Goal: Information Seeking & Learning: Learn about a topic

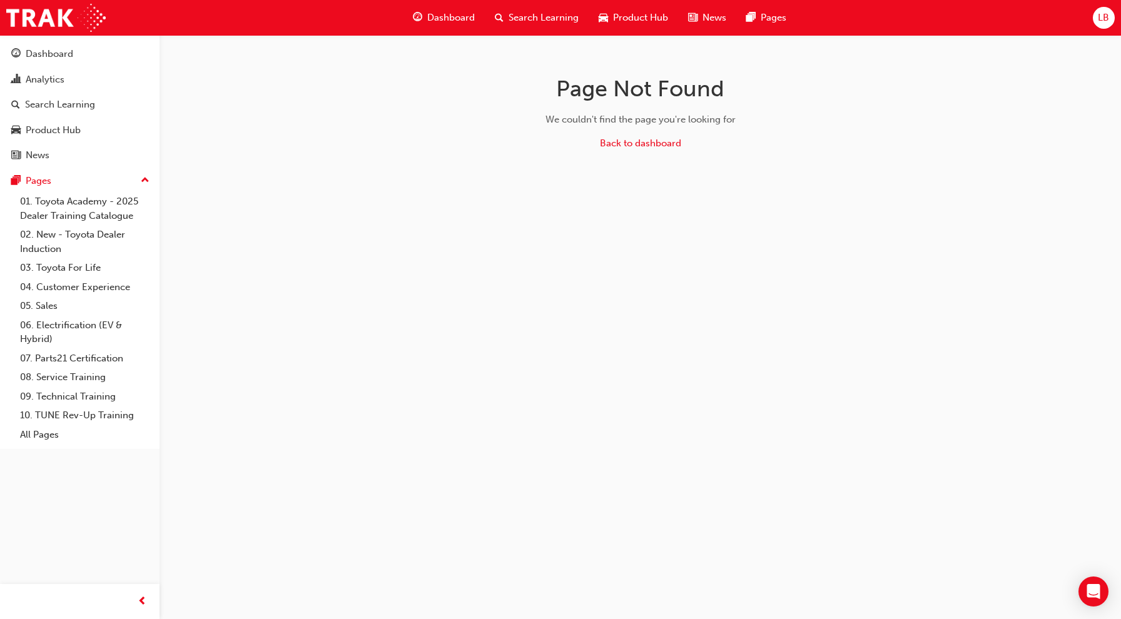
click at [540, 16] on span "Search Learning" at bounding box center [544, 18] width 70 height 14
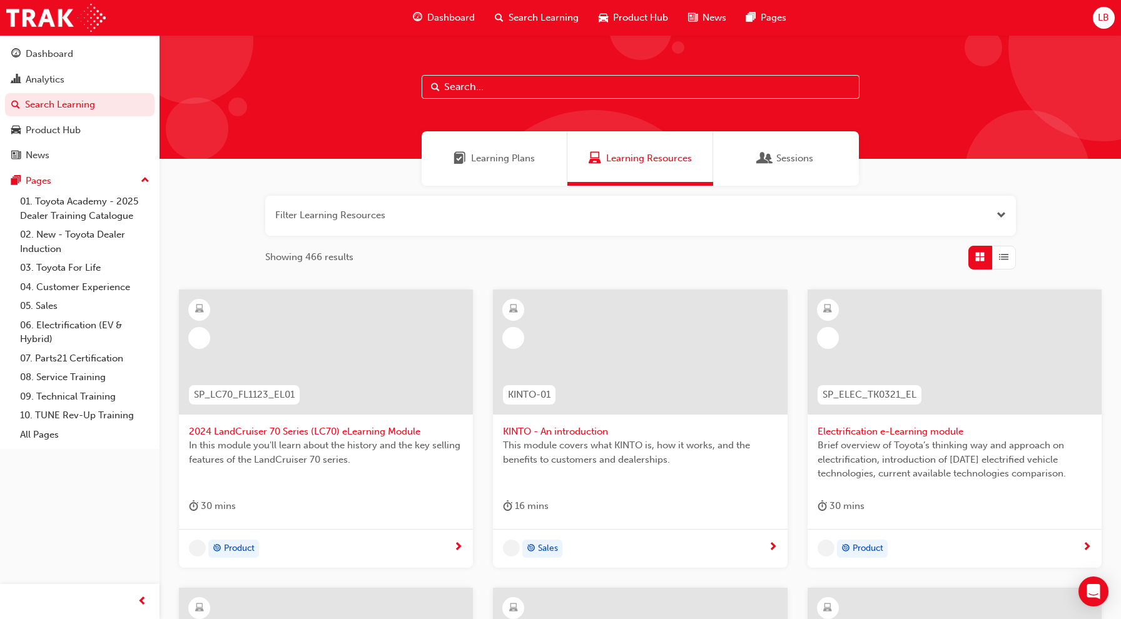
click at [540, 92] on input "text" at bounding box center [641, 87] width 438 height 24
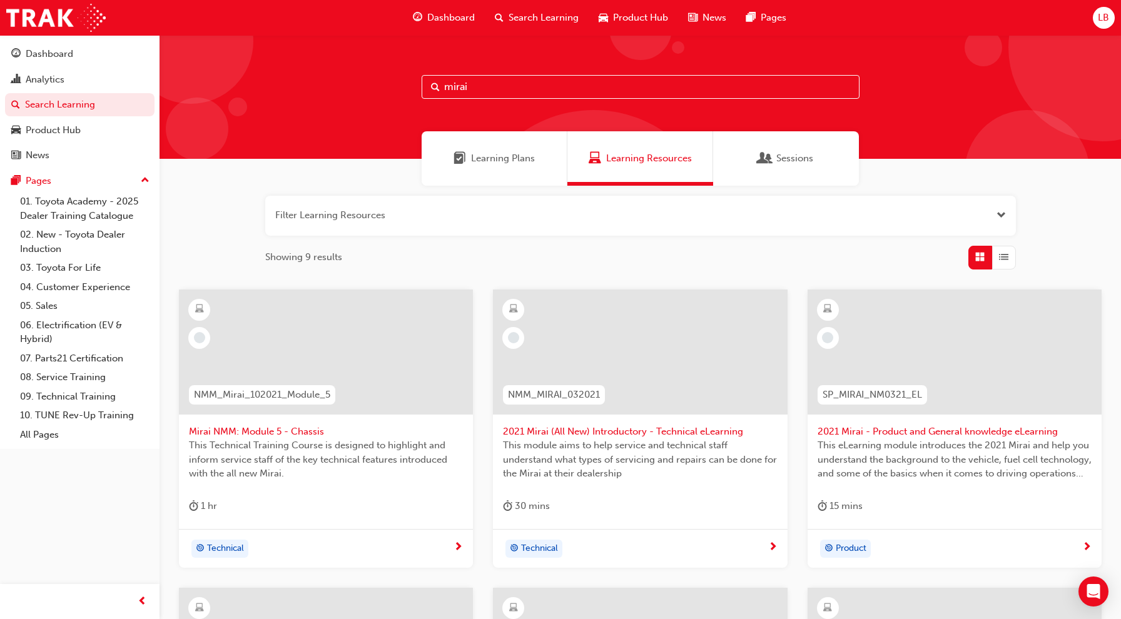
type input "mirai"
click at [821, 255] on div "Showing 9 results" at bounding box center [640, 258] width 751 height 24
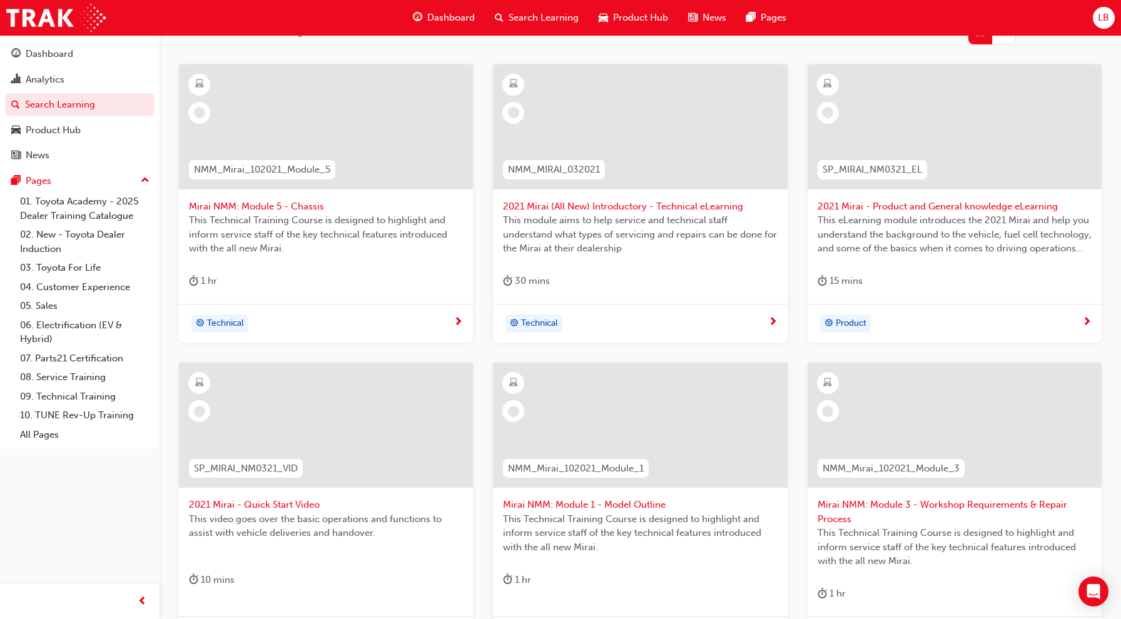
scroll to position [414, 0]
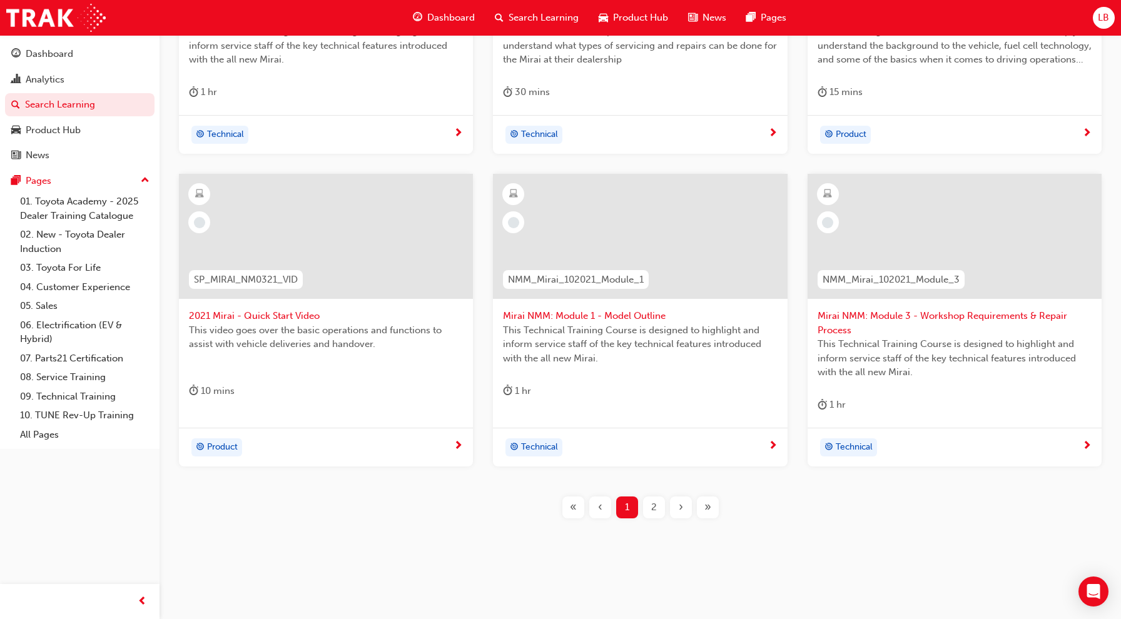
click at [657, 506] on div "2" at bounding box center [654, 508] width 22 height 22
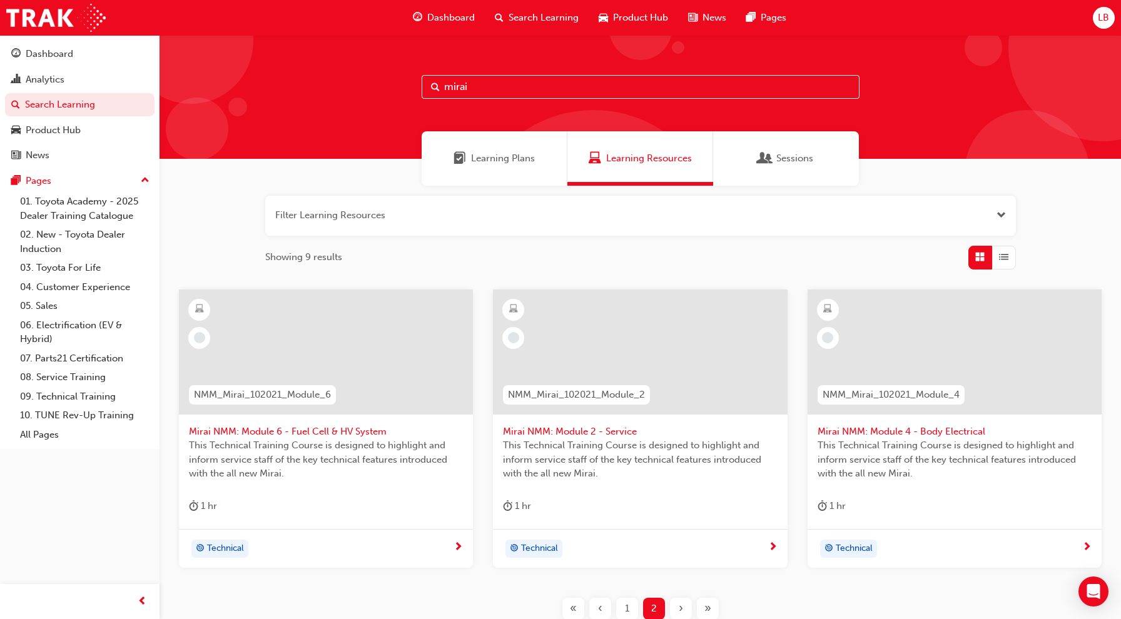
scroll to position [101, 0]
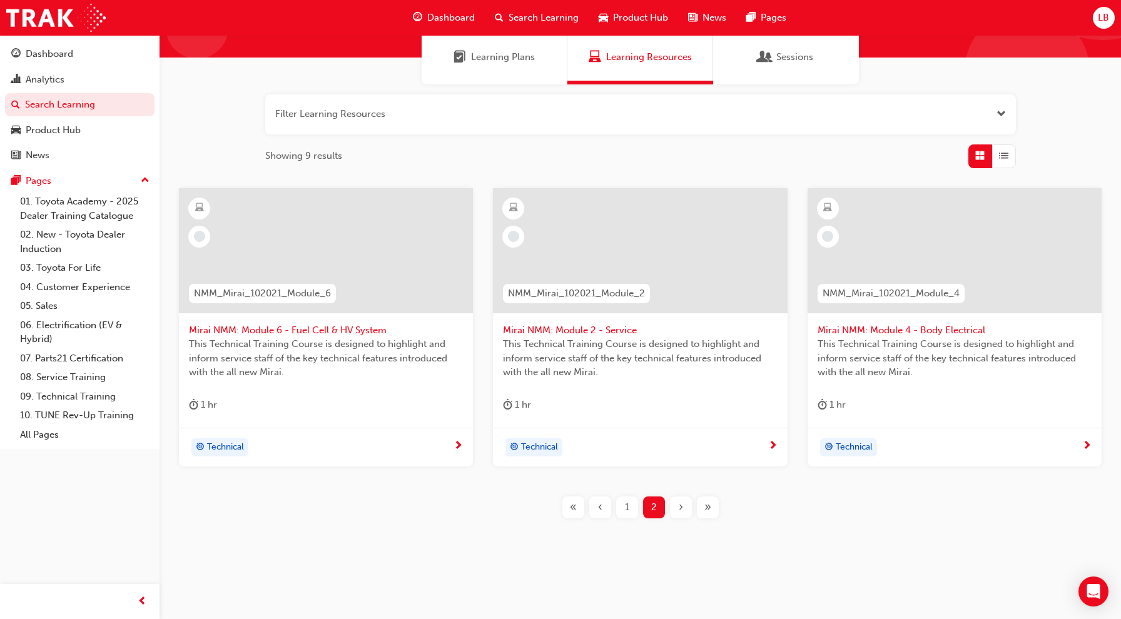
click at [628, 504] on span "1" at bounding box center [627, 507] width 4 height 14
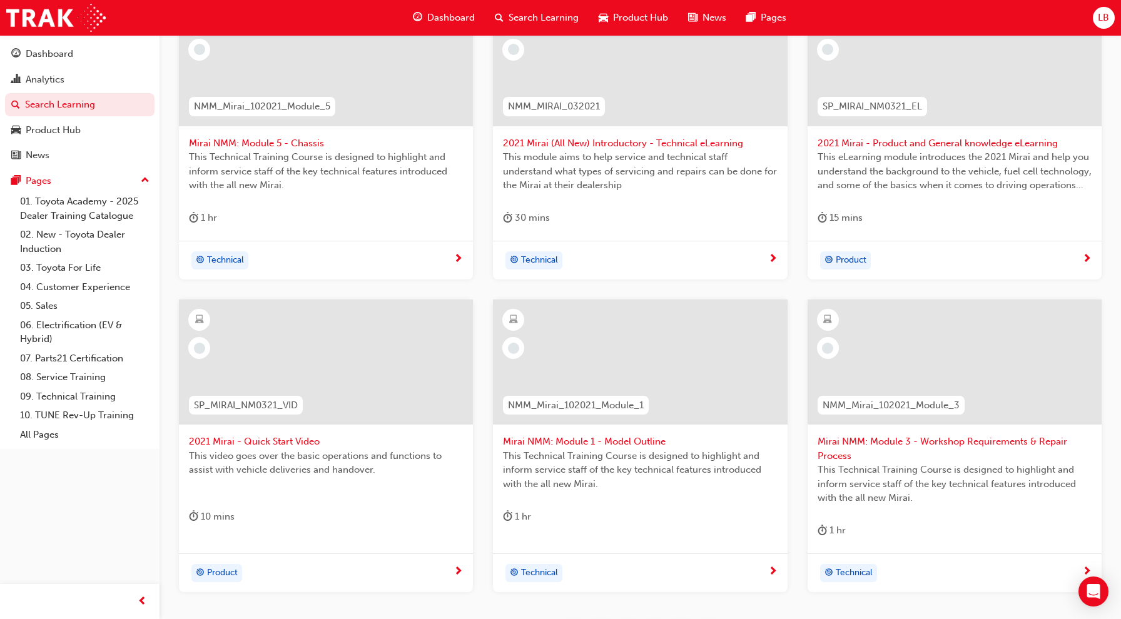
scroll to position [414, 0]
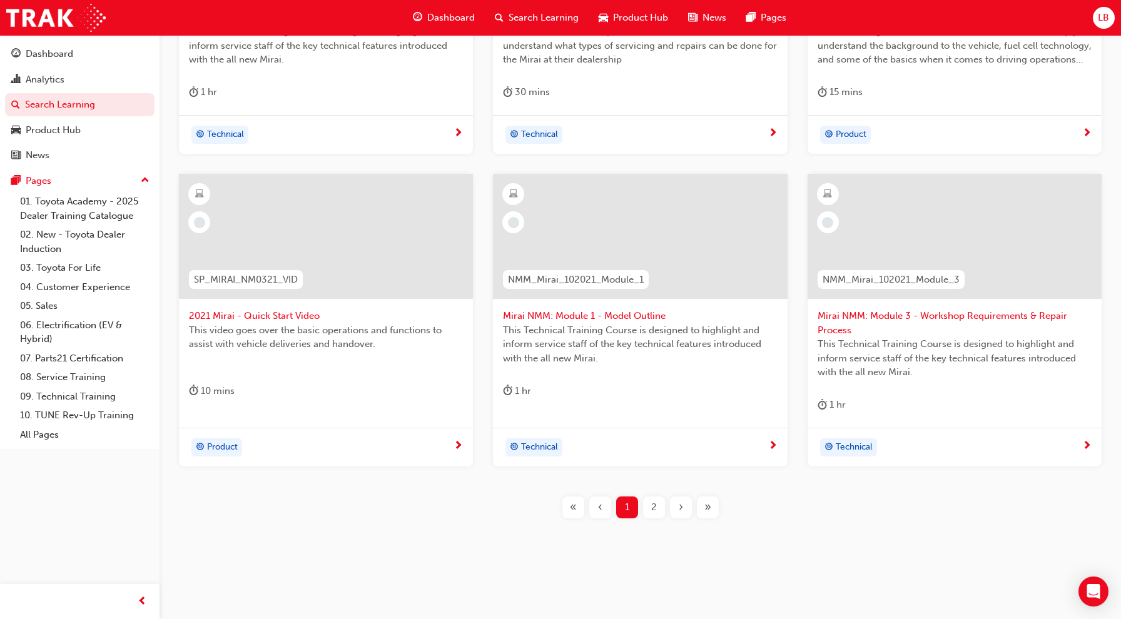
click at [654, 509] on span "2" at bounding box center [654, 507] width 6 height 14
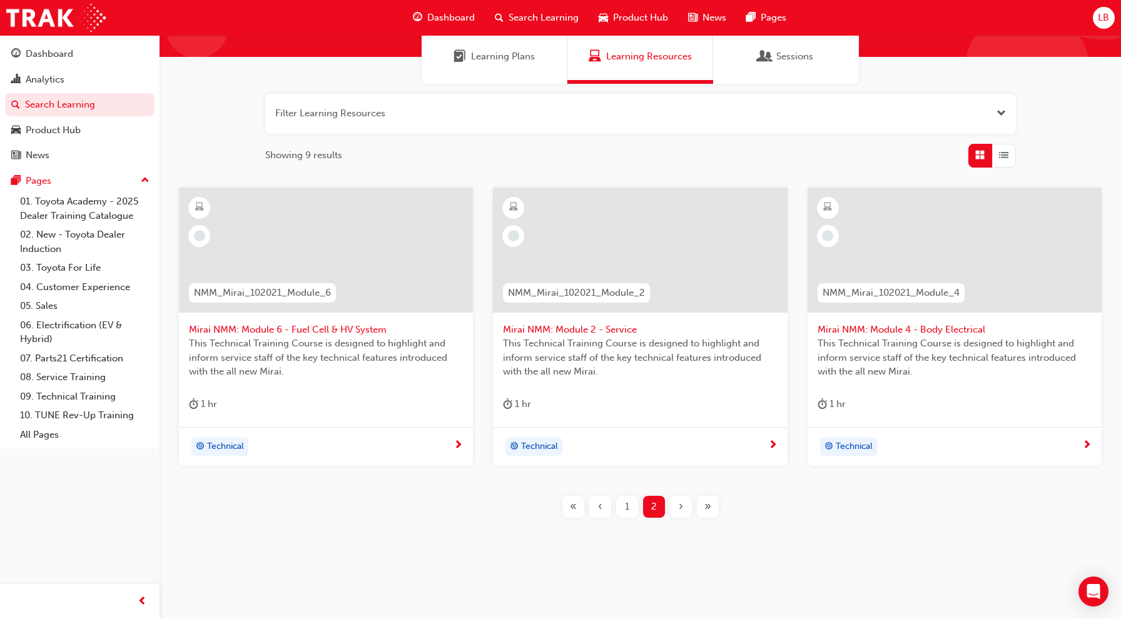
scroll to position [101, 0]
click at [339, 324] on span "Mirai NMM: Module 6 - Fuel Cell & HV System" at bounding box center [326, 330] width 274 height 14
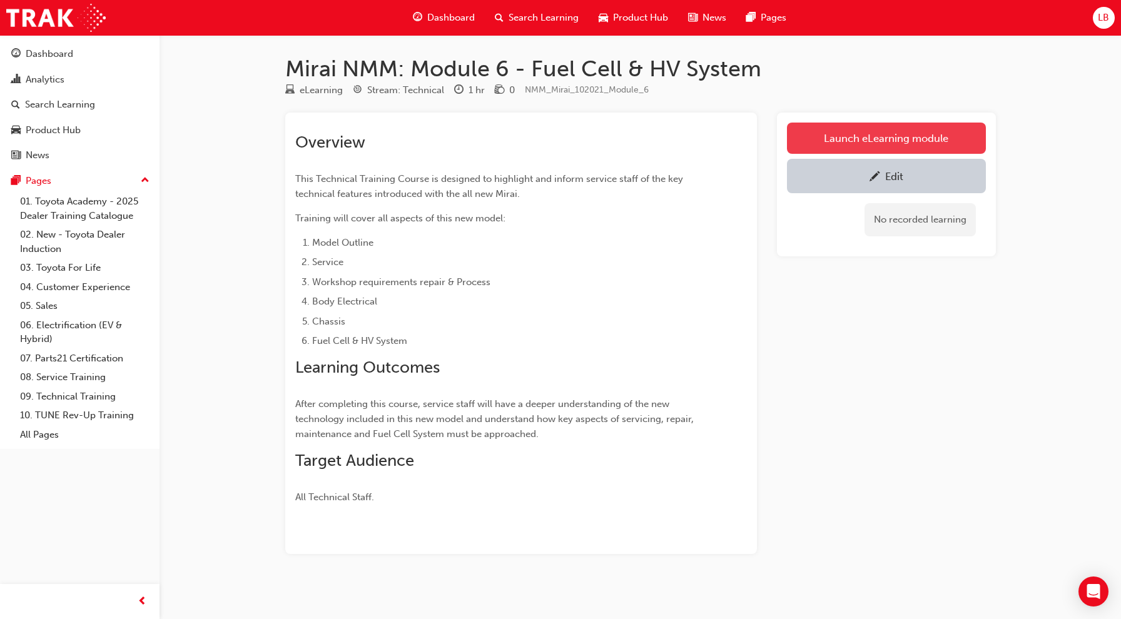
click at [856, 139] on link "Launch eLearning module" at bounding box center [886, 138] width 199 height 31
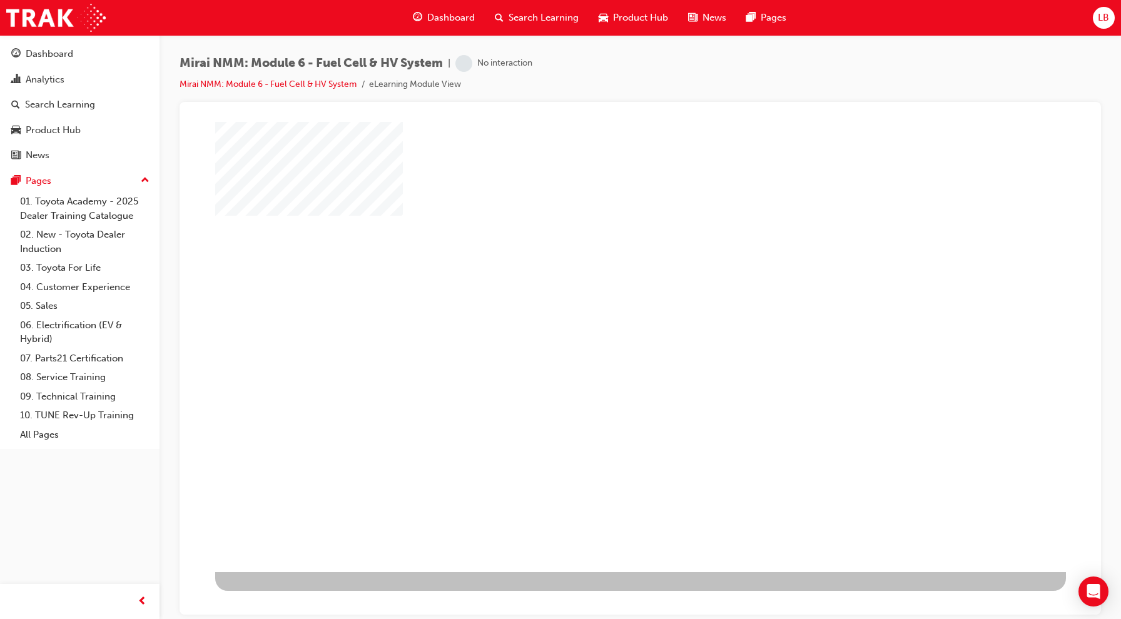
click at [604, 310] on div "play" at bounding box center [604, 310] width 0 height 0
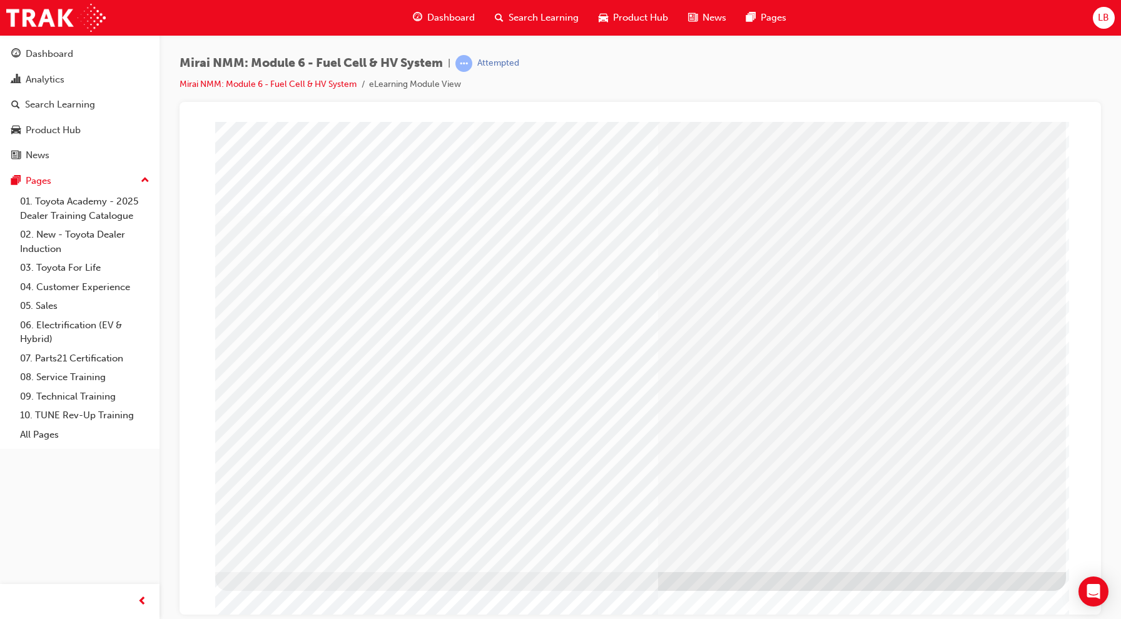
click at [543, 19] on span "Search Learning" at bounding box center [544, 18] width 70 height 14
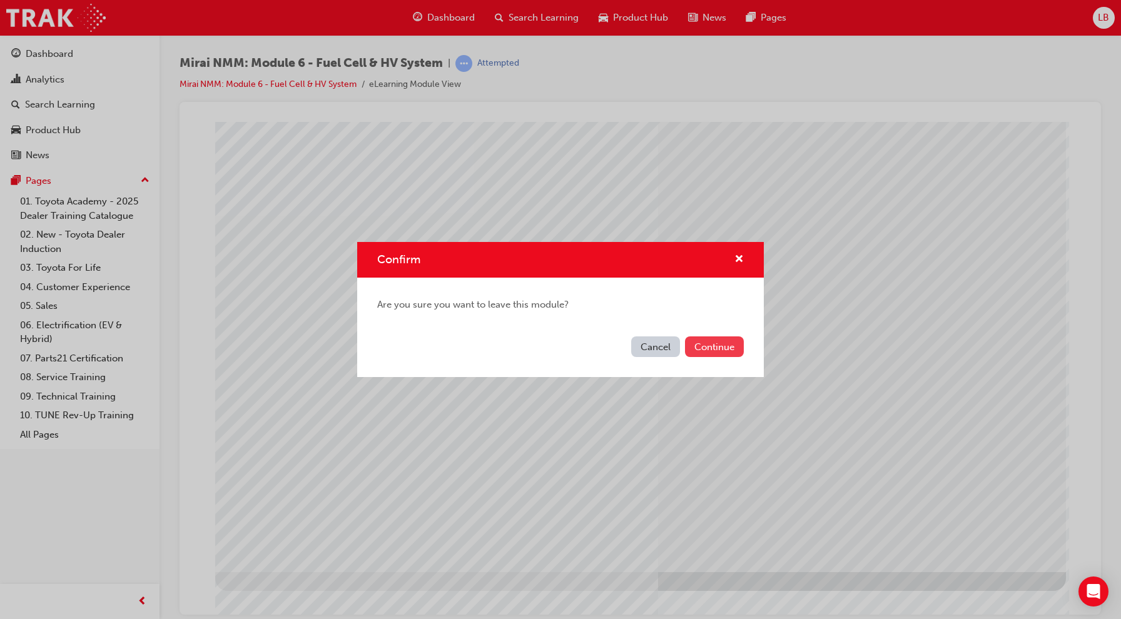
click at [719, 352] on button "Continue" at bounding box center [714, 347] width 59 height 21
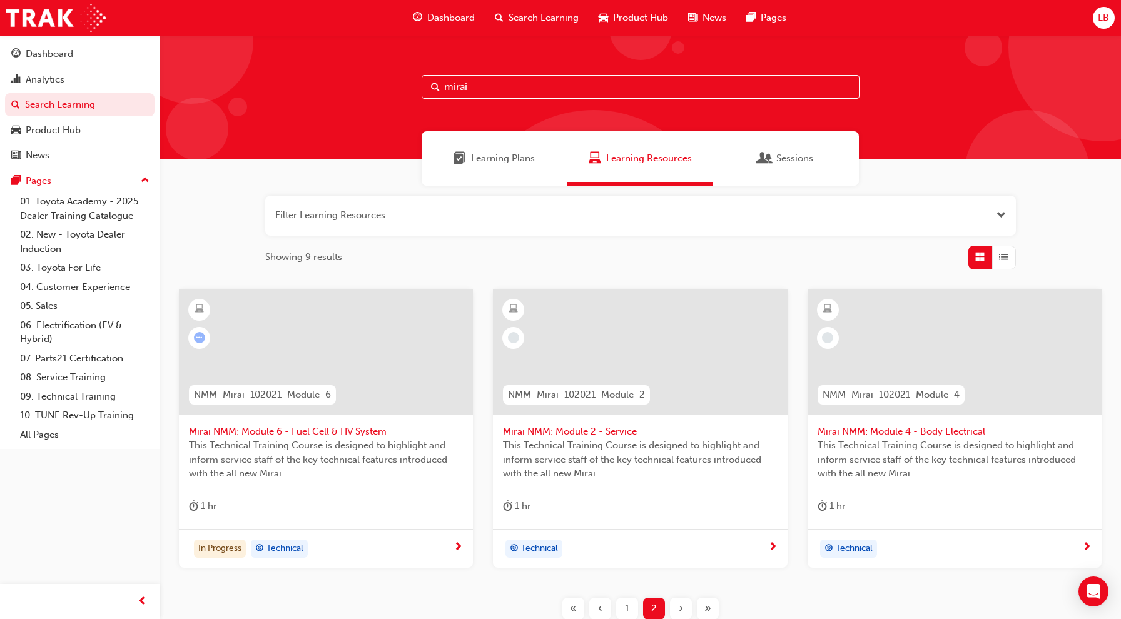
drag, startPoint x: 489, startPoint y: 80, endPoint x: 397, endPoint y: 78, distance: 92.0
click at [397, 78] on div "mirai" at bounding box center [640, 97] width 961 height 124
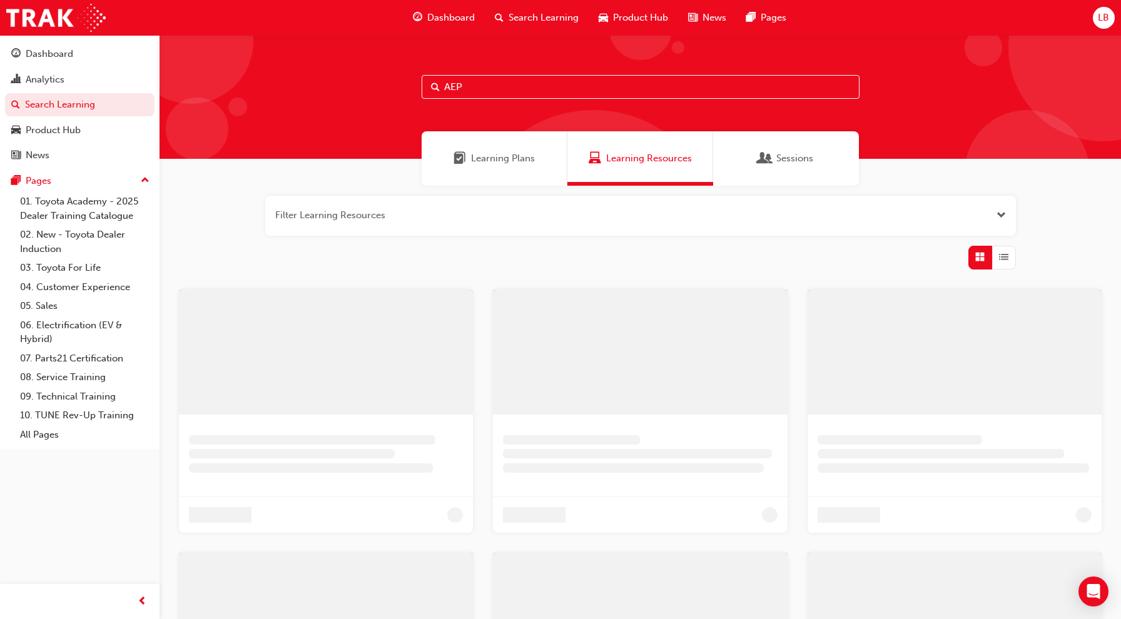
type input "AEP"
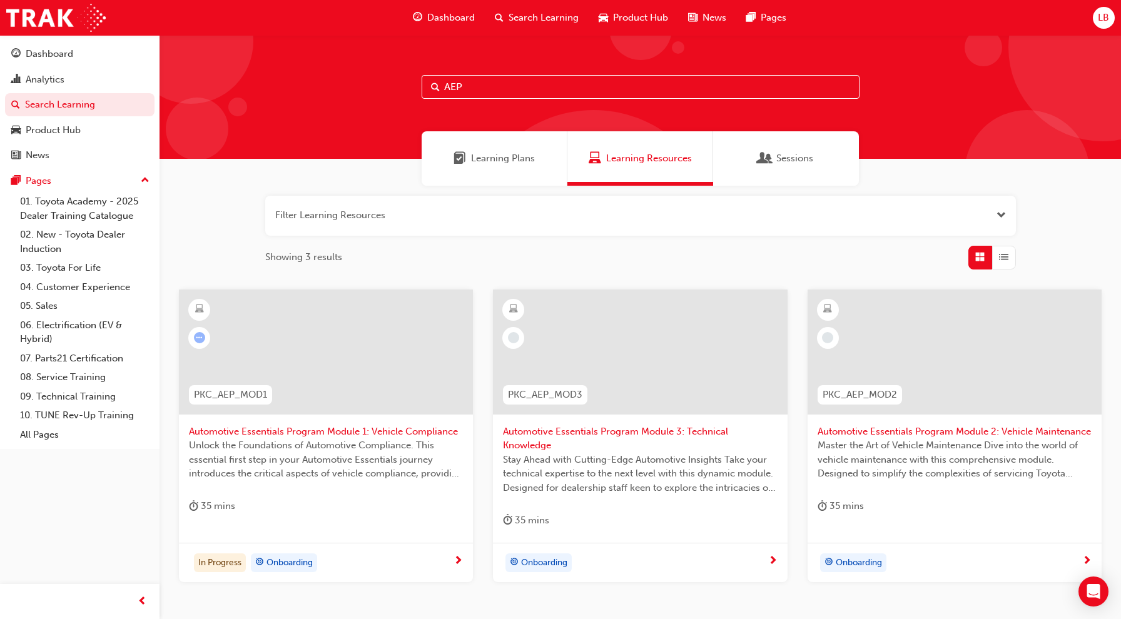
scroll to position [77, 0]
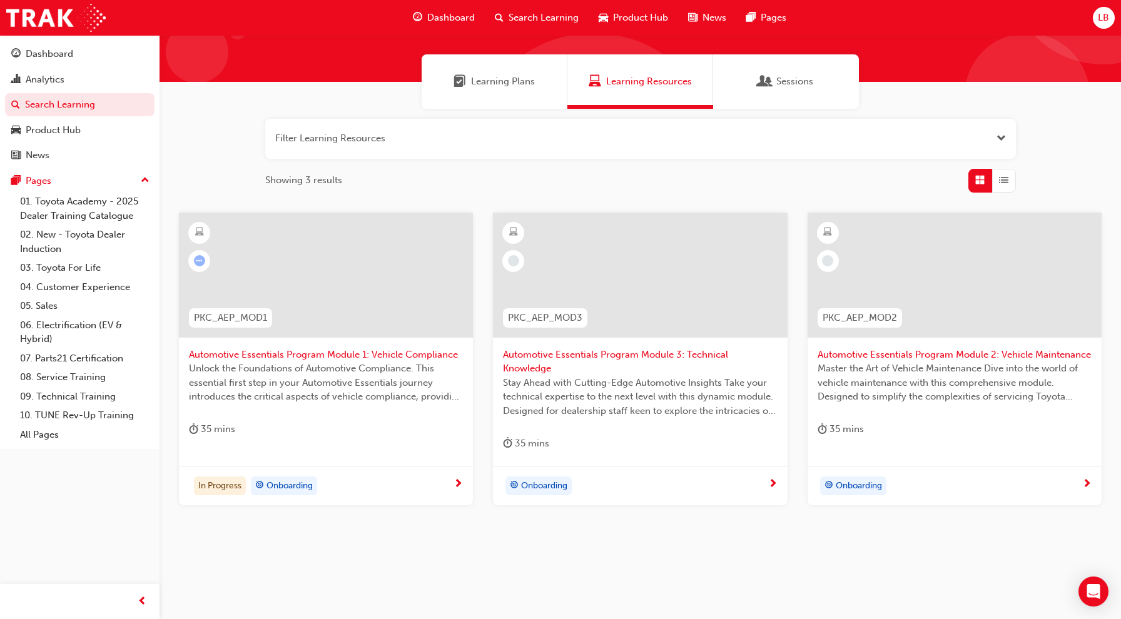
click at [330, 371] on span "Unlock the Foundations of Automotive Compliance. This essential first step in y…" at bounding box center [326, 383] width 274 height 43
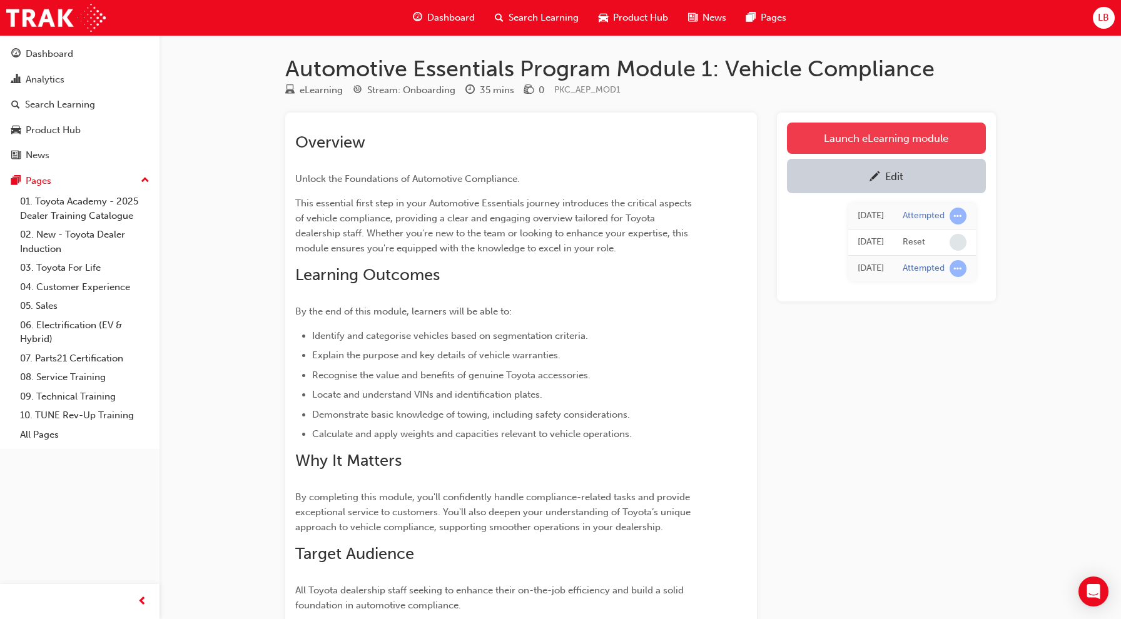
click at [876, 139] on link "Launch eLearning module" at bounding box center [886, 138] width 199 height 31
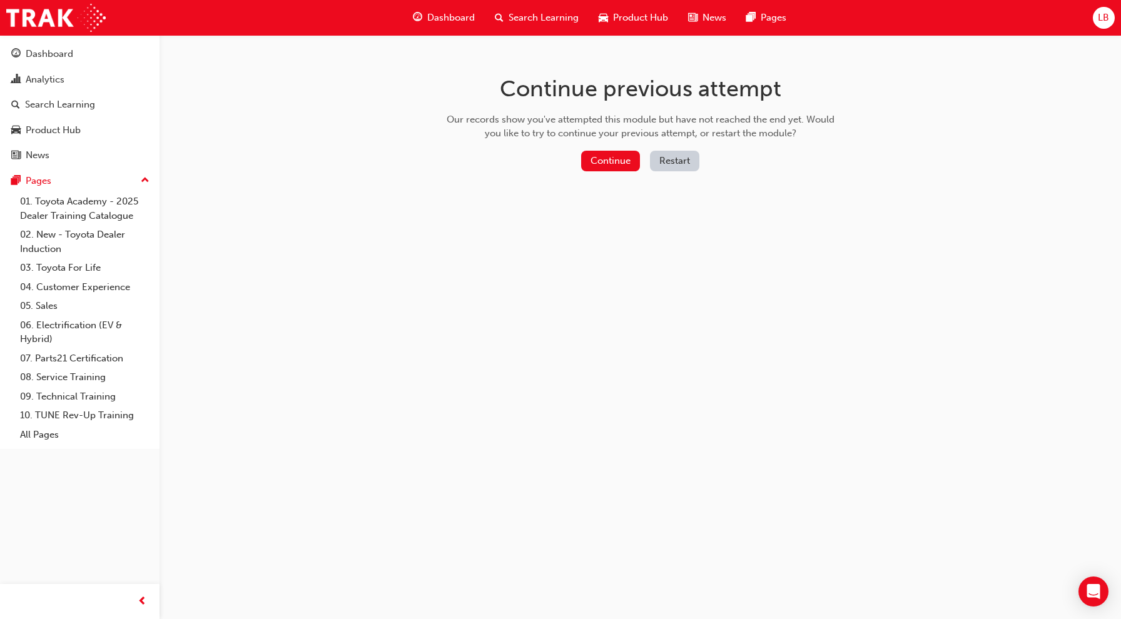
click at [674, 174] on div "Continue Restart" at bounding box center [640, 164] width 397 height 26
click at [674, 169] on button "Restart" at bounding box center [674, 161] width 49 height 21
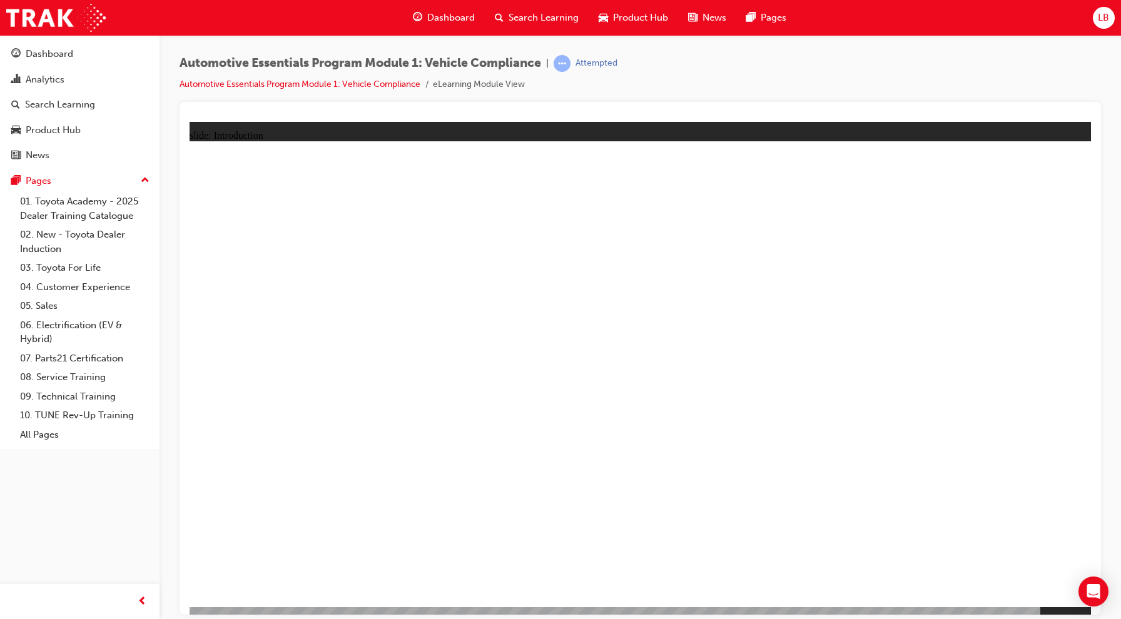
click at [537, 17] on span "Search Learning" at bounding box center [544, 18] width 70 height 14
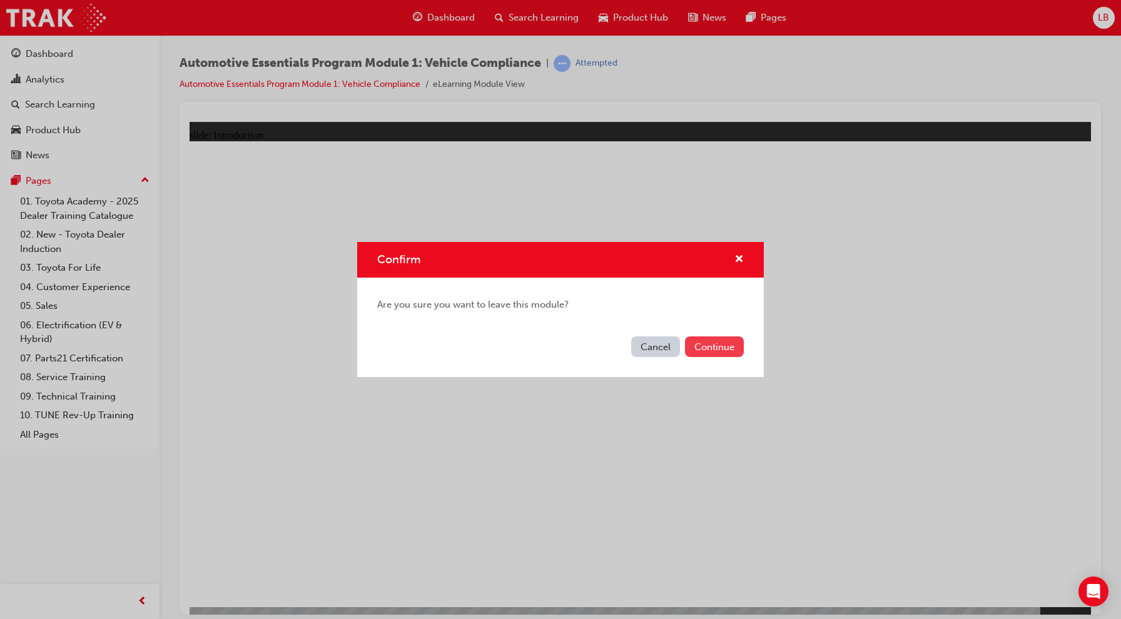
click at [700, 345] on button "Continue" at bounding box center [714, 347] width 59 height 21
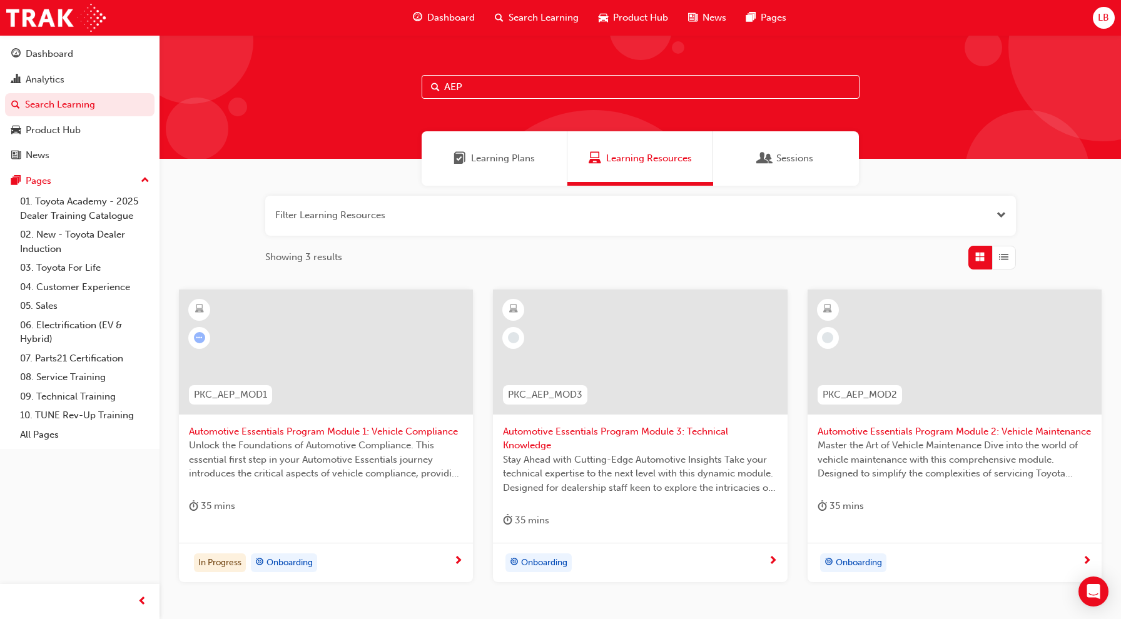
drag, startPoint x: 509, startPoint y: 91, endPoint x: 365, endPoint y: 89, distance: 143.9
click at [365, 89] on div "AEP" at bounding box center [640, 97] width 961 height 124
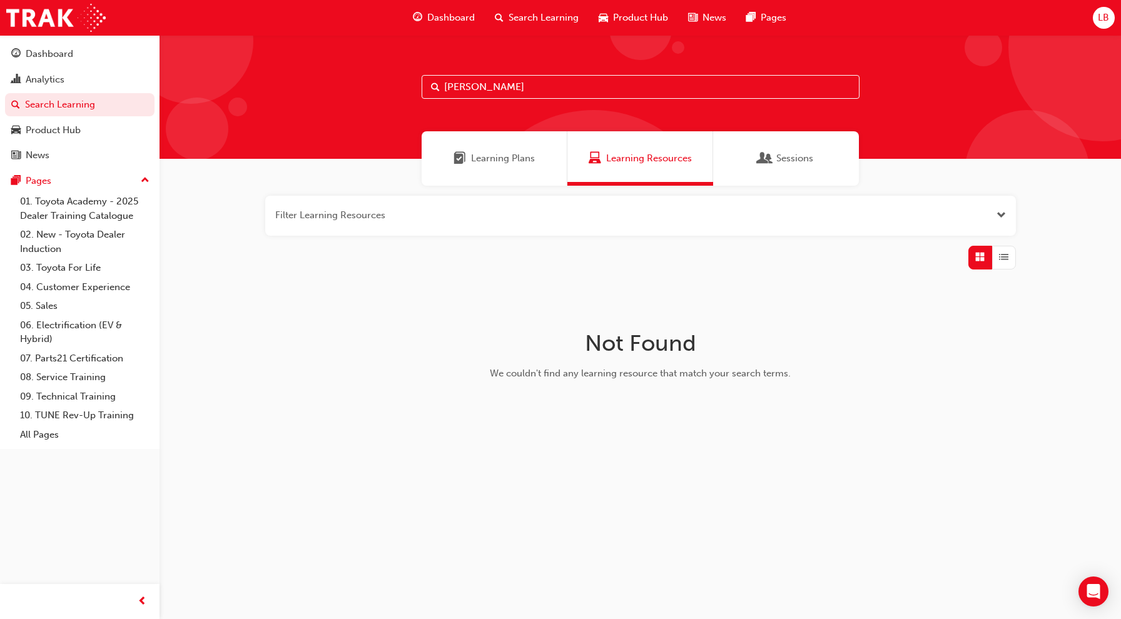
drag, startPoint x: 486, startPoint y: 89, endPoint x: 365, endPoint y: 88, distance: 120.7
click at [365, 88] on div "boyles" at bounding box center [640, 97] width 961 height 124
type input "value chain"
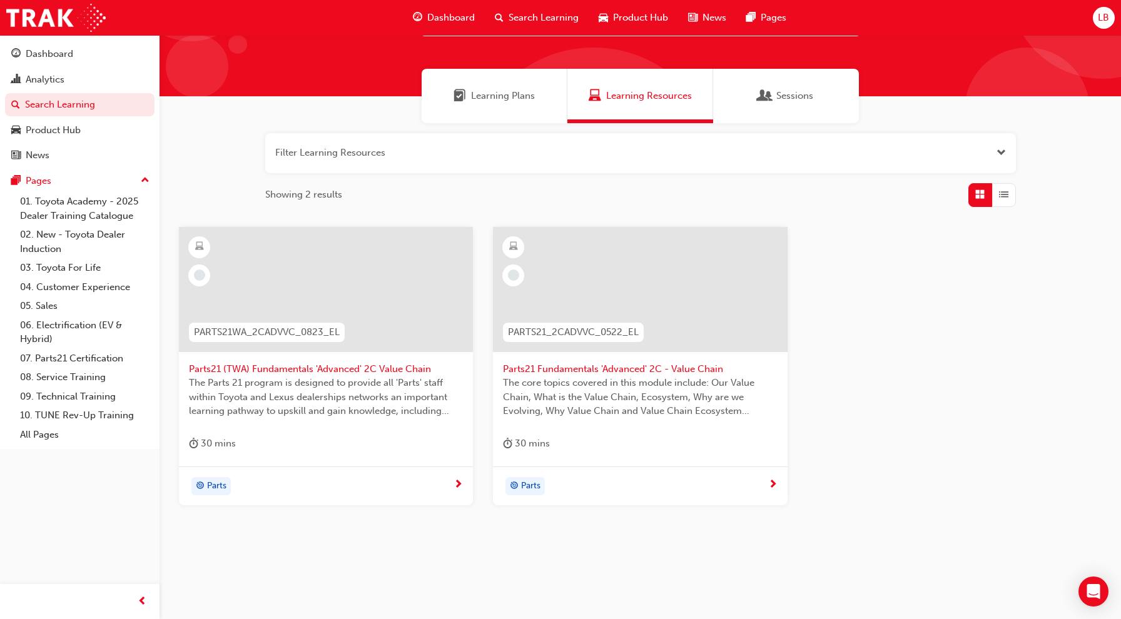
scroll to position [62, 0]
click at [545, 23] on span "Search Learning" at bounding box center [544, 18] width 70 height 14
click at [540, 14] on span "Search Learning" at bounding box center [544, 18] width 70 height 14
click at [447, 151] on button "button" at bounding box center [640, 154] width 751 height 40
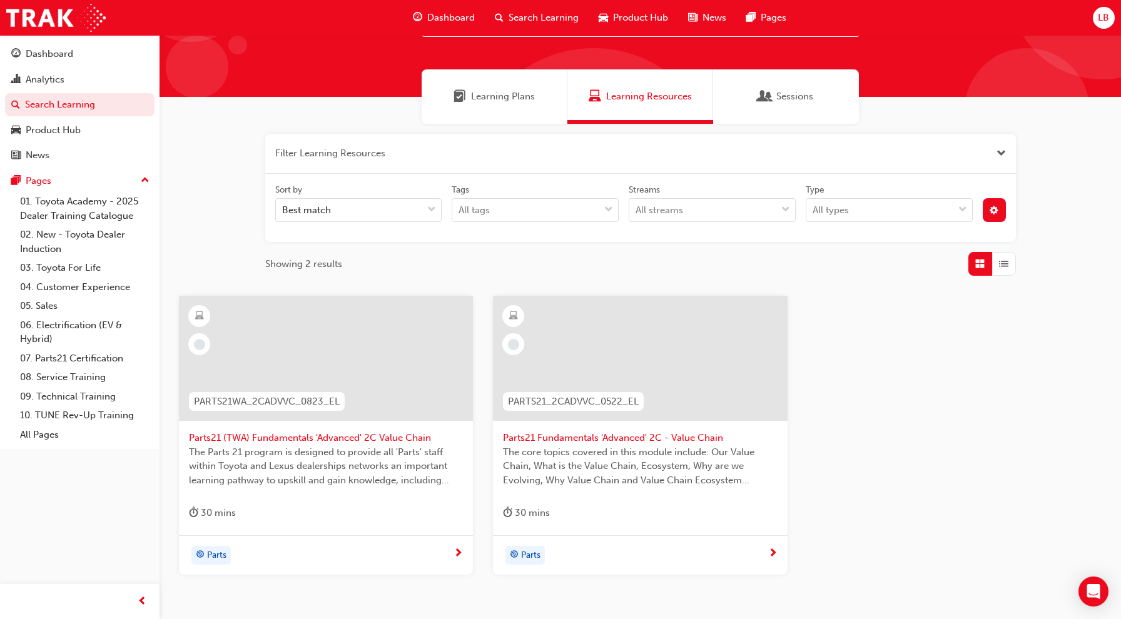
click at [447, 151] on button "button" at bounding box center [640, 154] width 751 height 40
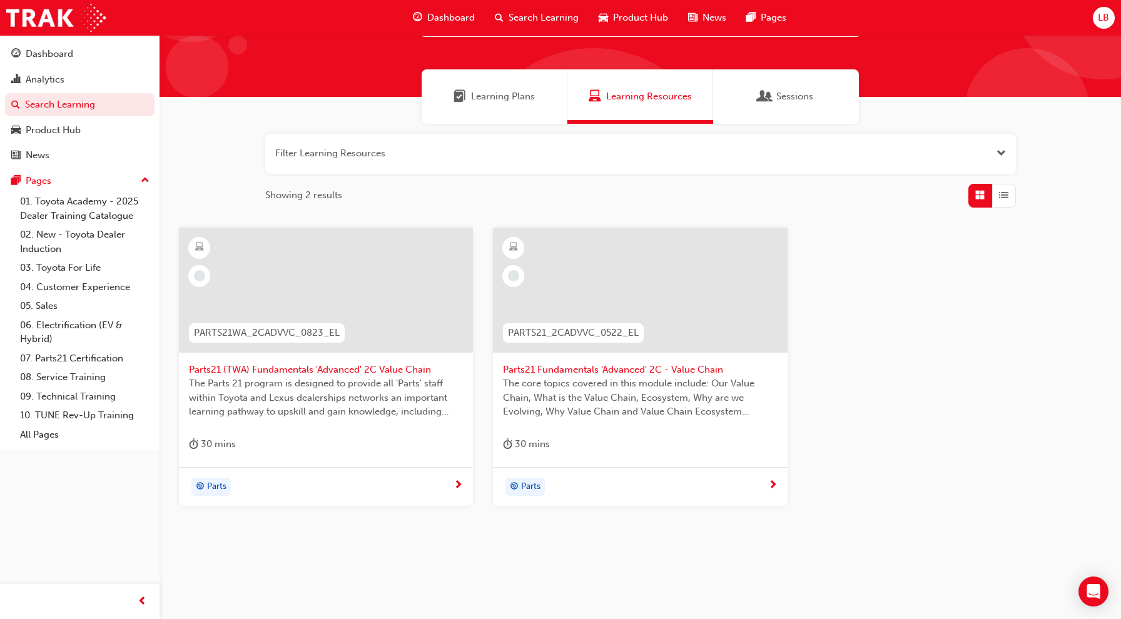
click at [447, 151] on button "button" at bounding box center [640, 154] width 751 height 40
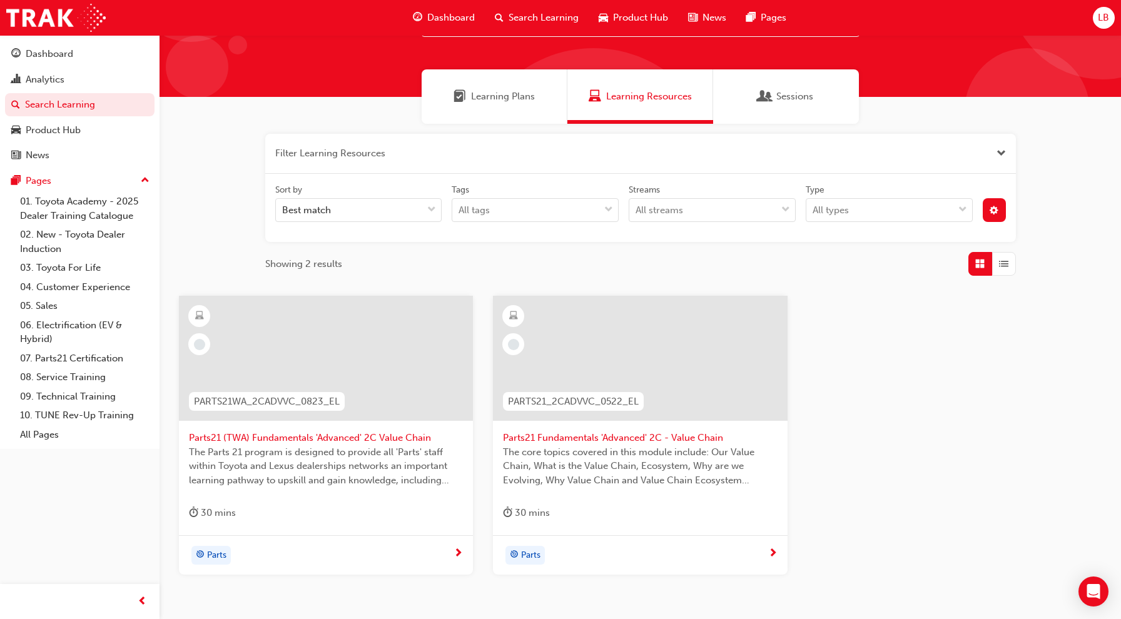
click at [353, 158] on button "button" at bounding box center [640, 154] width 751 height 40
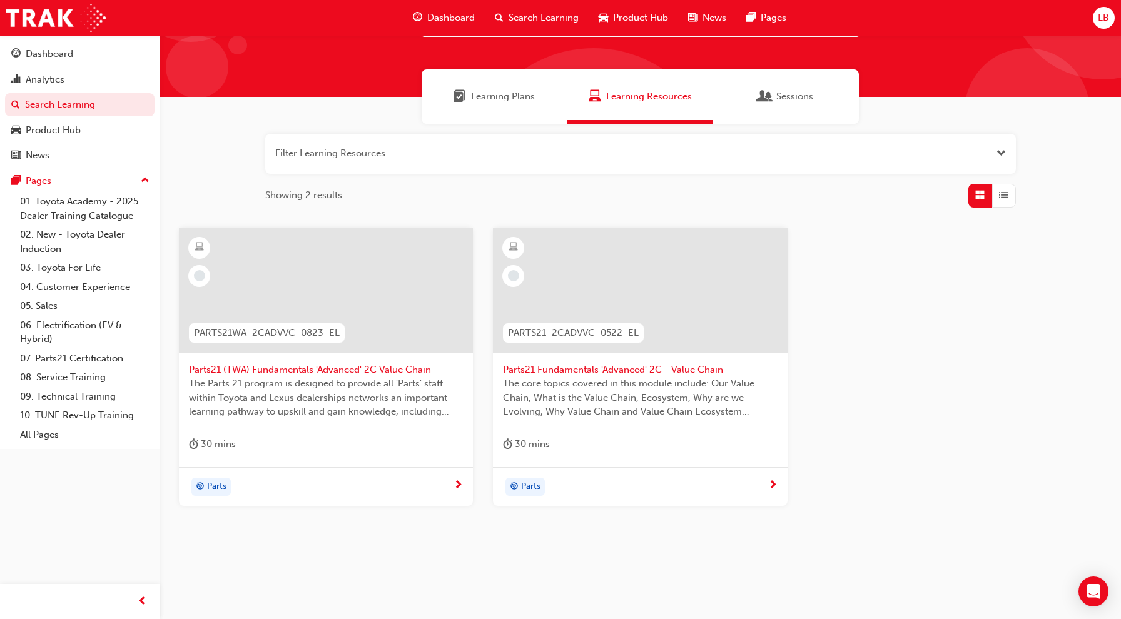
click at [353, 158] on button "button" at bounding box center [640, 154] width 751 height 40
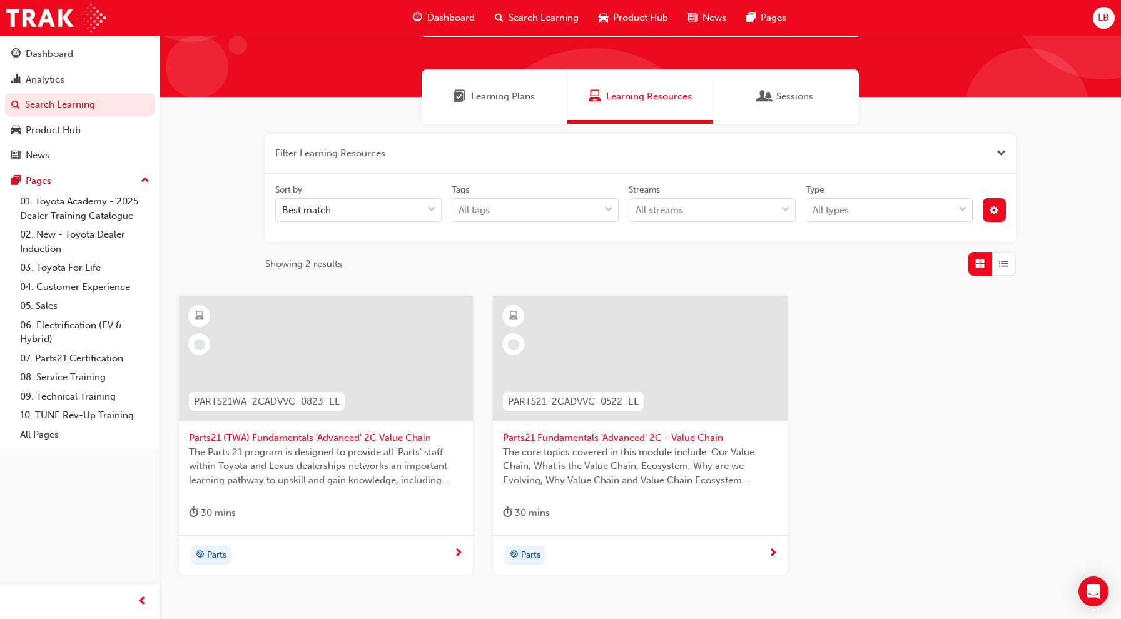
drag, startPoint x: 405, startPoint y: 156, endPoint x: 248, endPoint y: 152, distance: 157.1
click at [240, 152] on div "Filter Learning Resources Sort by Best match Tags All tags Streams All streams …" at bounding box center [640, 374] width 961 height 501
click at [515, 24] on span "Search Learning" at bounding box center [544, 18] width 70 height 14
click at [517, 21] on span "Search Learning" at bounding box center [544, 18] width 70 height 14
click at [393, 151] on button "button" at bounding box center [640, 154] width 751 height 40
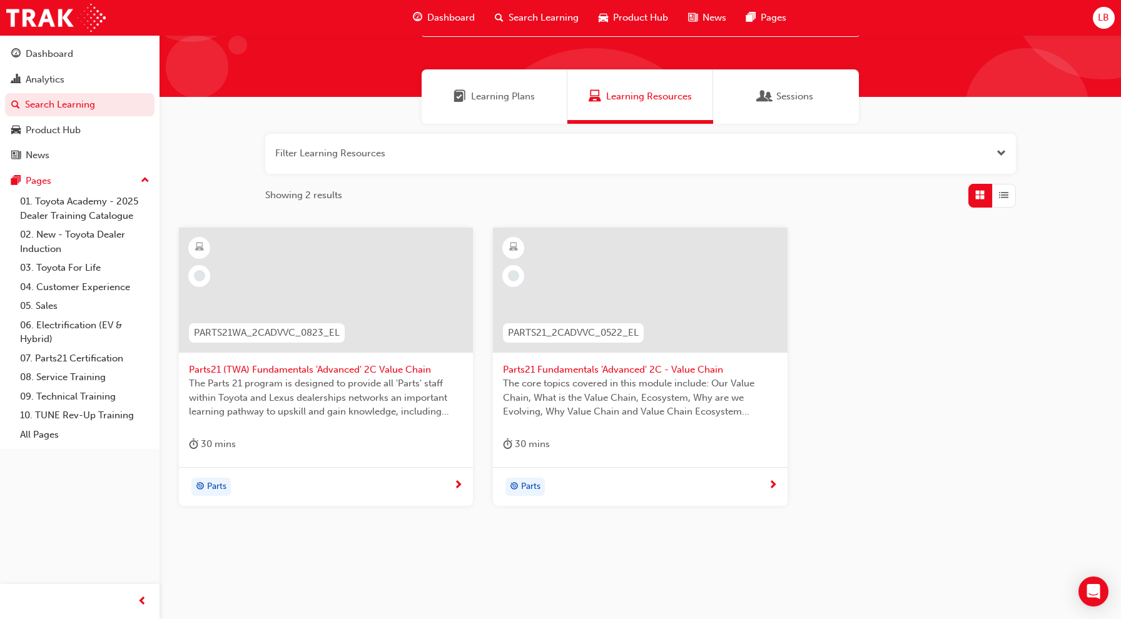
click at [393, 150] on button "button" at bounding box center [640, 154] width 751 height 40
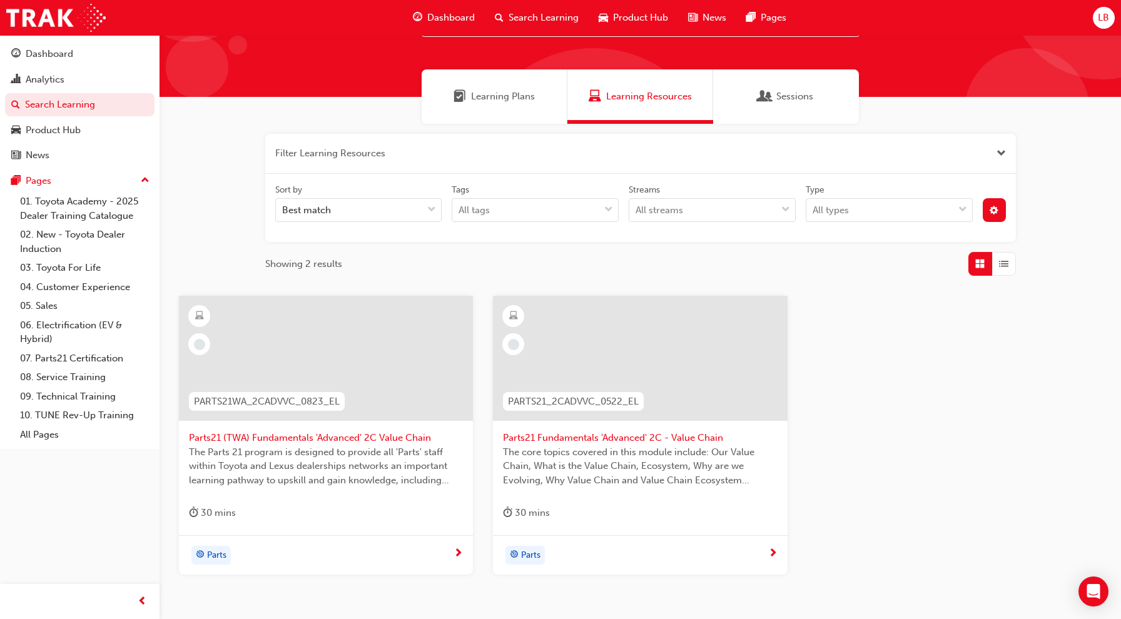
click at [582, 383] on div "PARTS21_2CADVVC_0522_EL" at bounding box center [573, 401] width 161 height 39
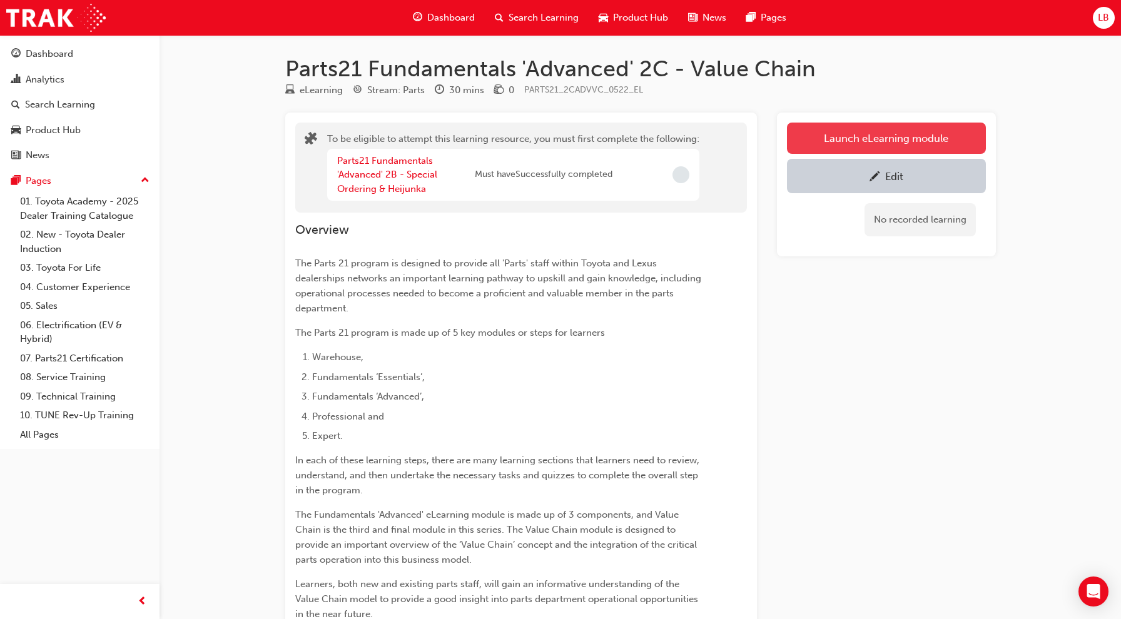
click at [854, 130] on button "Launch eLearning module" at bounding box center [886, 138] width 199 height 31
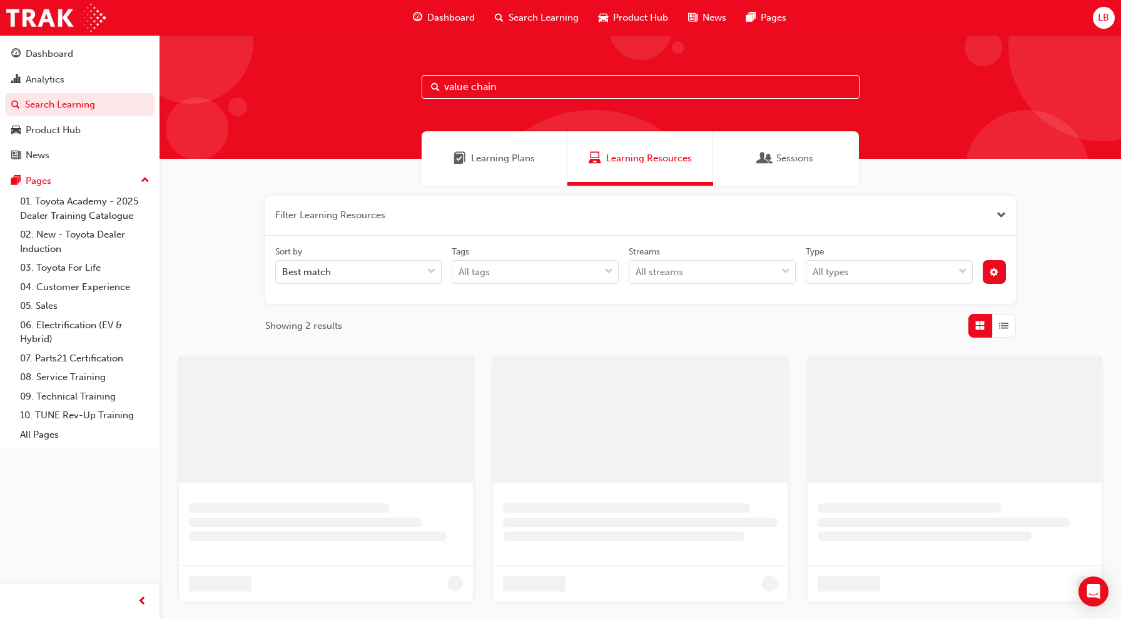
scroll to position [62, 0]
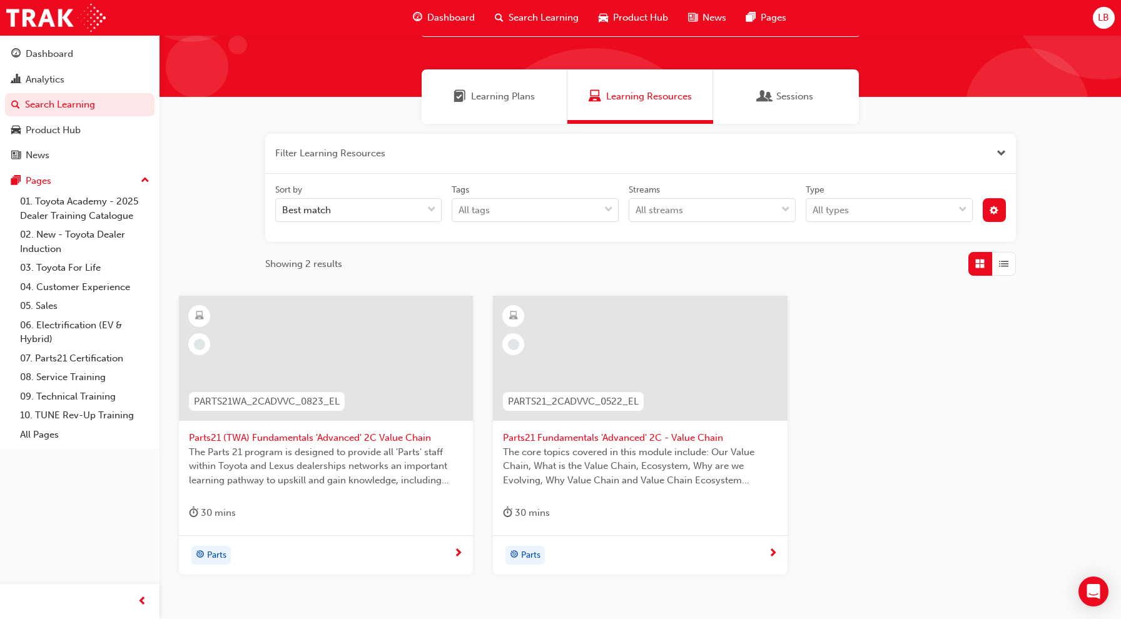
click at [369, 333] on div at bounding box center [326, 358] width 294 height 125
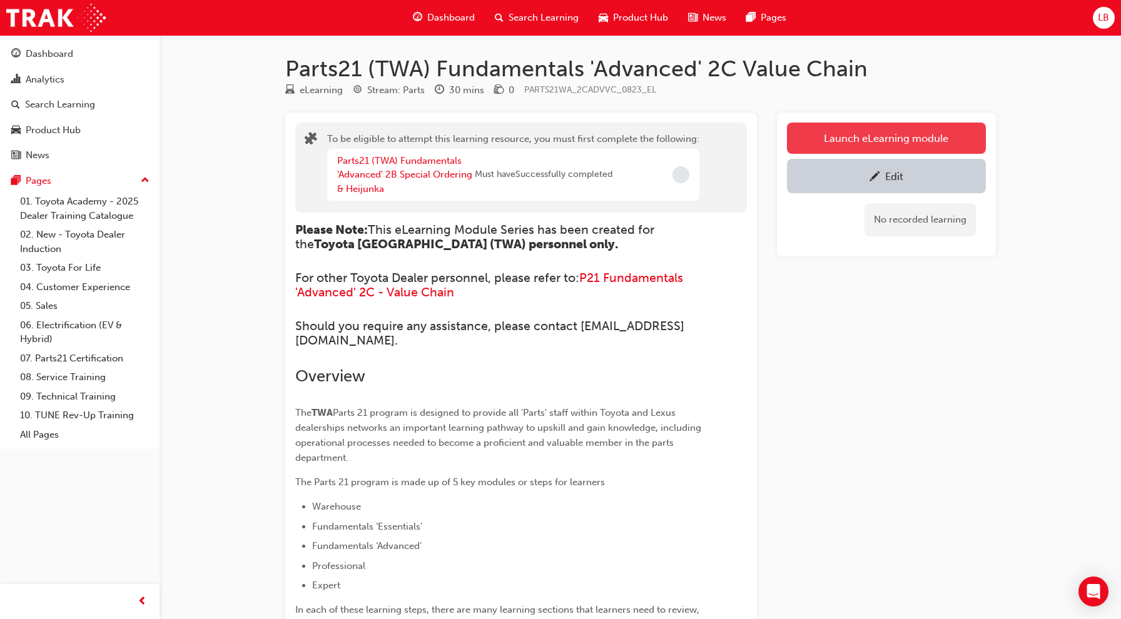
click at [911, 134] on button "Launch eLearning module" at bounding box center [886, 138] width 199 height 31
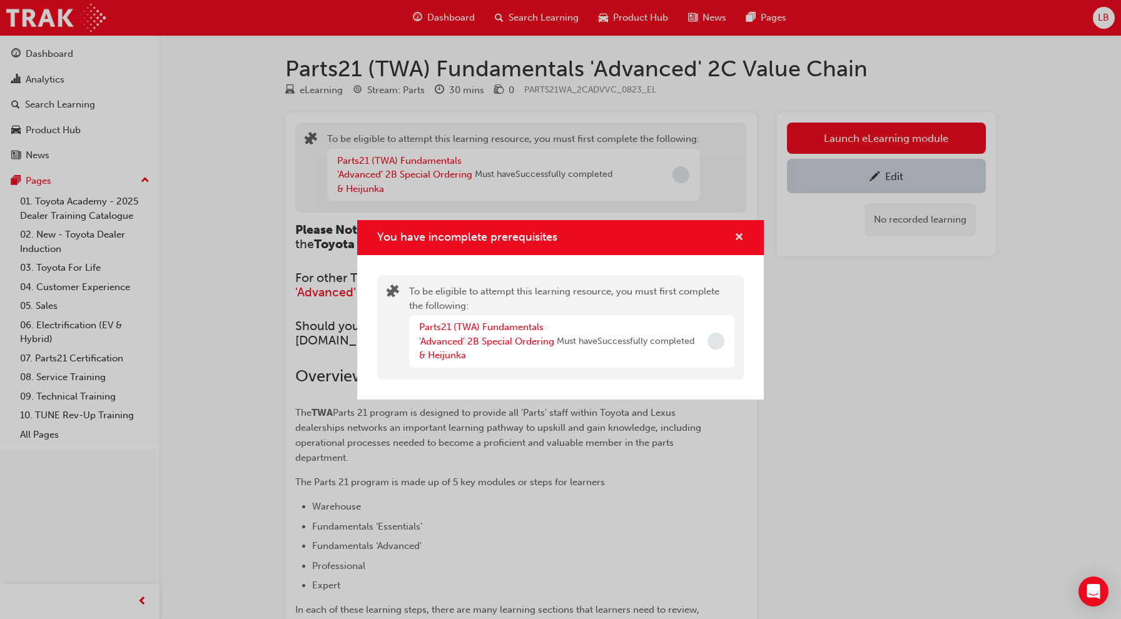
click at [735, 238] on span "cross-icon" at bounding box center [738, 238] width 9 height 11
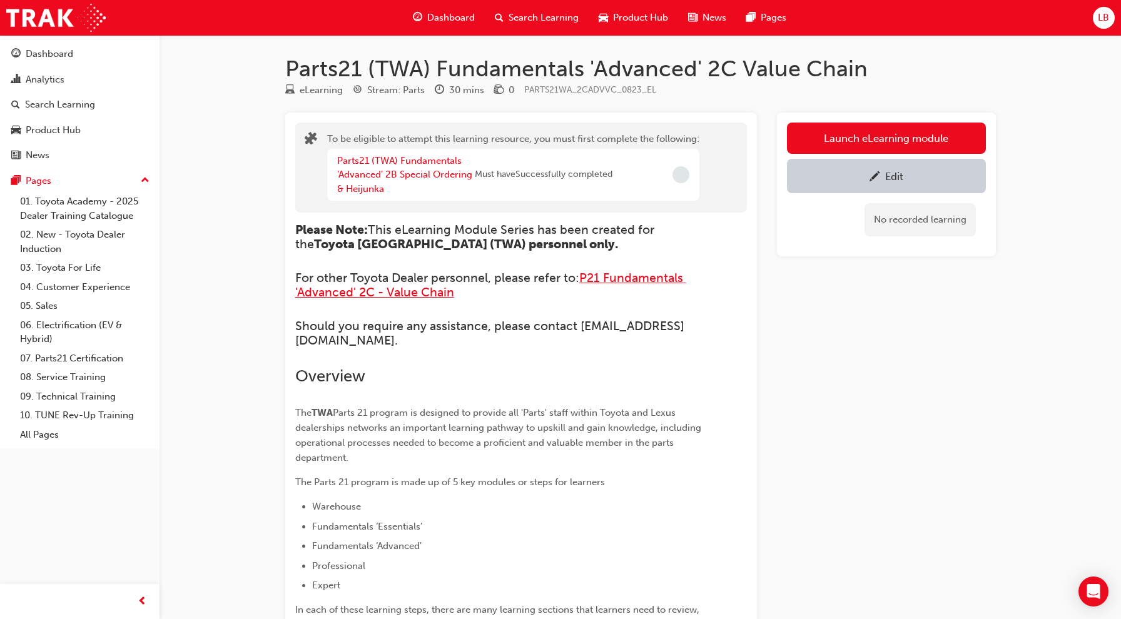
click at [641, 284] on span "P21 Fundamentals 'Advanced' 2C - Value Chain" at bounding box center [490, 285] width 391 height 29
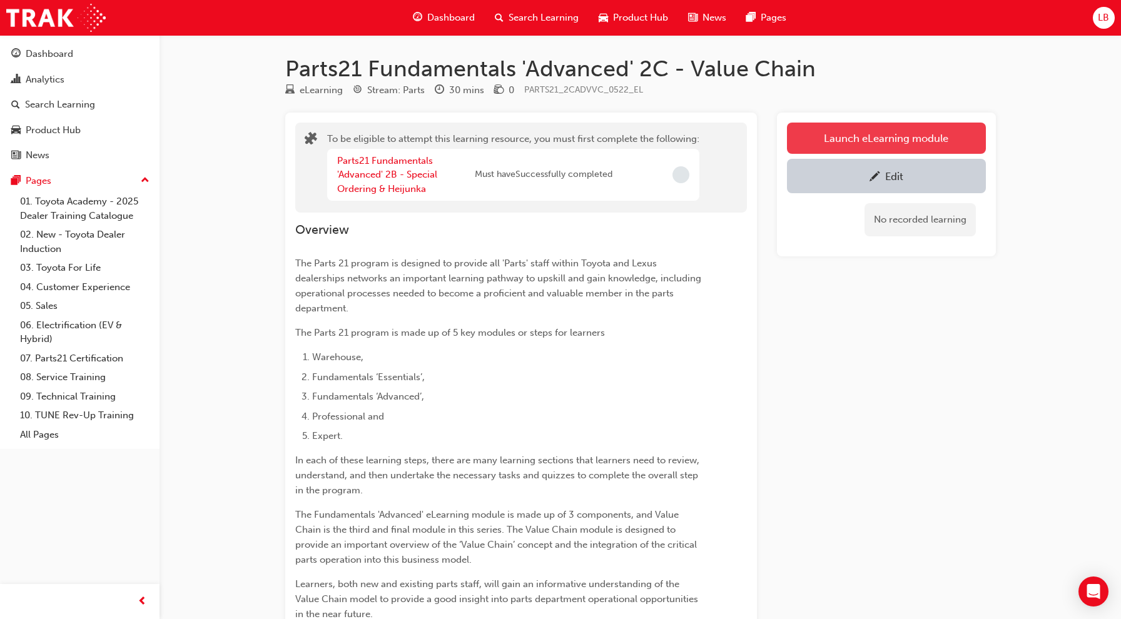
click at [925, 124] on button "Launch eLearning module" at bounding box center [886, 138] width 199 height 31
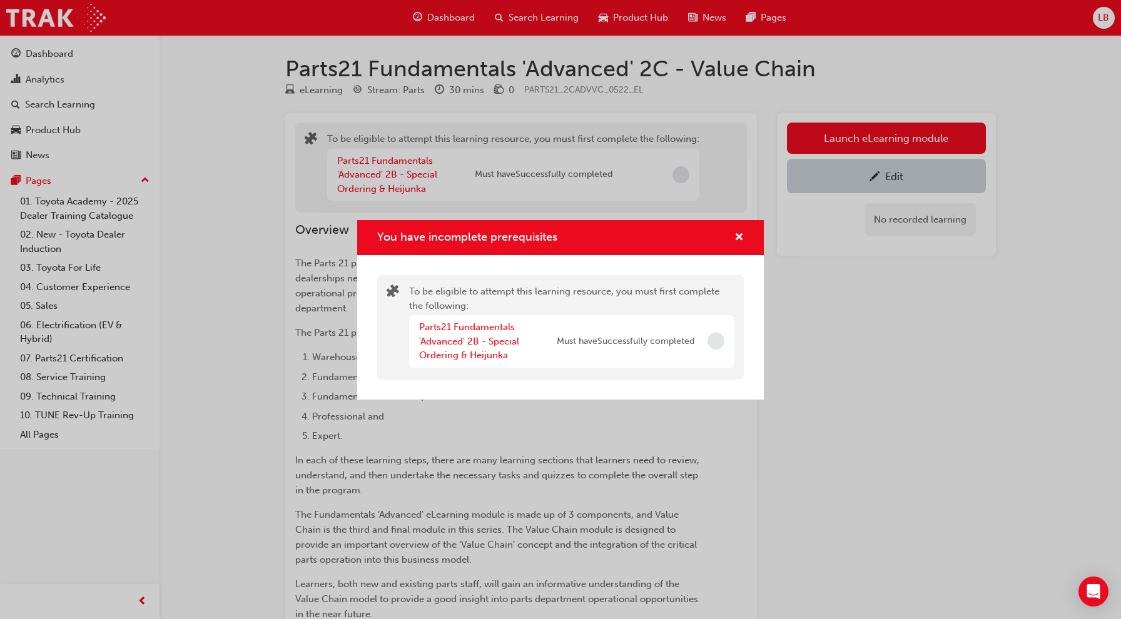
click at [914, 365] on div "You have incomplete prerequisites To be eligible to attempt this learning resou…" at bounding box center [560, 309] width 1121 height 619
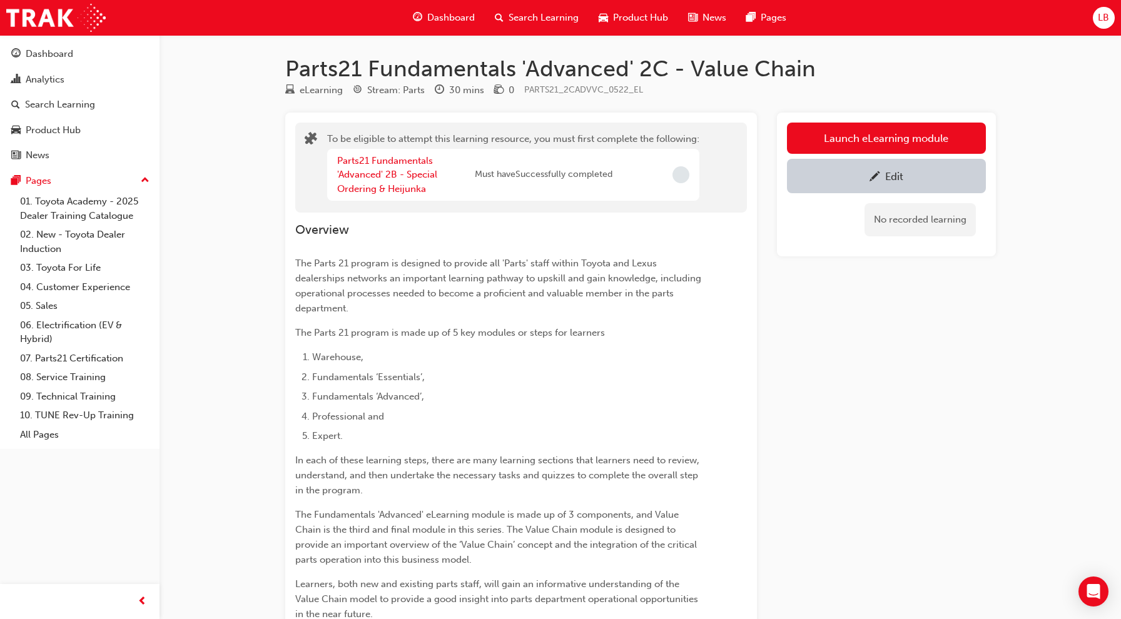
click at [572, 13] on span "Search Learning" at bounding box center [544, 18] width 70 height 14
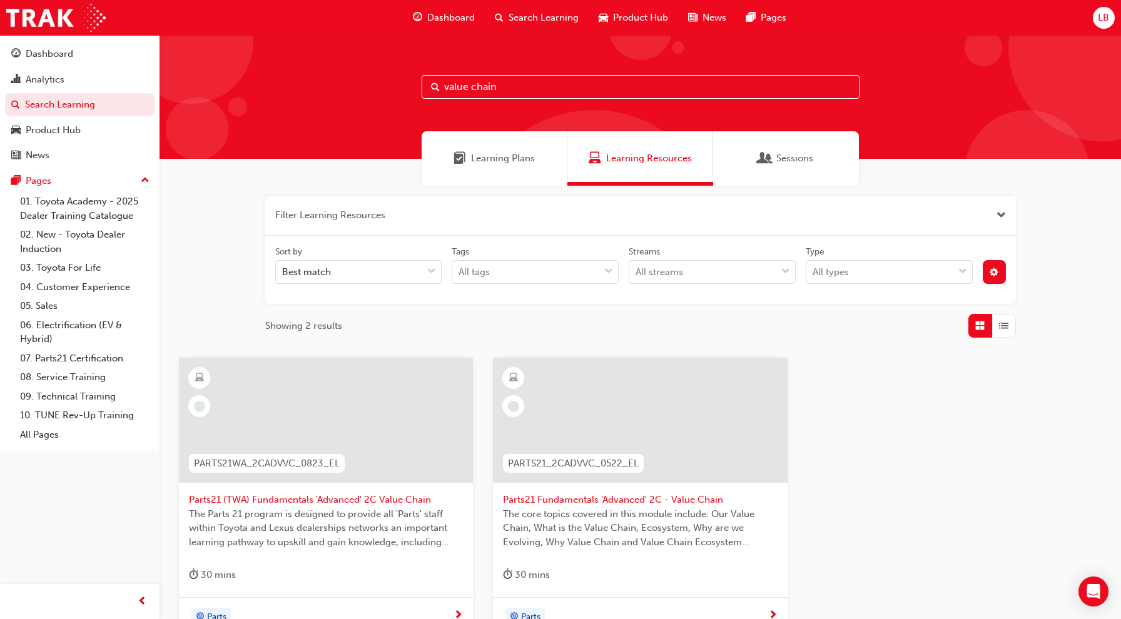
click at [522, 93] on input "value chain" at bounding box center [641, 87] width 438 height 24
drag, startPoint x: 522, startPoint y: 93, endPoint x: 395, endPoint y: 89, distance: 127.0
click at [395, 89] on div "value chain" at bounding box center [640, 97] width 961 height 124
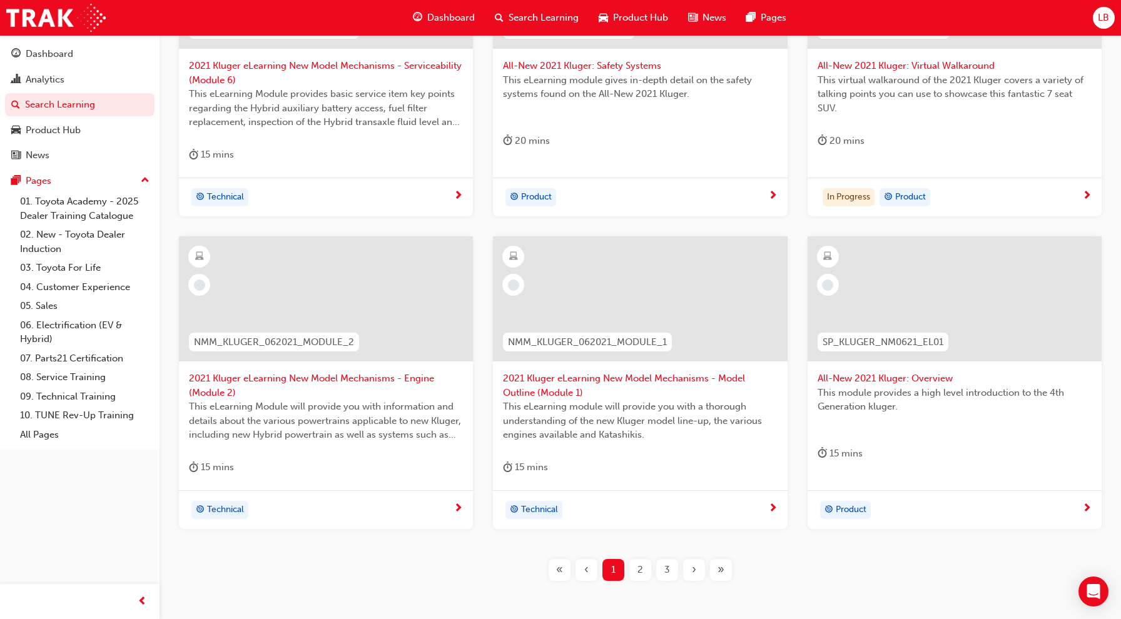
scroll to position [467, 0]
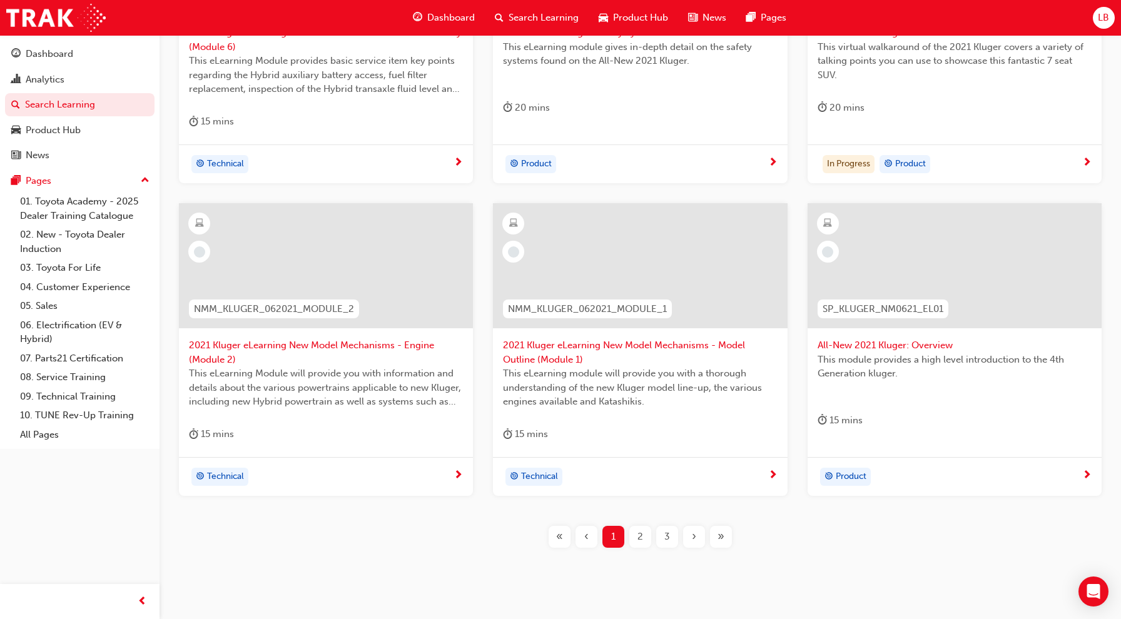
click at [520, 23] on span "Search Learning" at bounding box center [544, 18] width 70 height 14
click at [531, 4] on div "Dashboard Search Learning Product Hub News Pages" at bounding box center [599, 18] width 403 height 36
click at [531, 15] on span "Search Learning" at bounding box center [544, 18] width 70 height 14
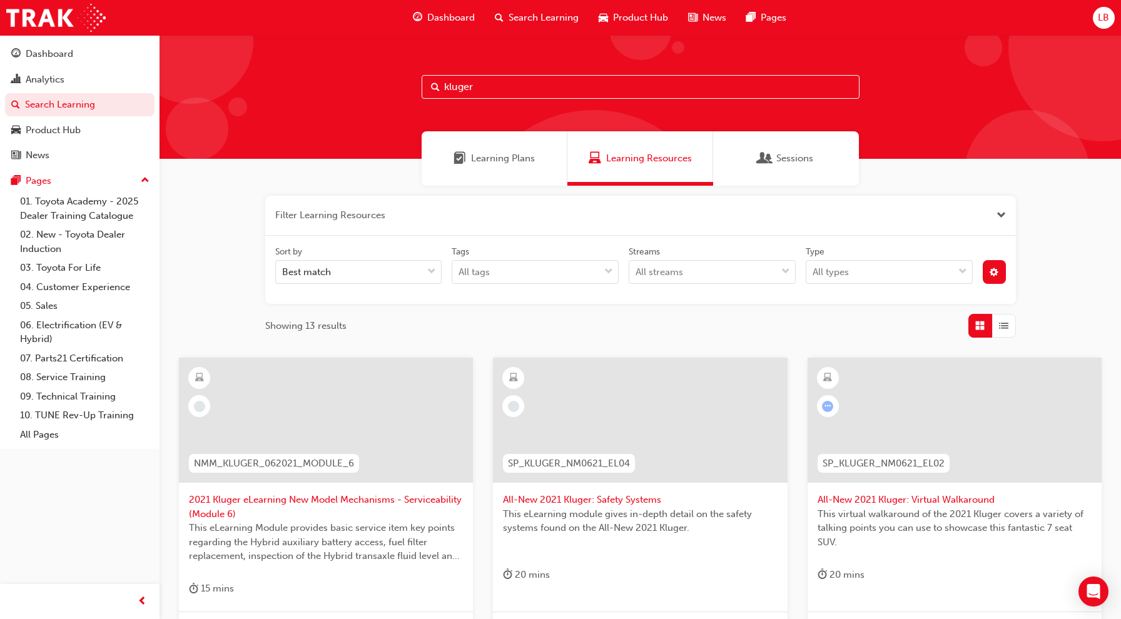
click at [483, 90] on input "kluger" at bounding box center [641, 87] width 438 height 24
drag, startPoint x: 501, startPoint y: 84, endPoint x: 428, endPoint y: 84, distance: 73.2
click at [428, 84] on input "kluger" at bounding box center [641, 87] width 438 height 24
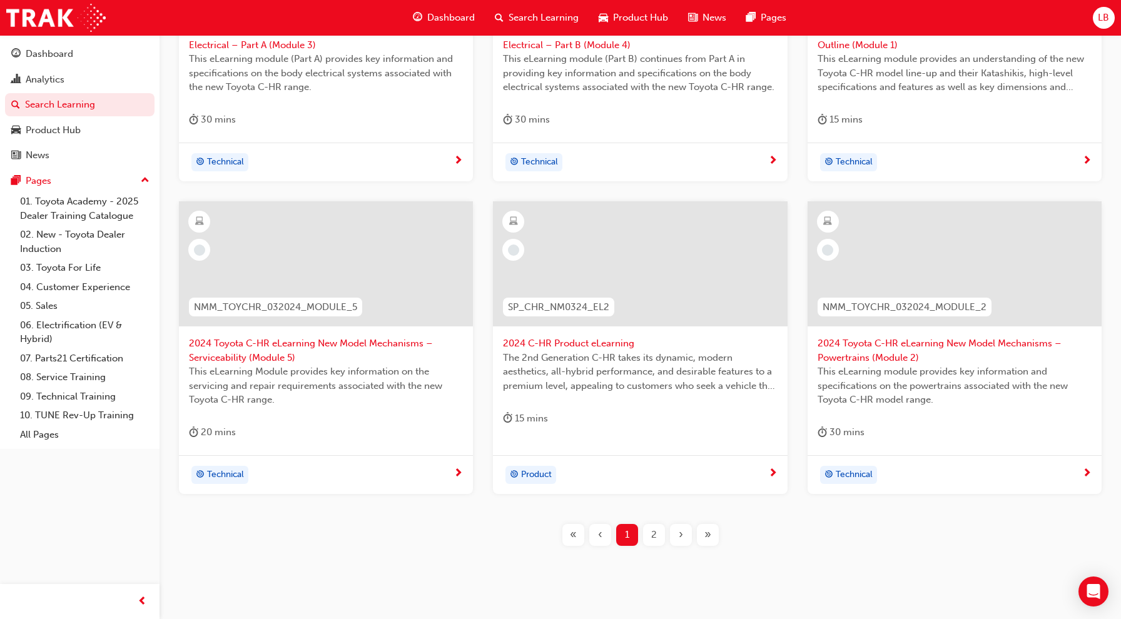
scroll to position [497, 0]
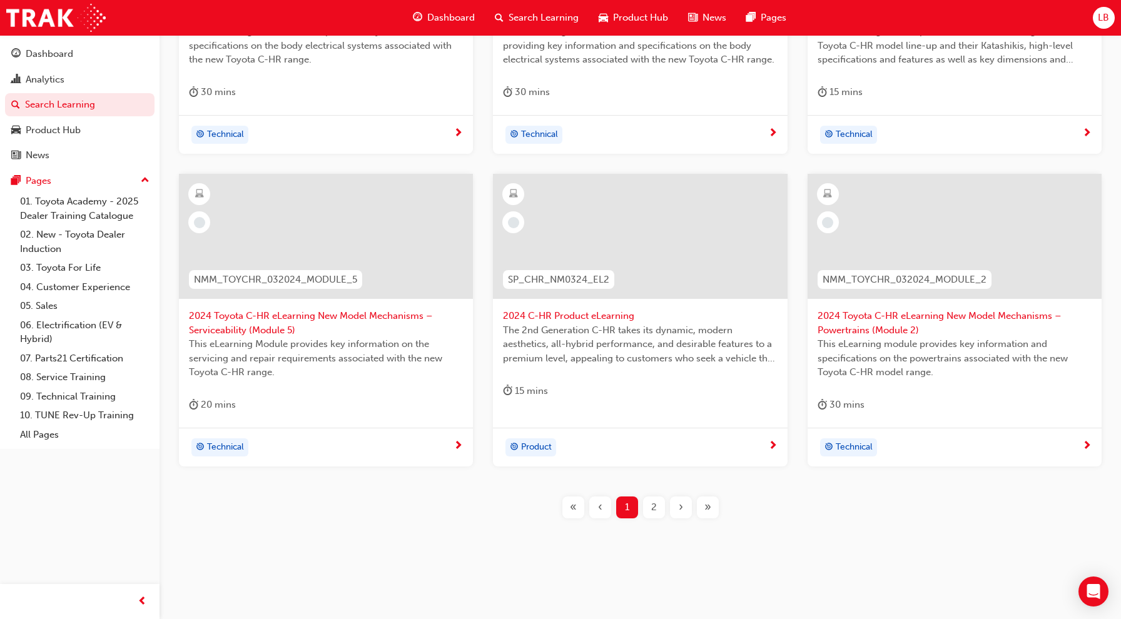
type input "c-hr"
click at [654, 510] on span "2" at bounding box center [654, 507] width 6 height 14
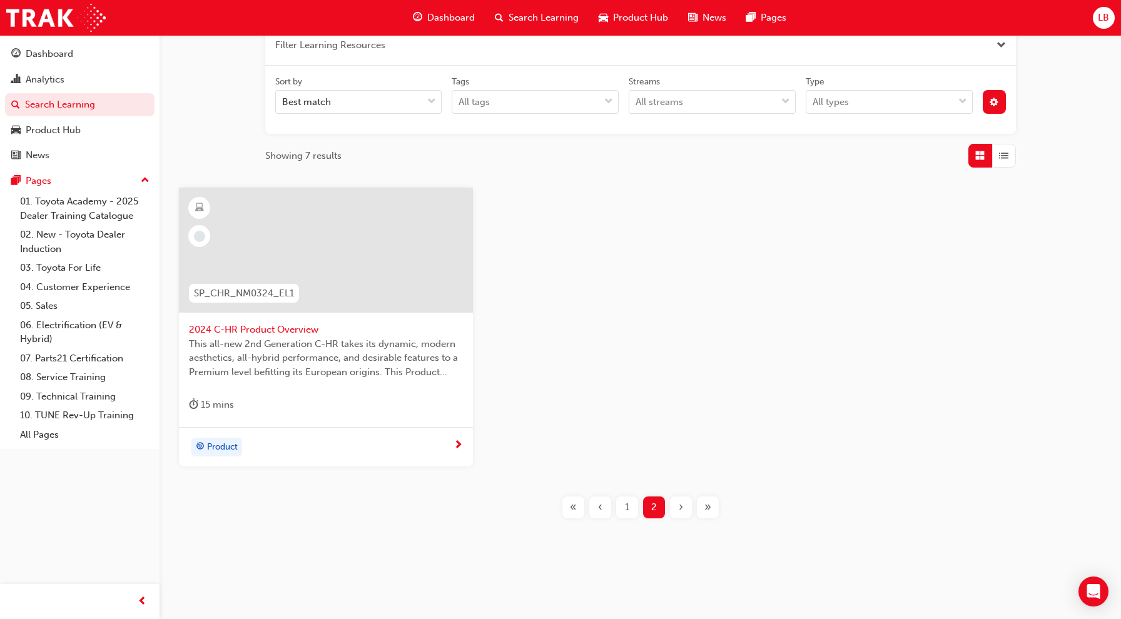
click at [628, 512] on span "1" at bounding box center [627, 507] width 4 height 14
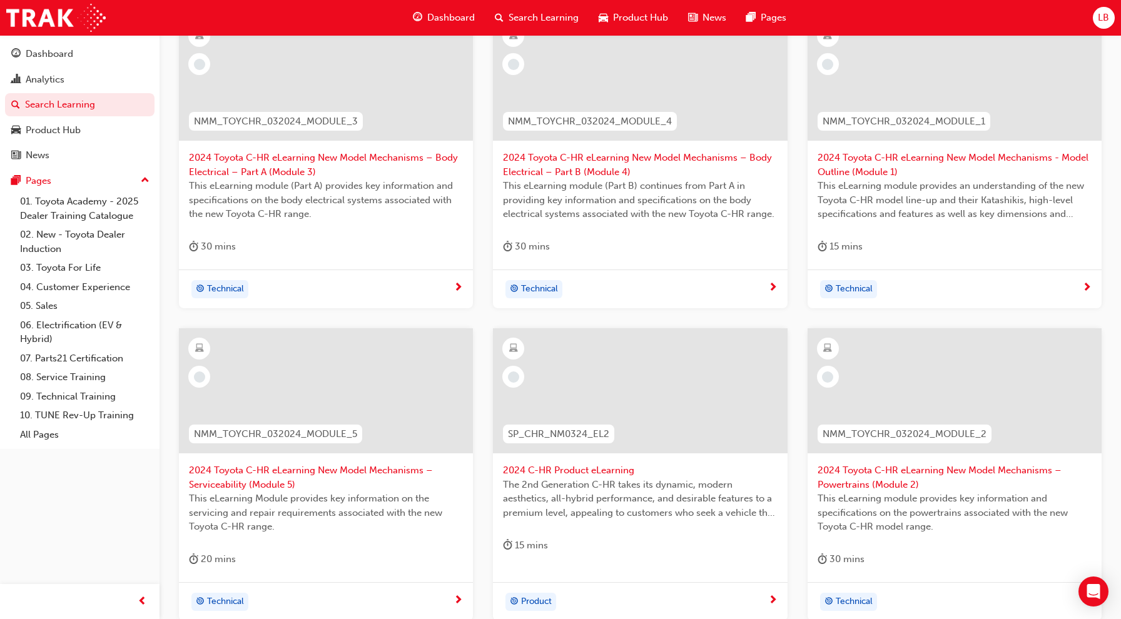
scroll to position [340, 0]
click at [662, 169] on span "2024 Toyota C-HR eLearning New Model Mechanisms – Body Electrical – Part B (Mod…" at bounding box center [640, 167] width 274 height 28
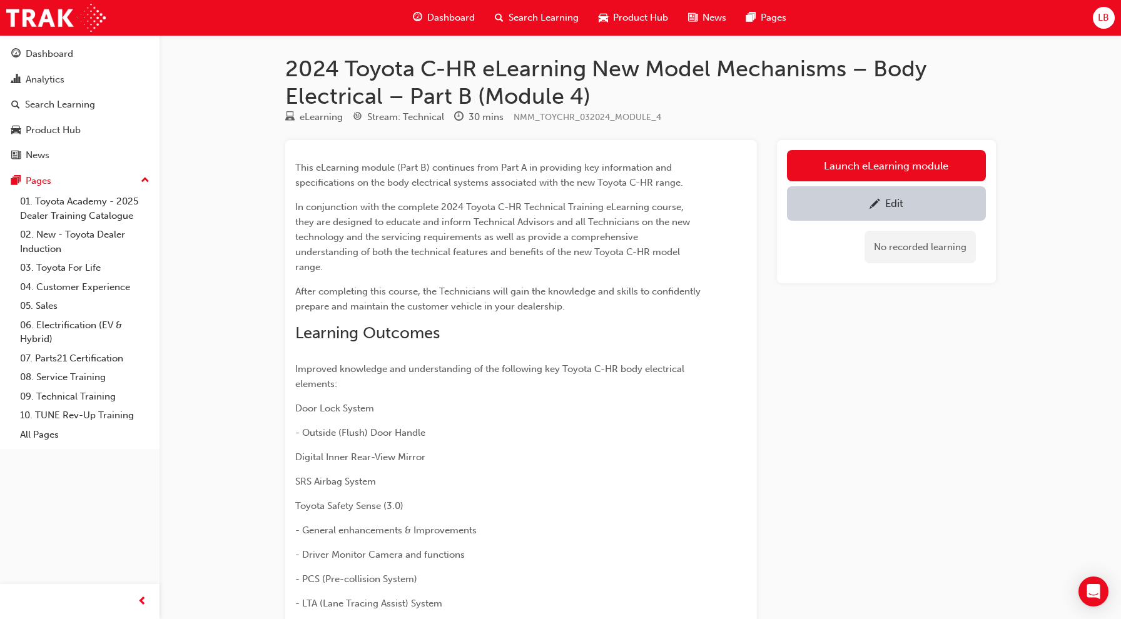
click at [803, 201] on div "Edit" at bounding box center [886, 204] width 180 height 16
click at [560, 23] on span "Search Learning" at bounding box center [544, 18] width 70 height 14
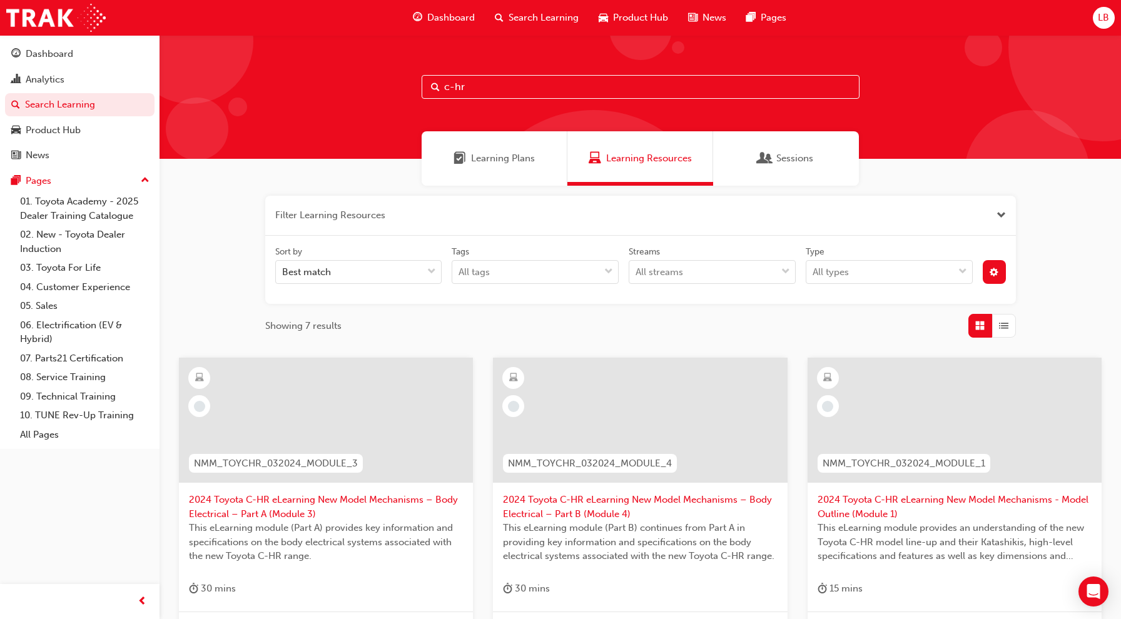
click at [506, 103] on div "c-hr" at bounding box center [640, 97] width 961 height 124
drag, startPoint x: 498, startPoint y: 88, endPoint x: 369, endPoint y: 86, distance: 128.9
click at [369, 86] on div "c-hr" at bounding box center [640, 97] width 961 height 124
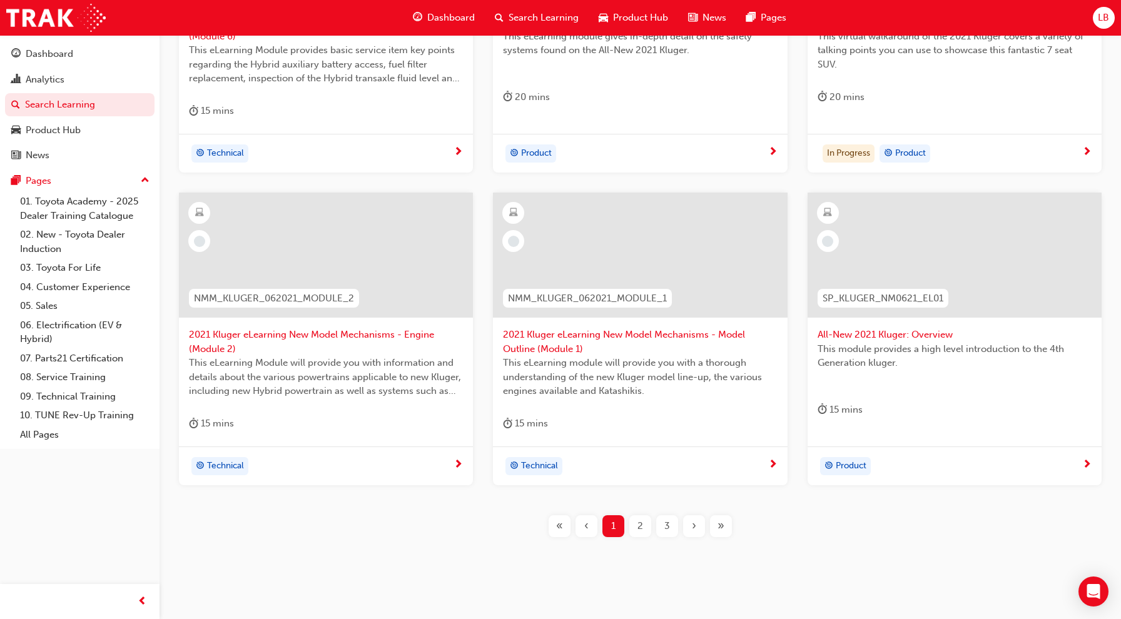
scroll to position [497, 0]
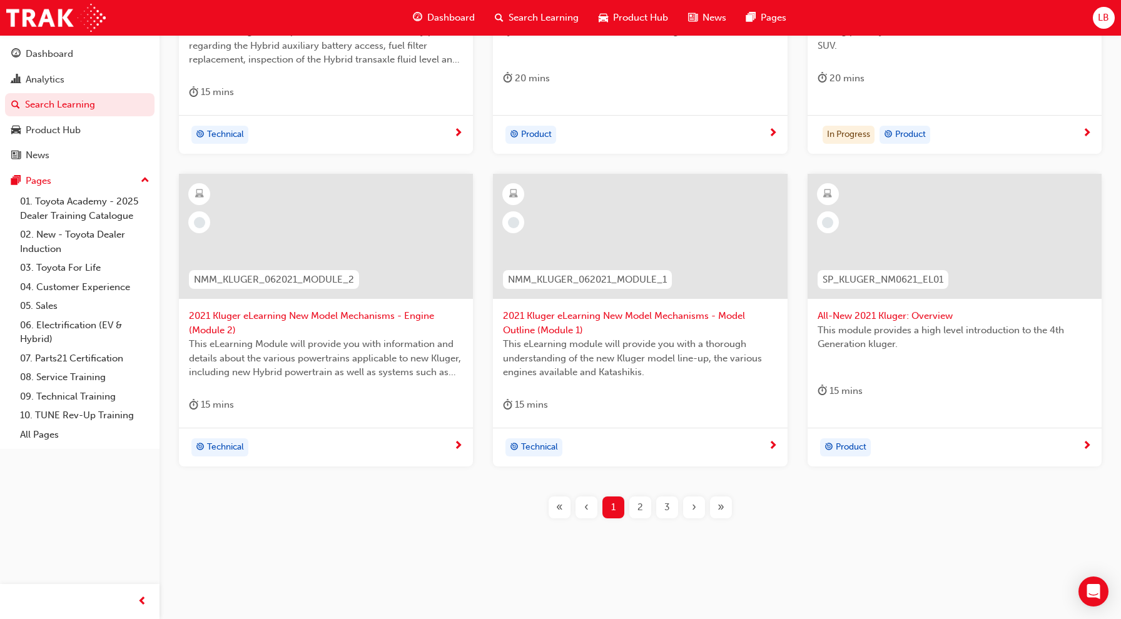
click at [650, 502] on div "2" at bounding box center [640, 508] width 22 height 22
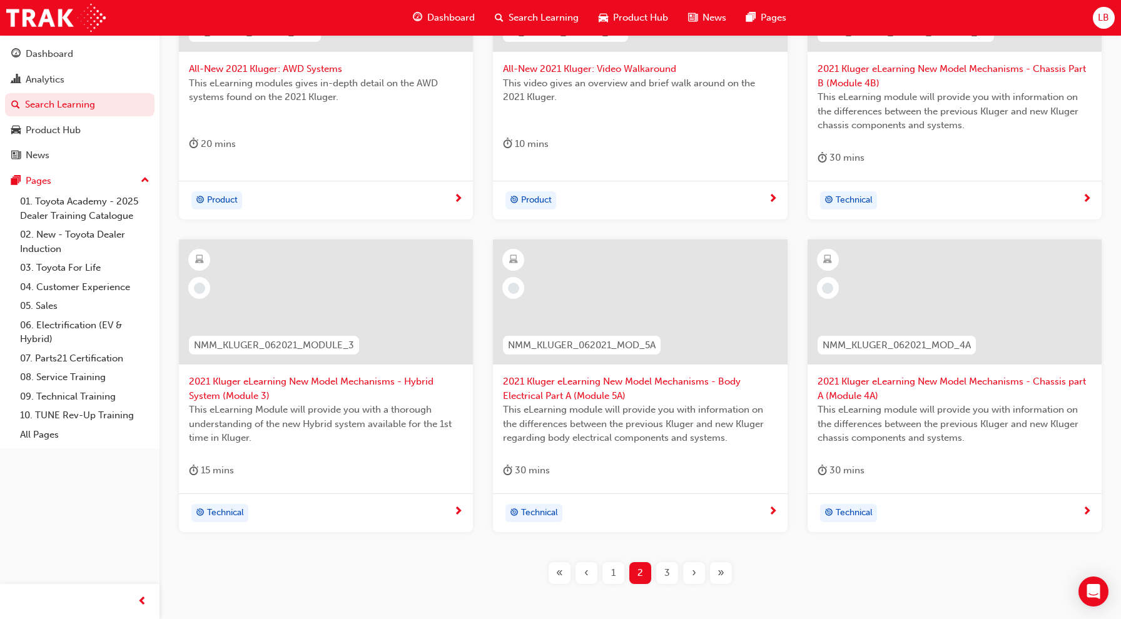
scroll to position [497, 0]
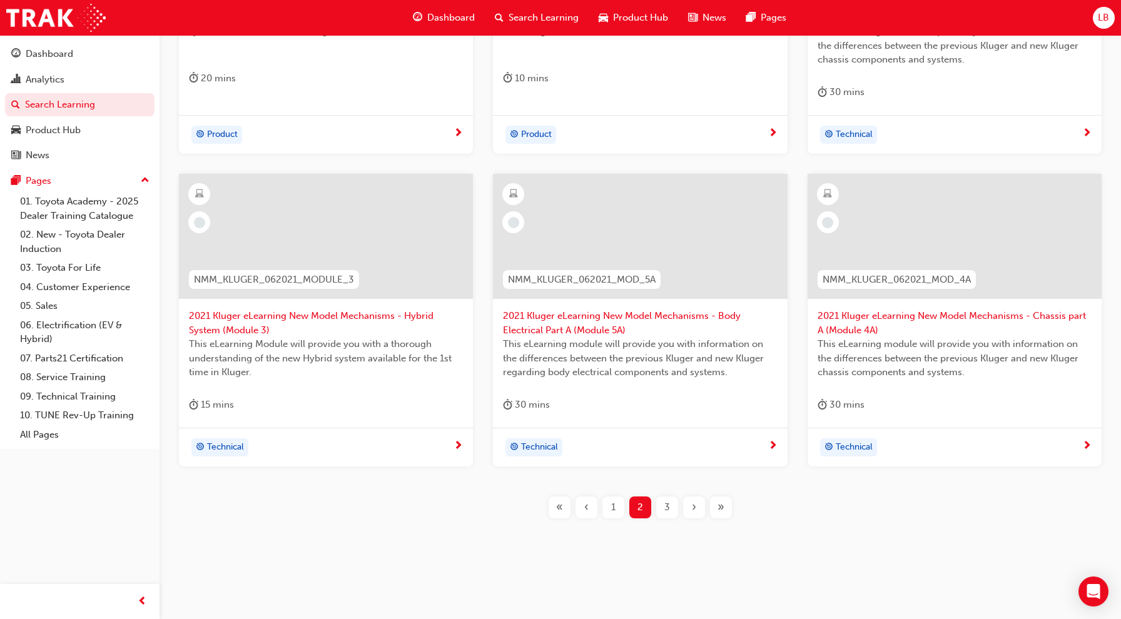
click at [666, 508] on span "3" at bounding box center [667, 507] width 6 height 14
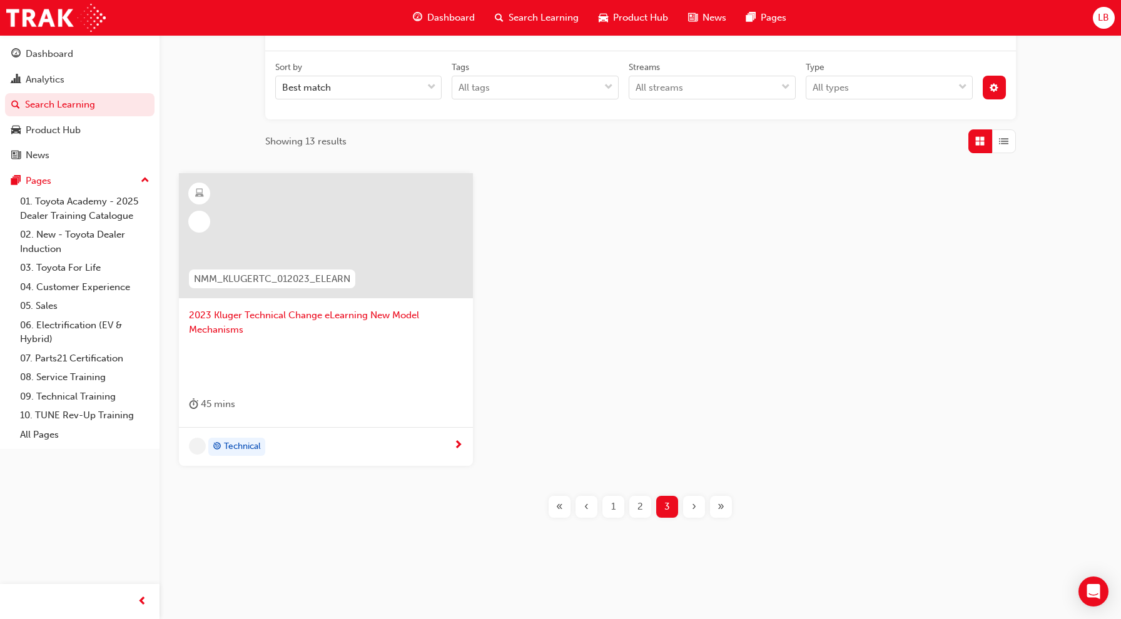
scroll to position [184, 0]
click at [617, 502] on div "1" at bounding box center [613, 508] width 22 height 22
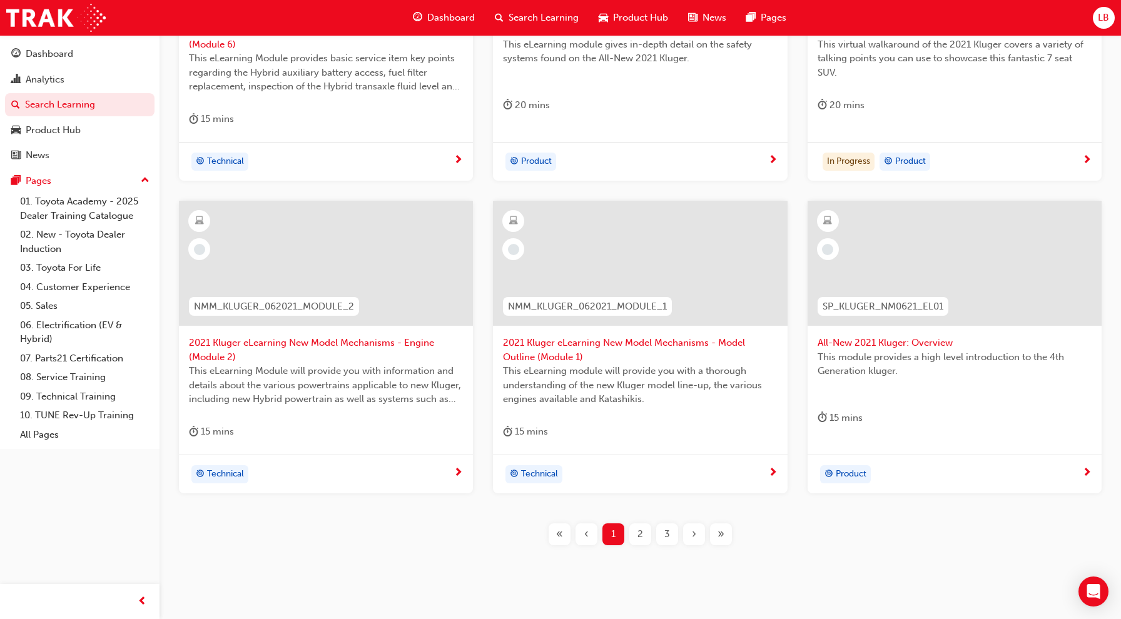
scroll to position [497, 0]
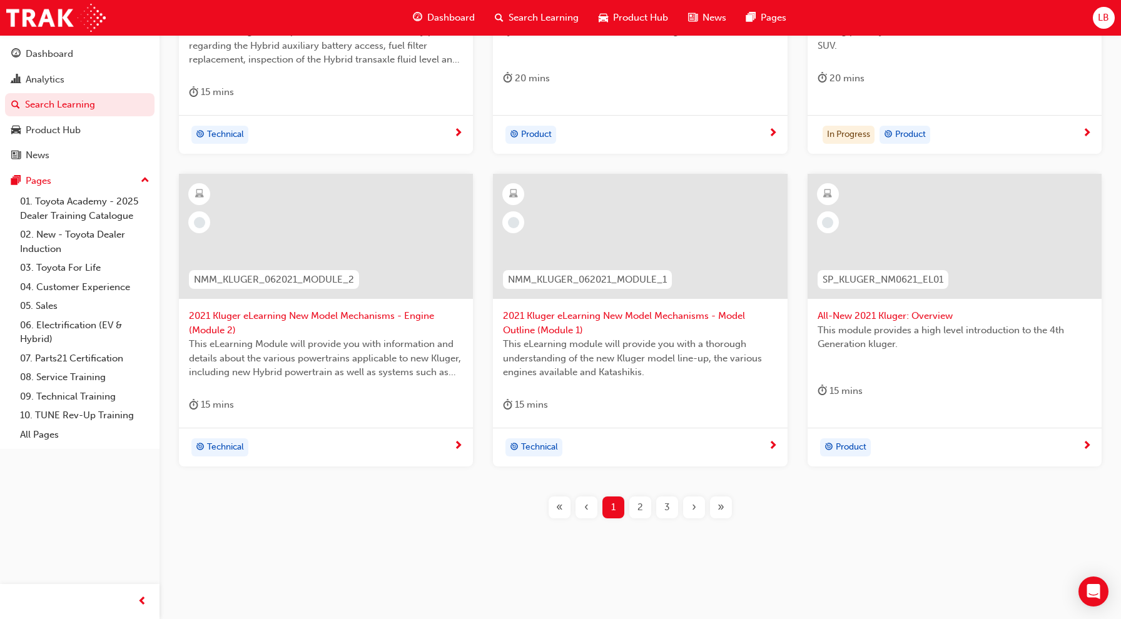
click at [638, 514] on div "2" at bounding box center [640, 508] width 22 height 22
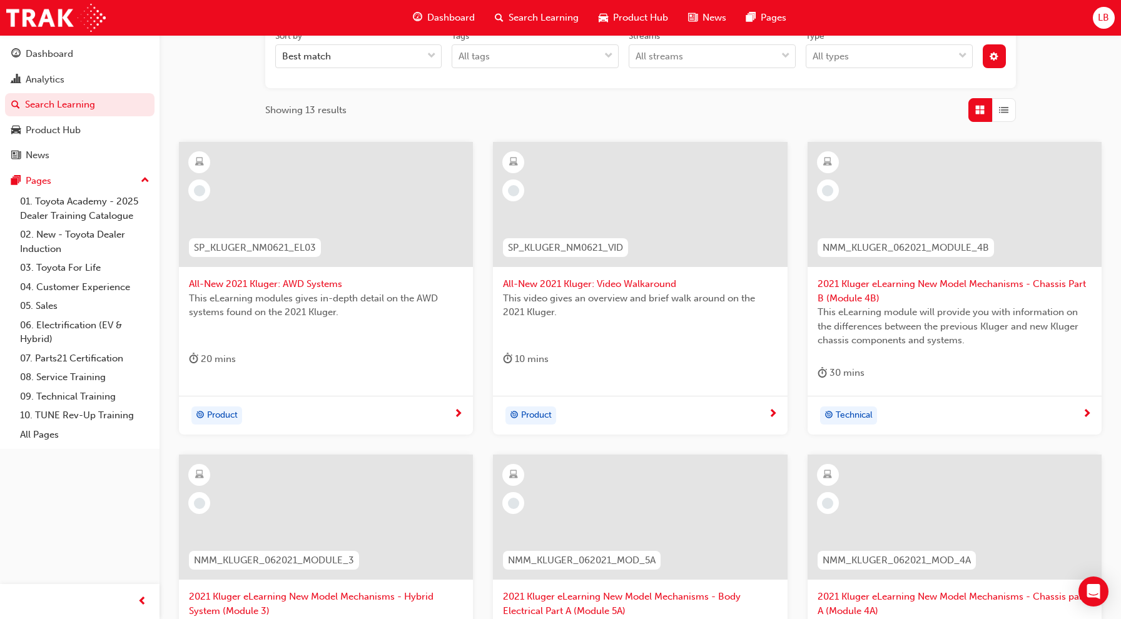
scroll to position [497, 0]
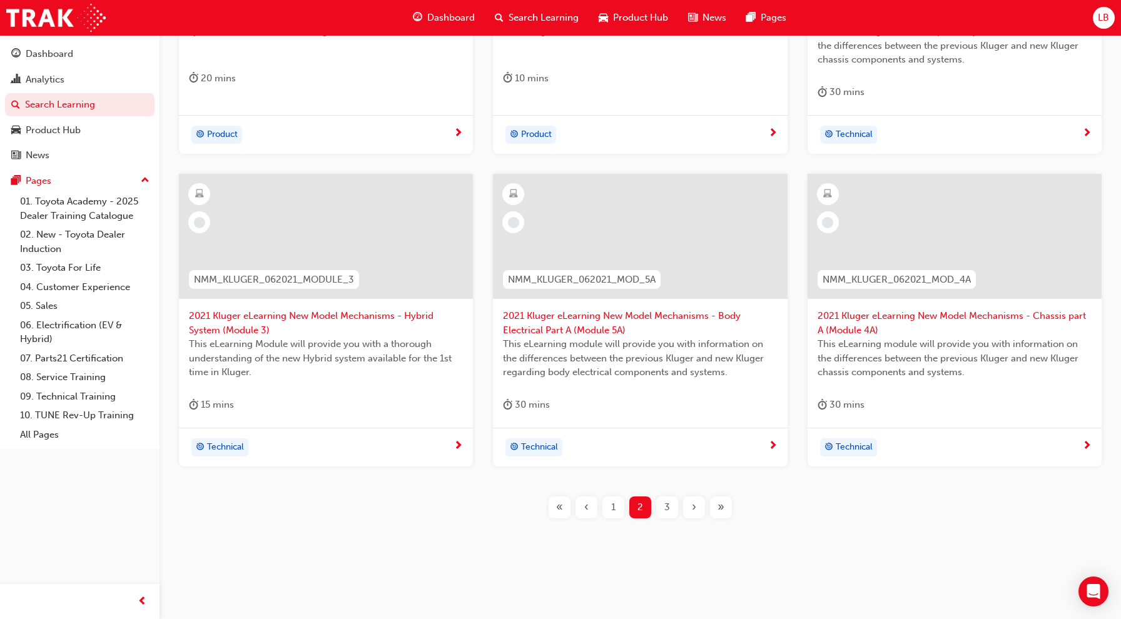
click at [668, 511] on span "3" at bounding box center [667, 507] width 6 height 14
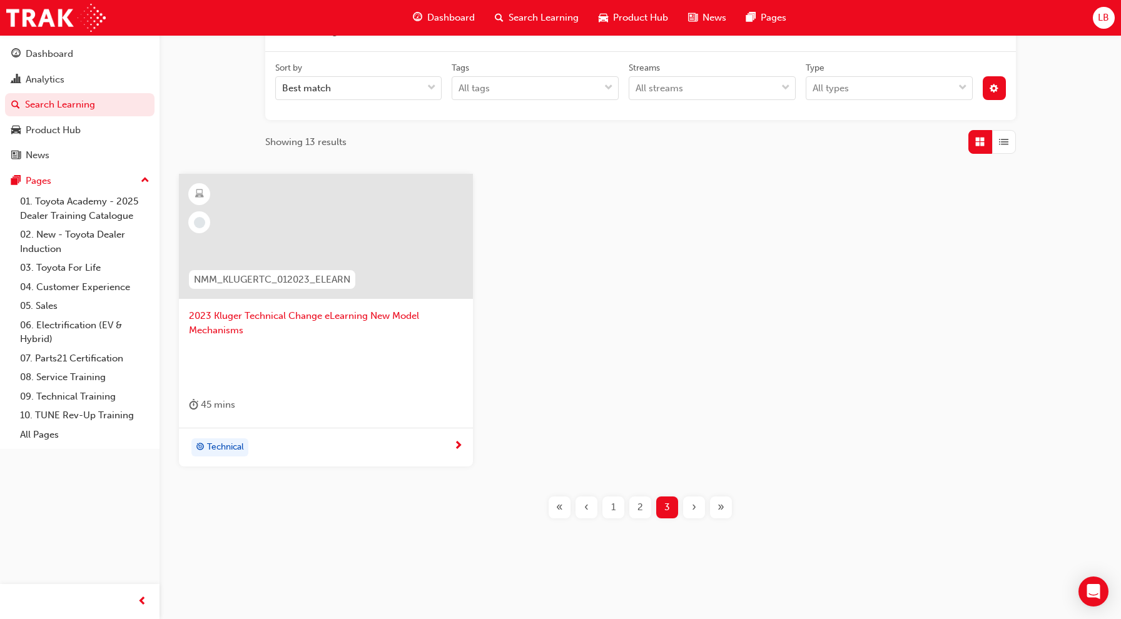
scroll to position [155, 0]
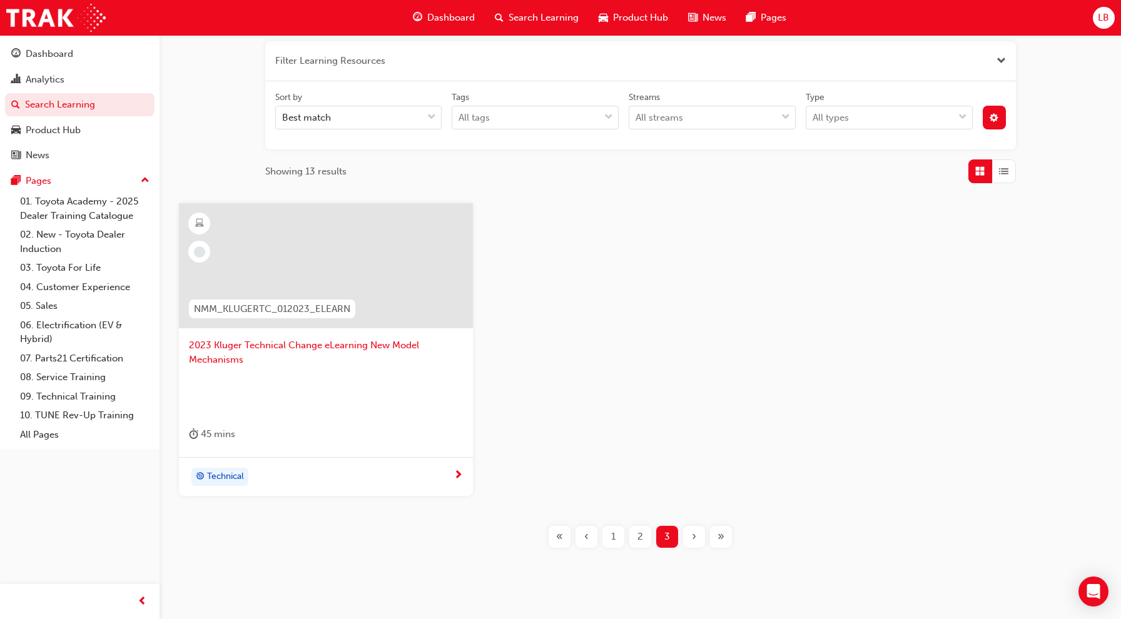
click at [616, 545] on div "1" at bounding box center [613, 537] width 22 height 22
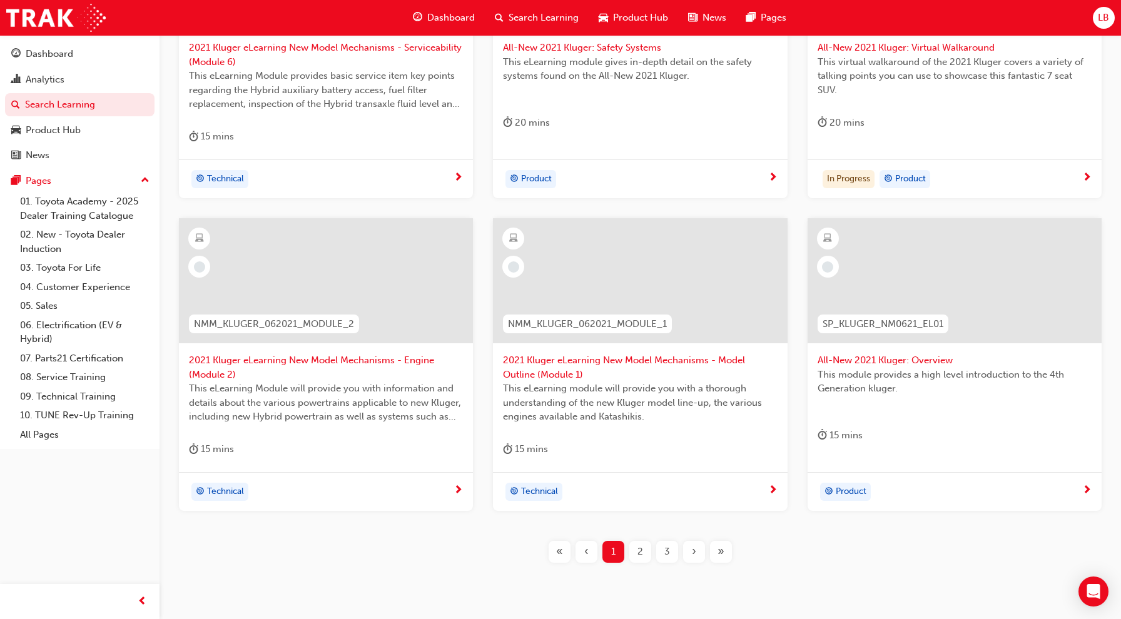
scroll to position [457, 0]
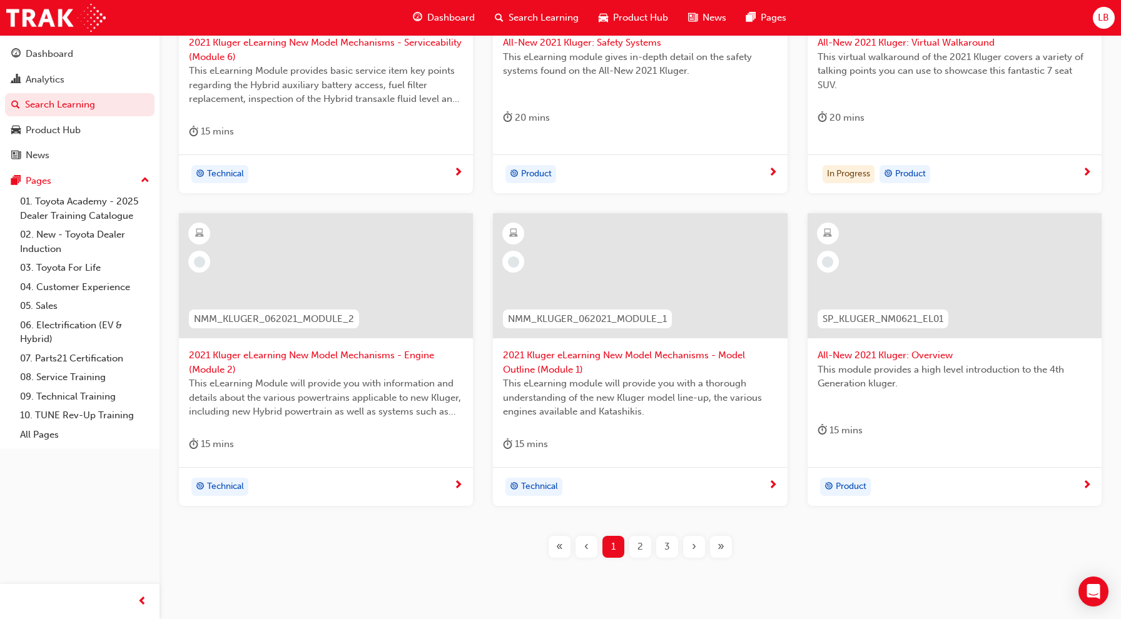
click at [641, 549] on span "2" at bounding box center [640, 547] width 6 height 14
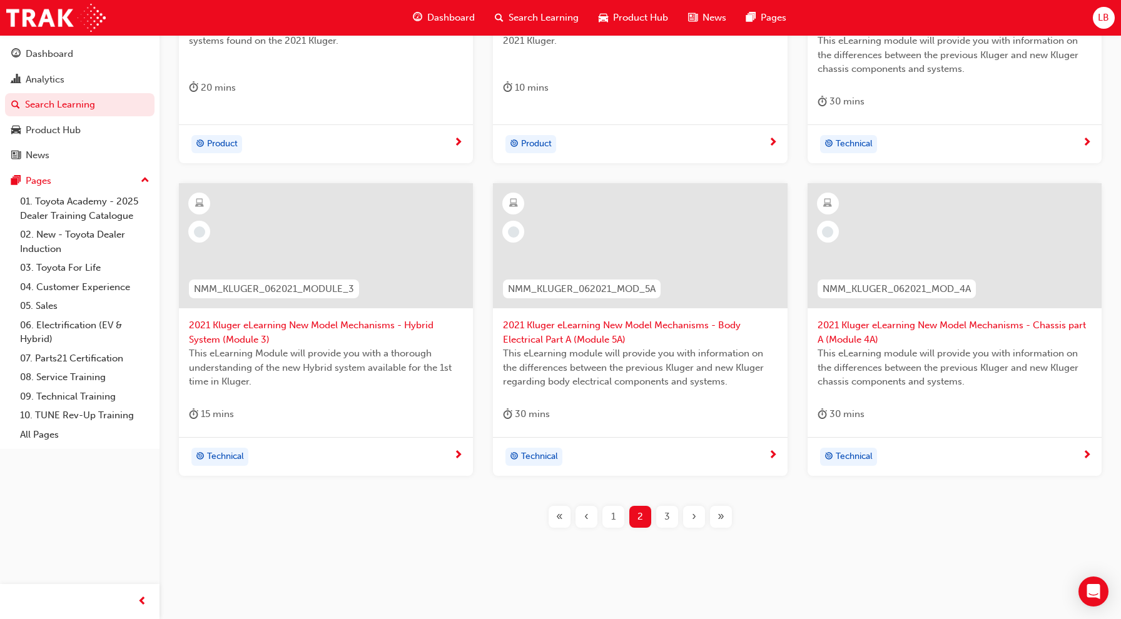
scroll to position [497, 0]
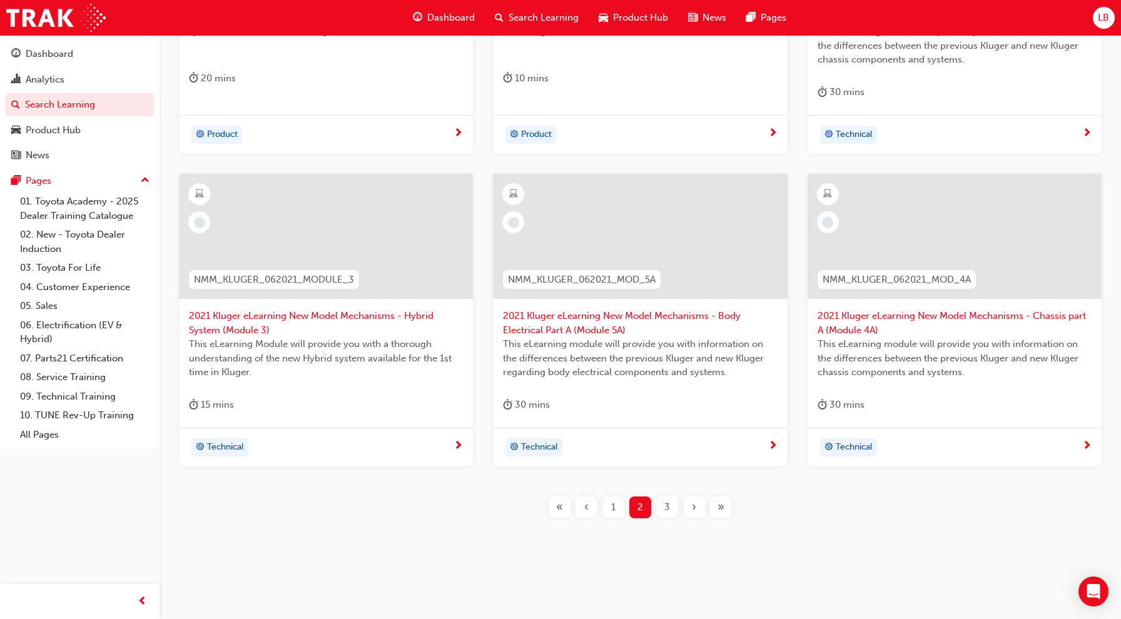
click at [670, 507] on div "3" at bounding box center [667, 508] width 22 height 22
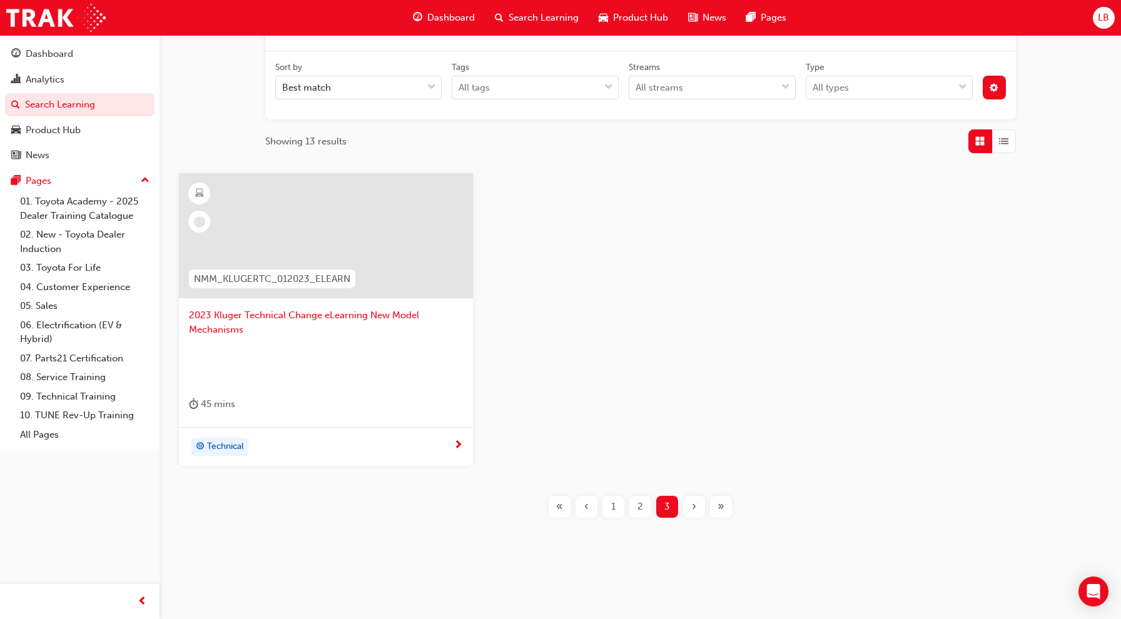
scroll to position [184, 0]
click at [547, 13] on span "Search Learning" at bounding box center [544, 18] width 70 height 14
click at [547, 16] on span "Search Learning" at bounding box center [544, 18] width 70 height 14
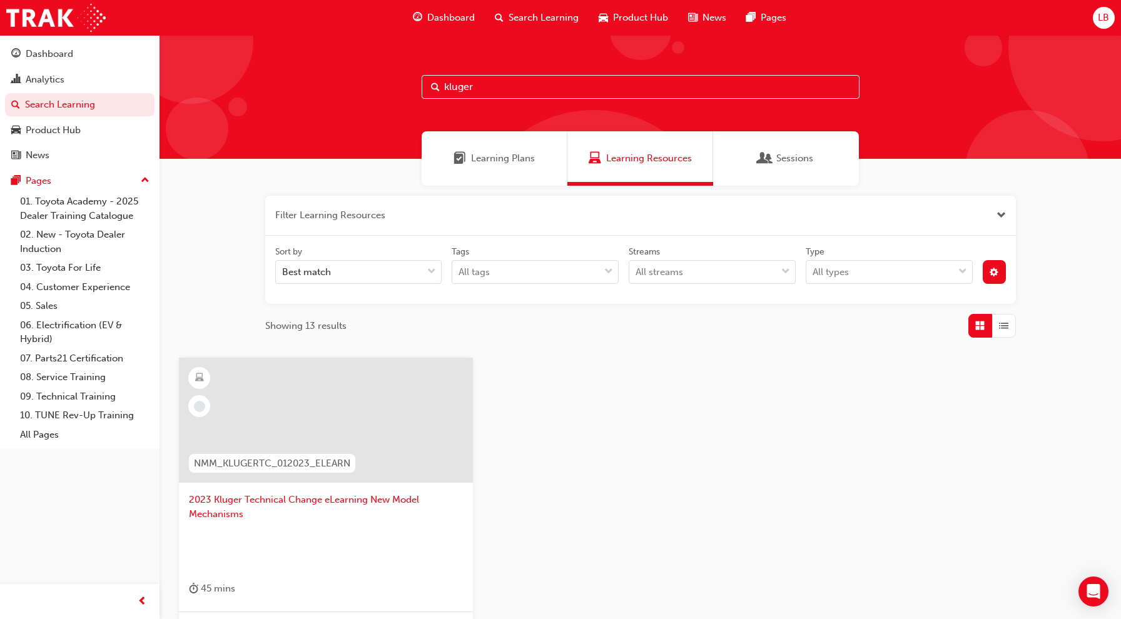
click at [534, 90] on input "kluger" at bounding box center [641, 87] width 438 height 24
drag, startPoint x: 519, startPoint y: 86, endPoint x: 390, endPoint y: 86, distance: 128.9
click at [390, 86] on div "kluger" at bounding box center [640, 97] width 961 height 124
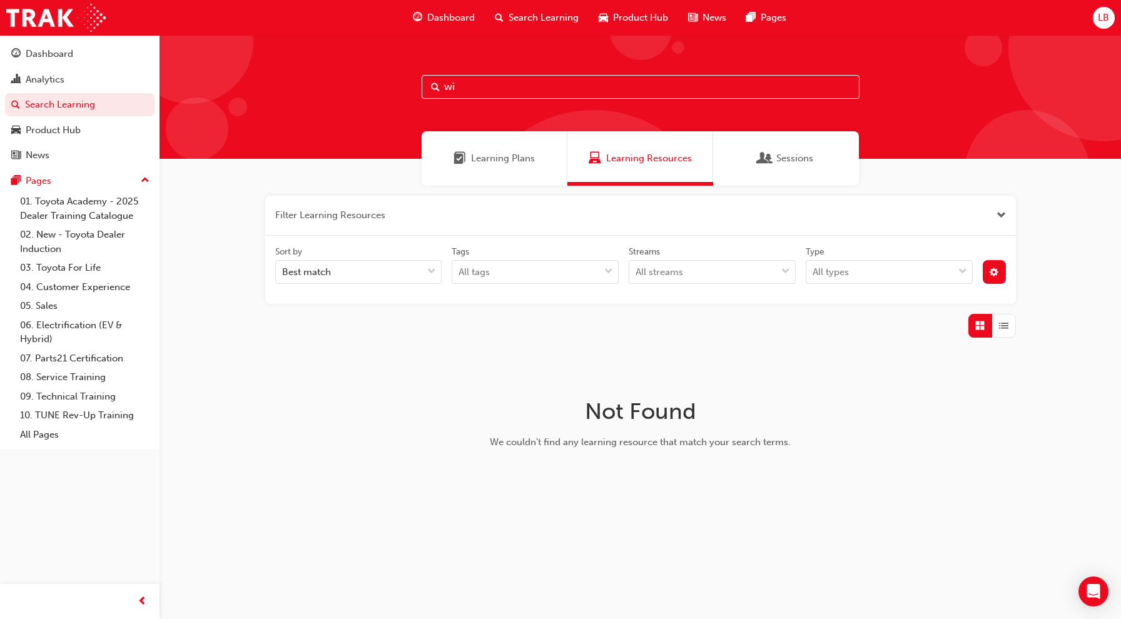
type input "w"
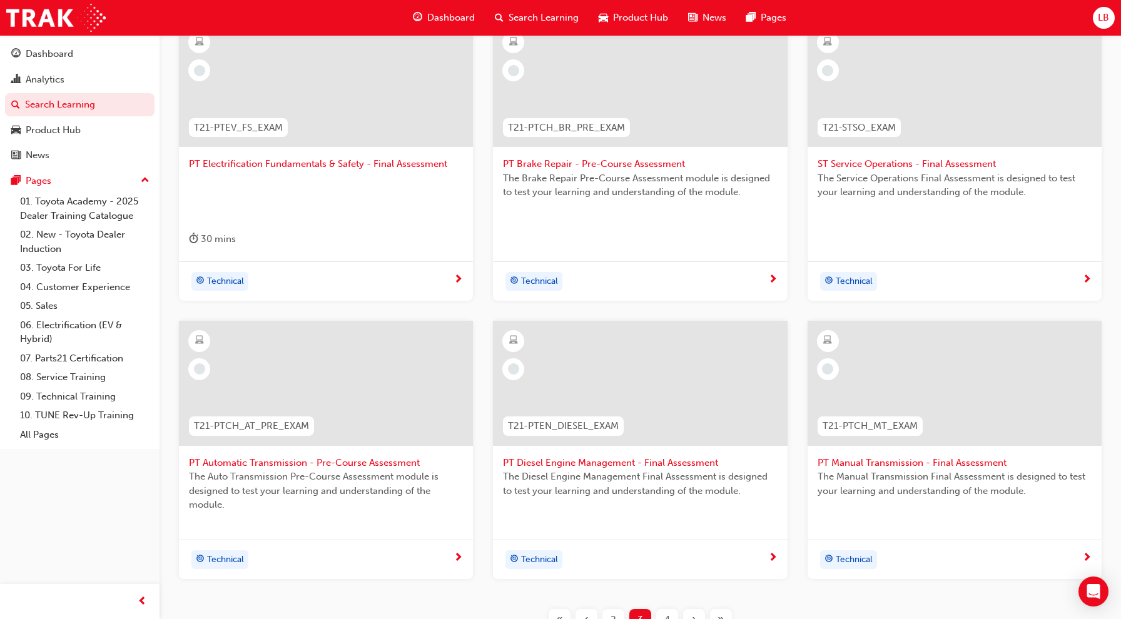
scroll to position [448, 0]
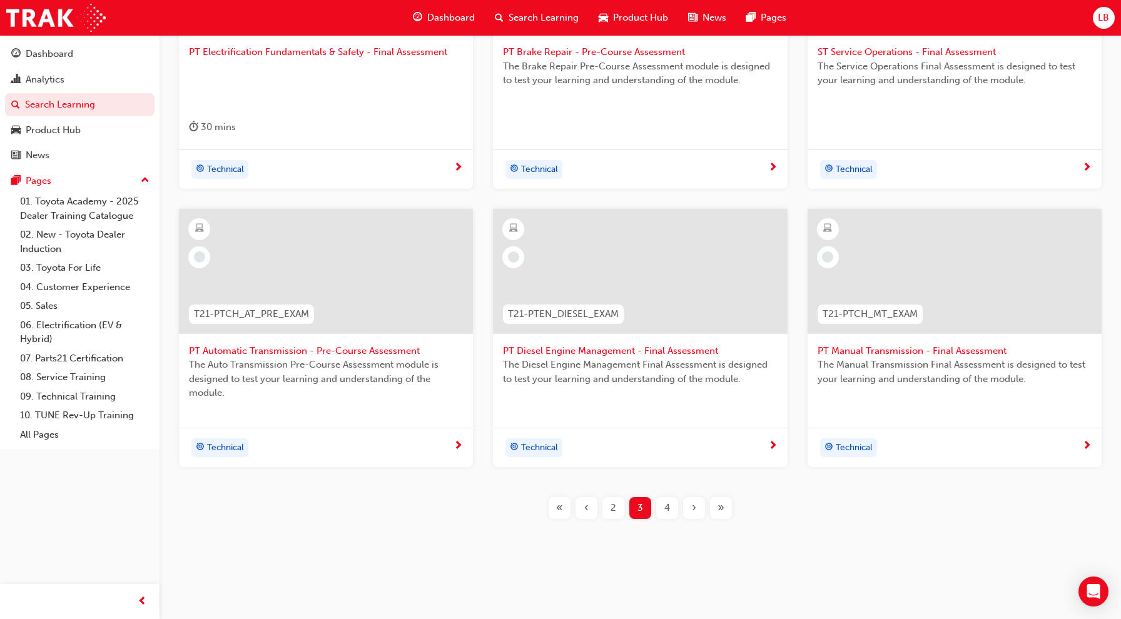
click at [664, 507] on span "4" at bounding box center [667, 508] width 6 height 14
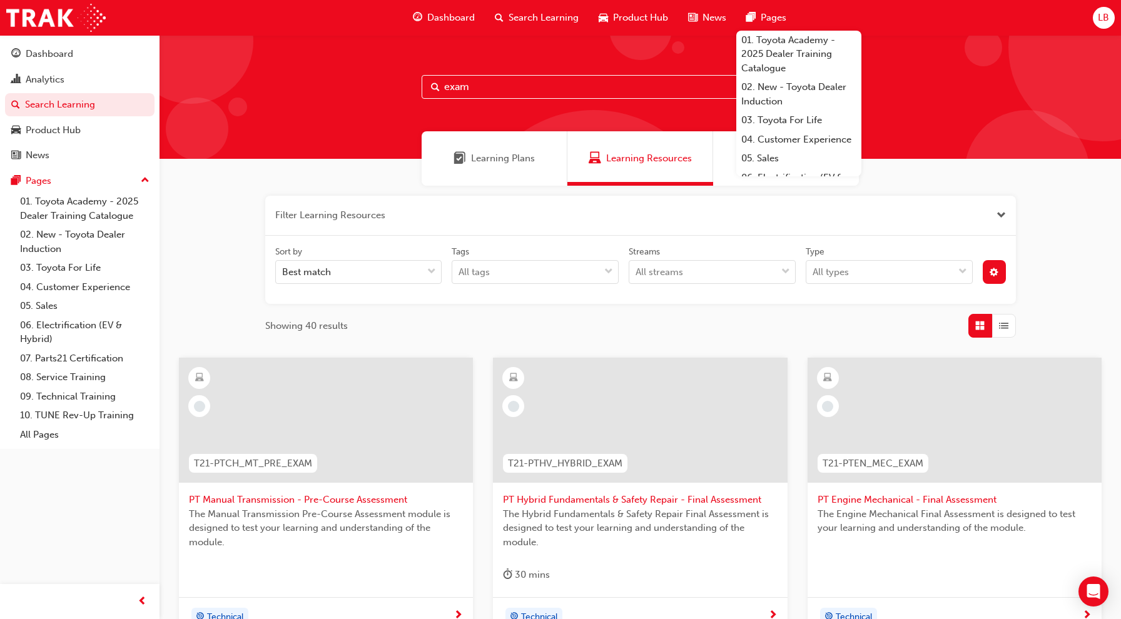
click at [543, 18] on span "Search Learning" at bounding box center [544, 18] width 70 height 14
click at [499, 91] on input "exam" at bounding box center [641, 87] width 438 height 24
drag, startPoint x: 499, startPoint y: 91, endPoint x: 400, endPoint y: 87, distance: 98.9
click at [400, 87] on div "exam" at bounding box center [640, 97] width 961 height 124
paste input "T21‑PTCH"
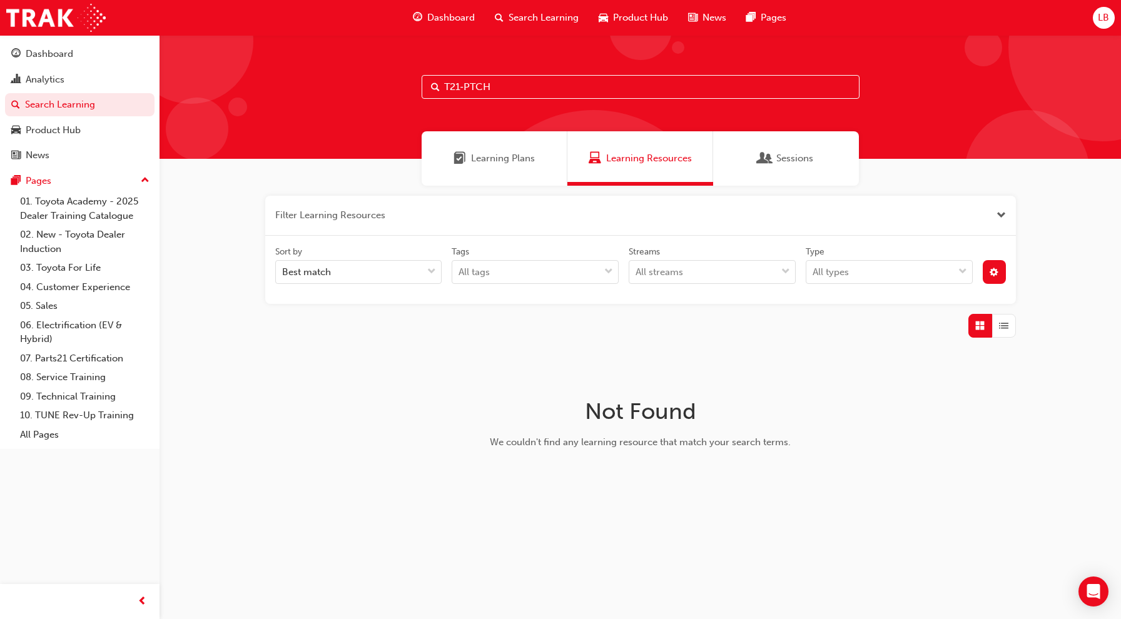
click at [402, 201] on button "button" at bounding box center [640, 216] width 751 height 40
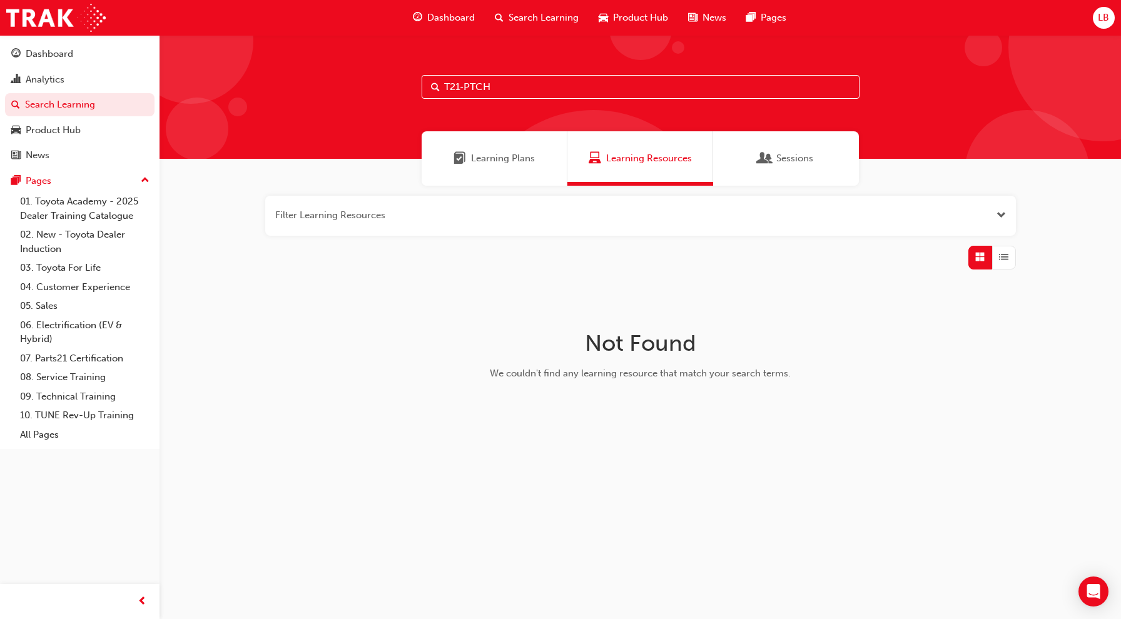
click at [393, 219] on button "button" at bounding box center [640, 216] width 751 height 40
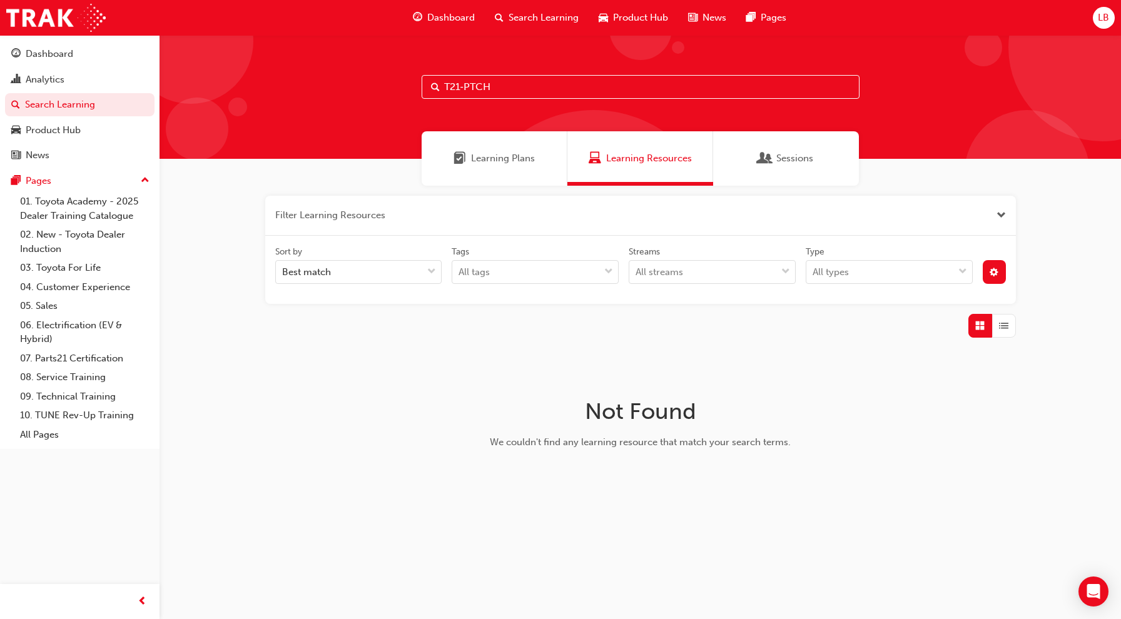
click at [1008, 328] on div "button" at bounding box center [1004, 326] width 24 height 24
click at [983, 324] on span "Grid" at bounding box center [979, 326] width 9 height 14
click at [1000, 216] on span "Close the filter" at bounding box center [1000, 215] width 9 height 14
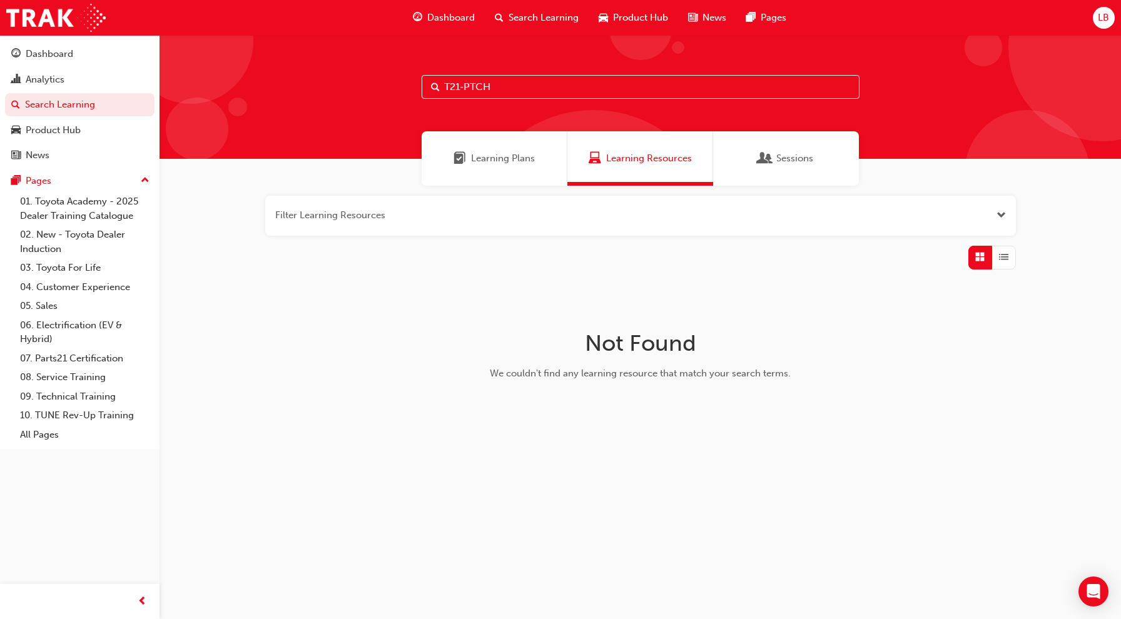
click at [1000, 217] on span "Open the filter" at bounding box center [1000, 215] width 9 height 14
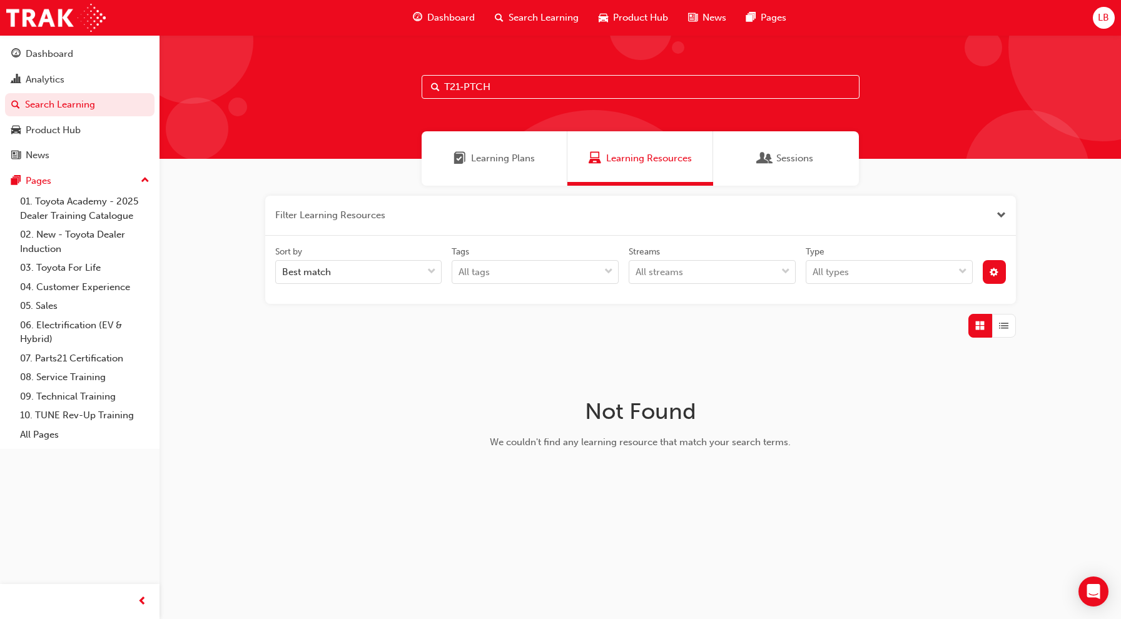
click at [1007, 328] on span "List" at bounding box center [1003, 326] width 9 height 14
click at [529, 165] on div "Learning Plans" at bounding box center [495, 158] width 146 height 54
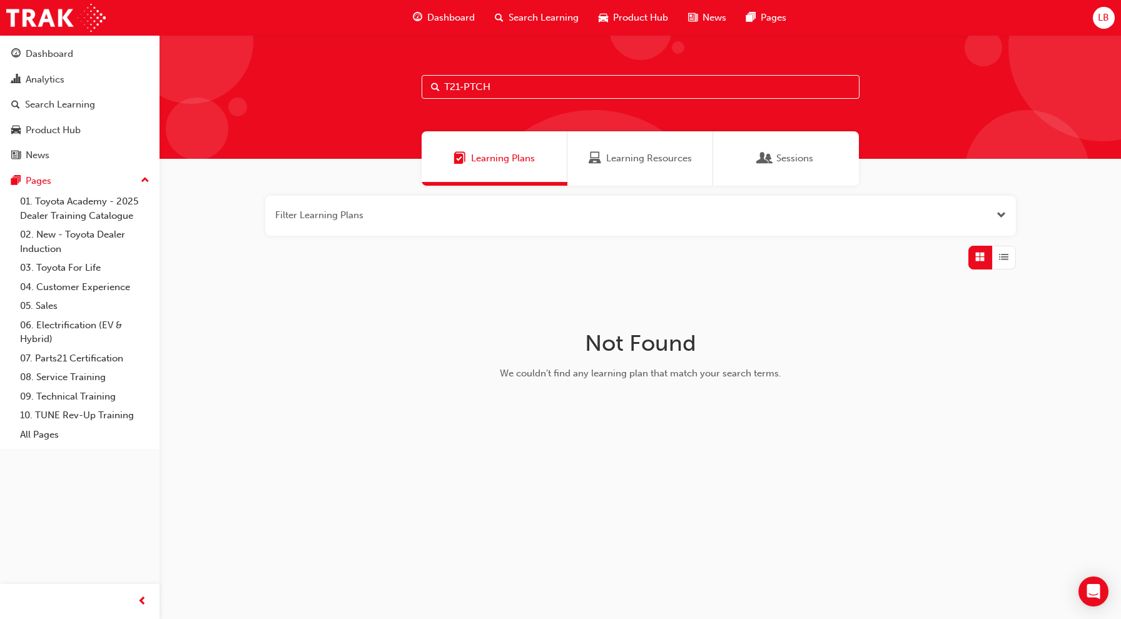
click at [636, 170] on div "Learning Resources" at bounding box center [640, 158] width 146 height 54
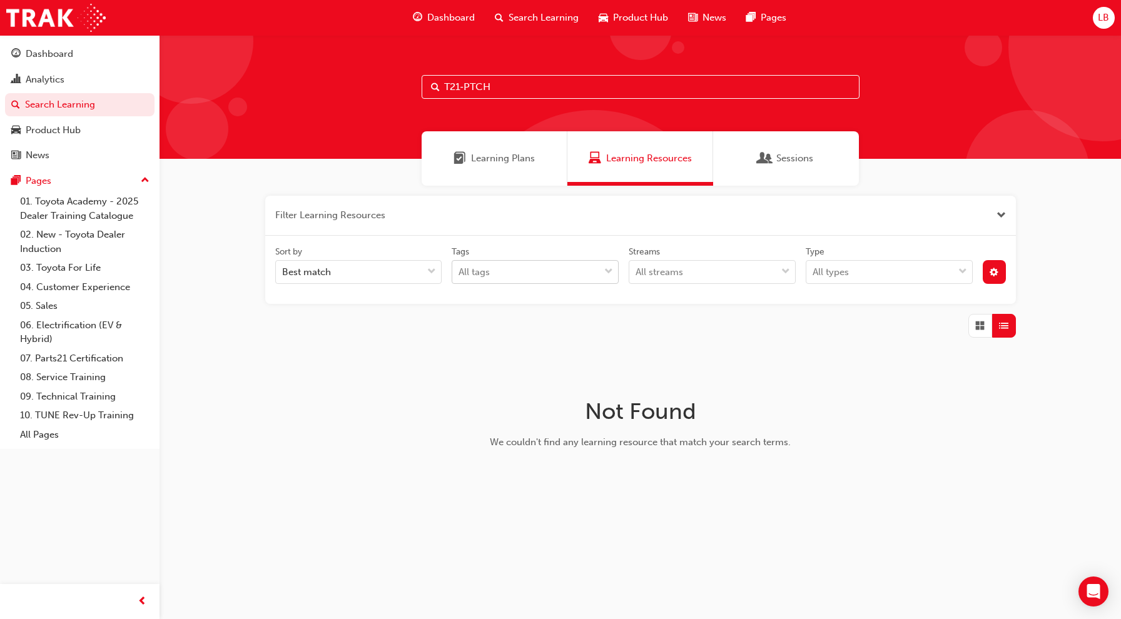
click at [523, 272] on div "All tags" at bounding box center [525, 272] width 147 height 22
click at [460, 272] on input "Tags All tags" at bounding box center [459, 271] width 1 height 11
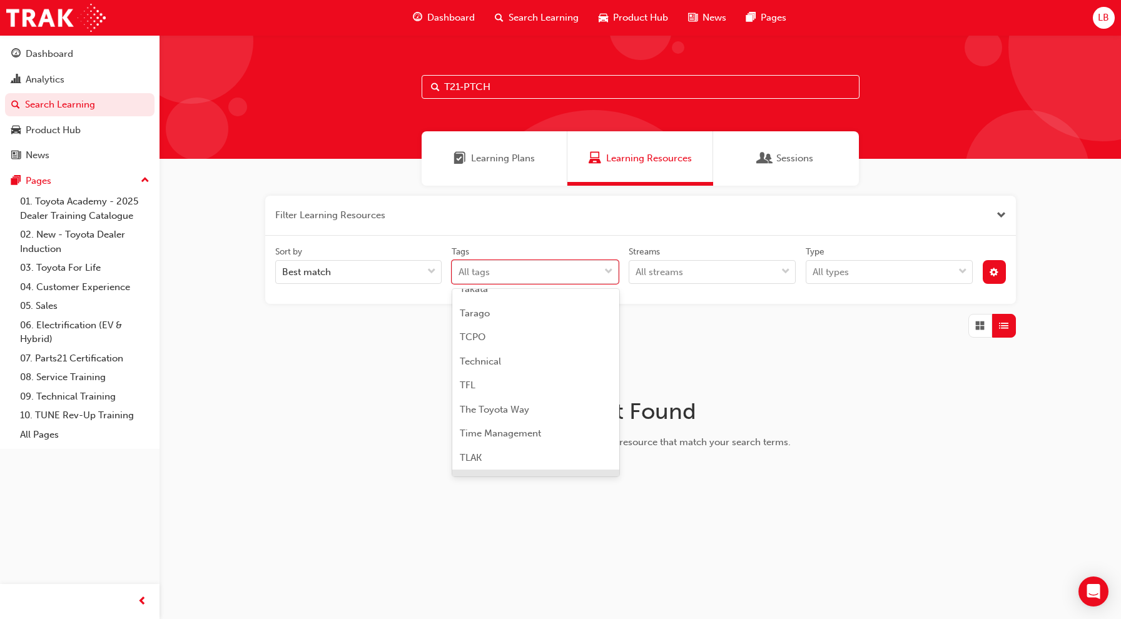
scroll to position [3768, 0]
click at [390, 271] on div "Best match" at bounding box center [349, 272] width 147 height 22
click at [283, 271] on input "Sort by Best match" at bounding box center [282, 271] width 1 height 11
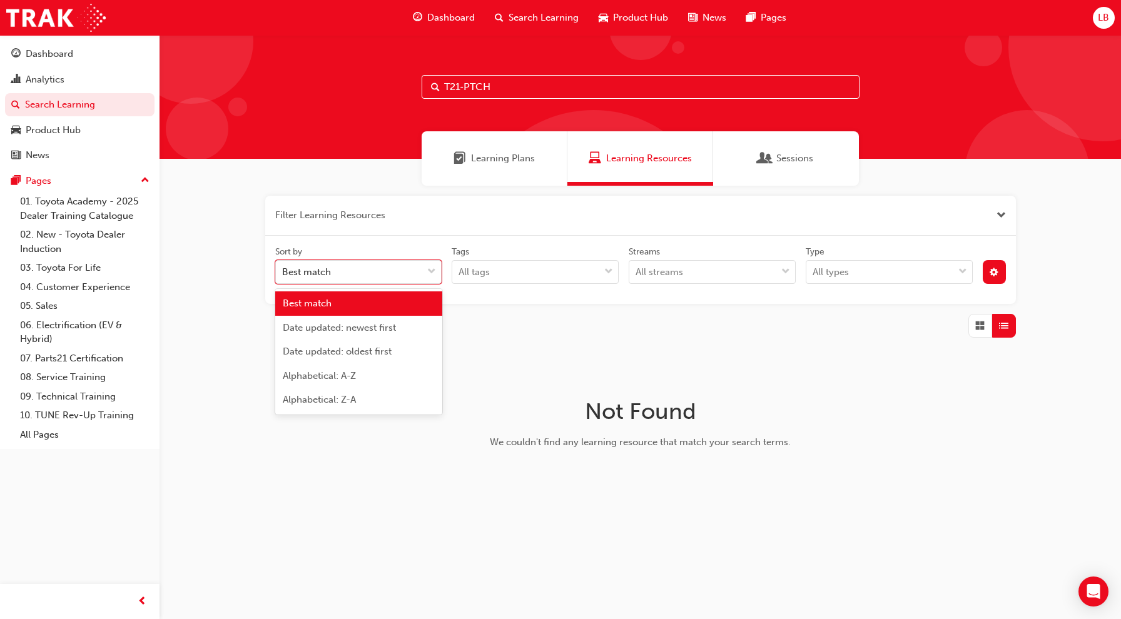
click at [400, 226] on button "button" at bounding box center [640, 216] width 751 height 40
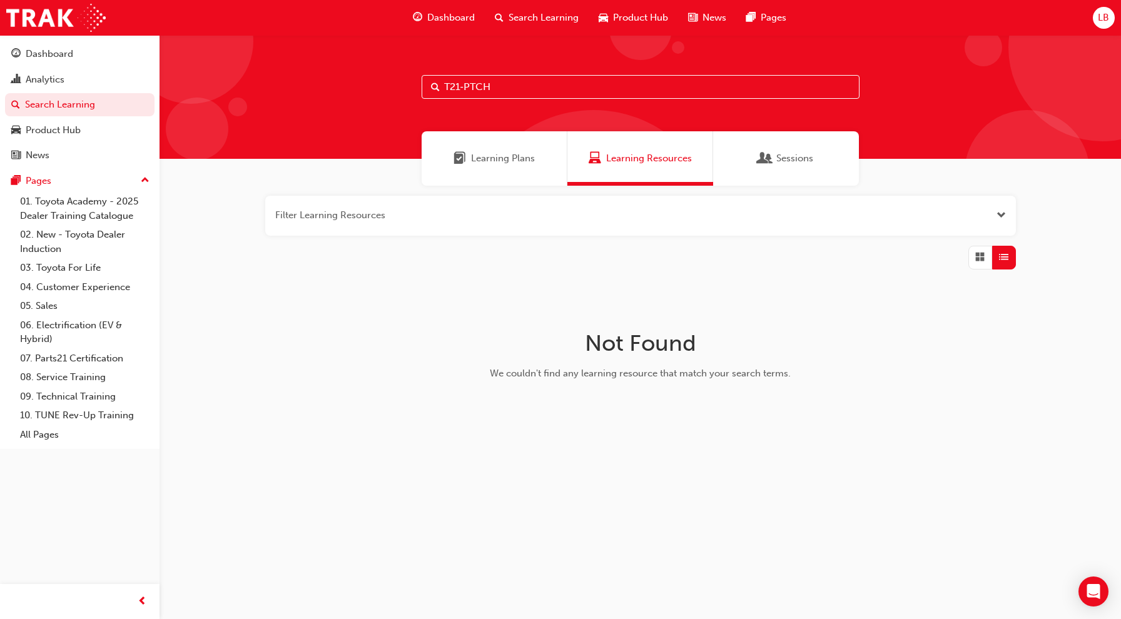
click at [397, 223] on button "button" at bounding box center [640, 216] width 751 height 40
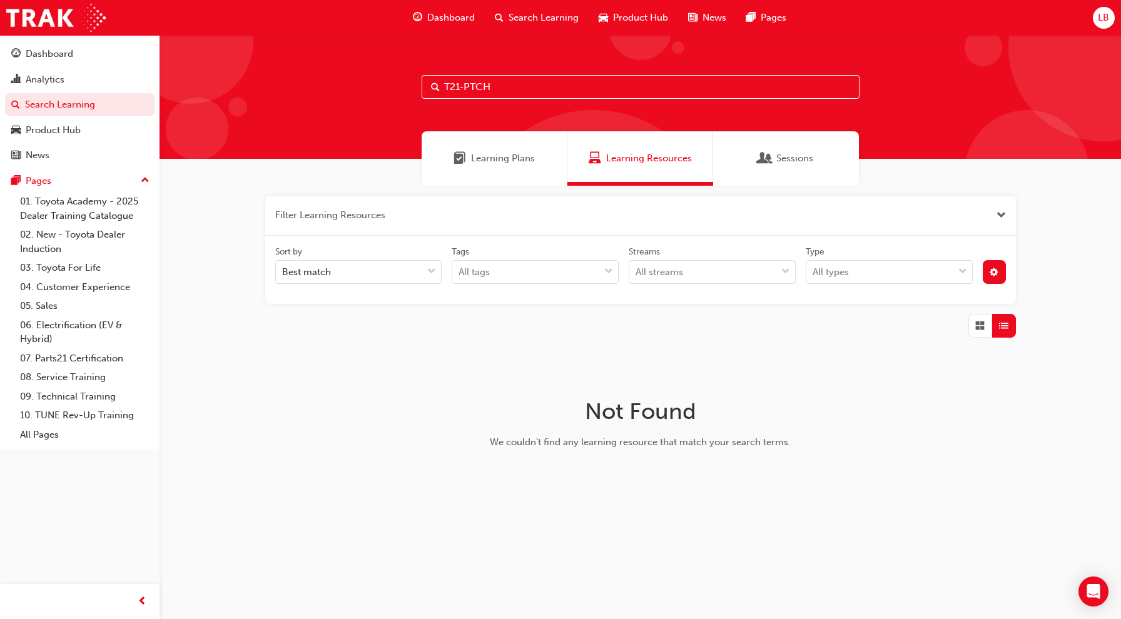
click at [397, 223] on button "button" at bounding box center [640, 216] width 751 height 40
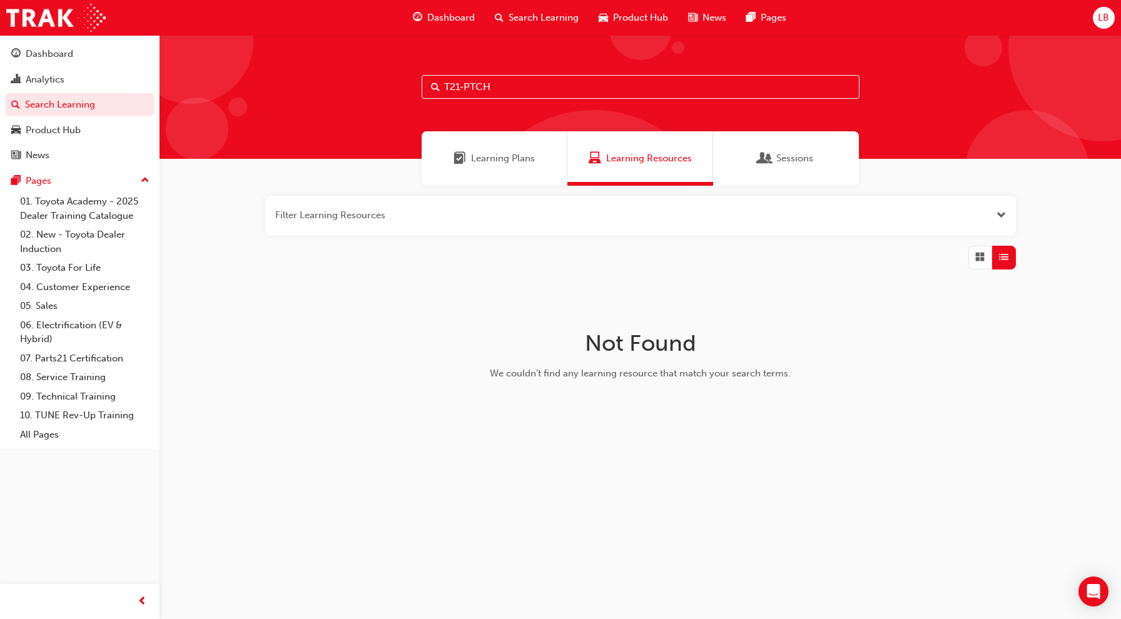
click at [397, 223] on button "button" at bounding box center [640, 216] width 751 height 40
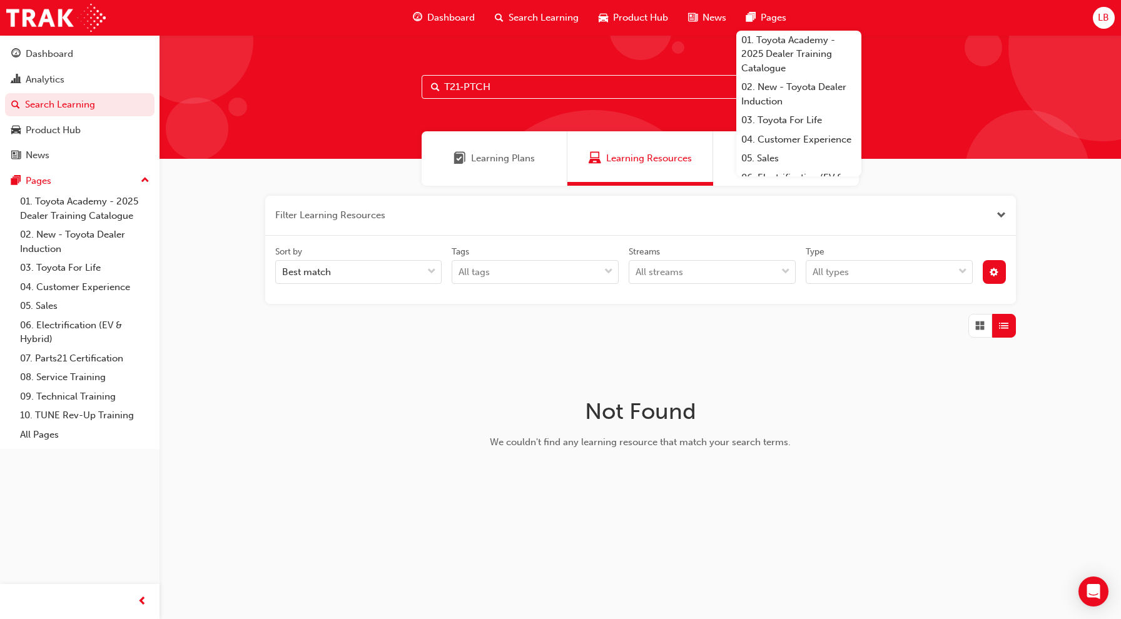
drag, startPoint x: 510, startPoint y: 81, endPoint x: 338, endPoint y: 80, distance: 172.7
click at [338, 80] on div "T21‑PTCH" at bounding box center [640, 97] width 961 height 124
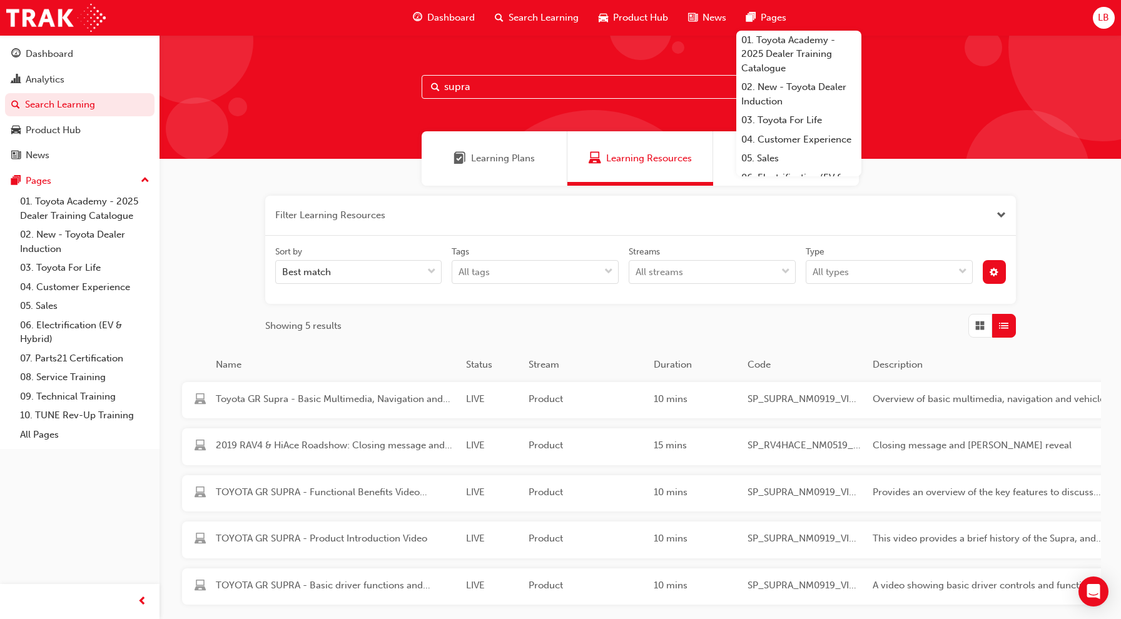
scroll to position [97, 0]
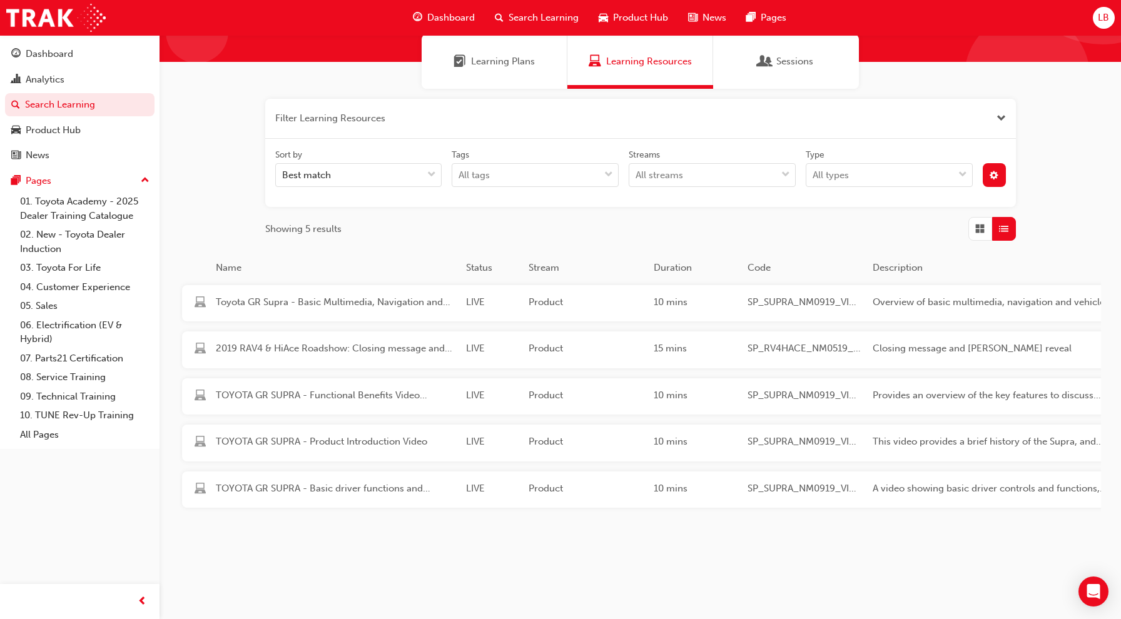
click at [512, 64] on span "Learning Plans" at bounding box center [503, 61] width 64 height 14
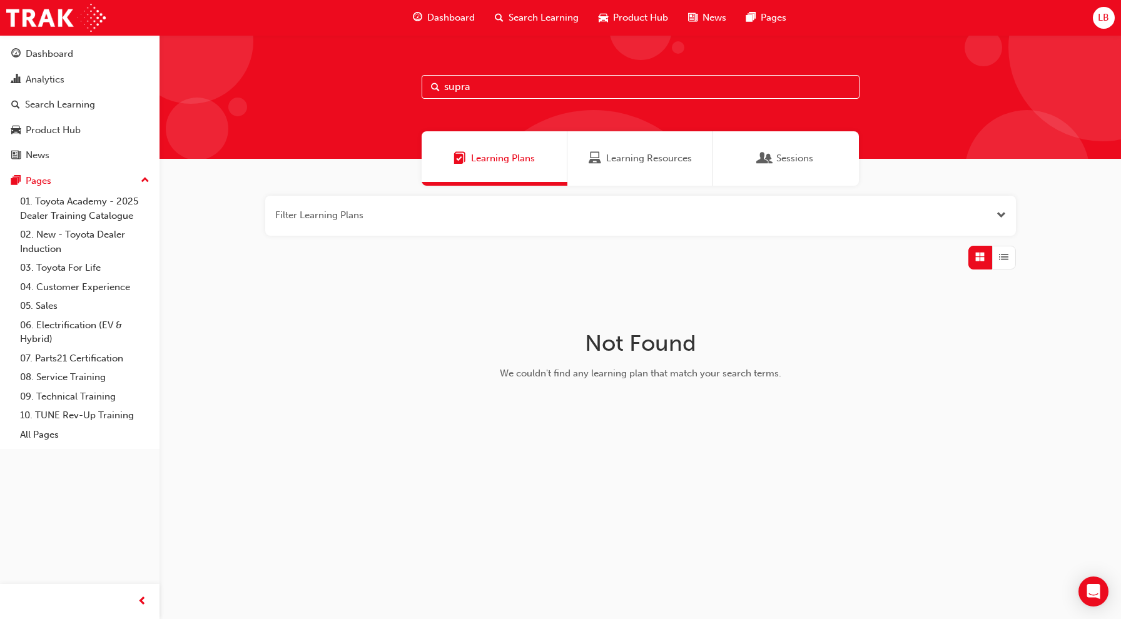
click at [626, 156] on span "Learning Resources" at bounding box center [649, 158] width 86 height 14
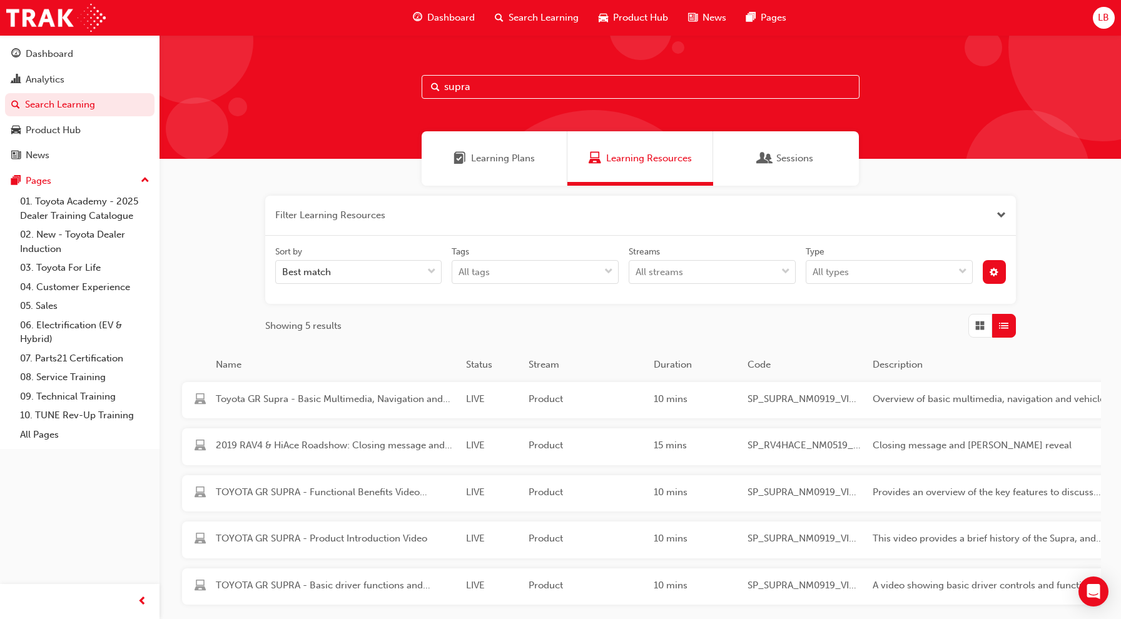
drag, startPoint x: 502, startPoint y: 74, endPoint x: 474, endPoint y: 79, distance: 28.5
click at [474, 79] on div "supra" at bounding box center [640, 97] width 961 height 124
drag, startPoint x: 479, startPoint y: 88, endPoint x: 415, endPoint y: 78, distance: 65.1
click at [415, 79] on div "supra" at bounding box center [640, 97] width 961 height 124
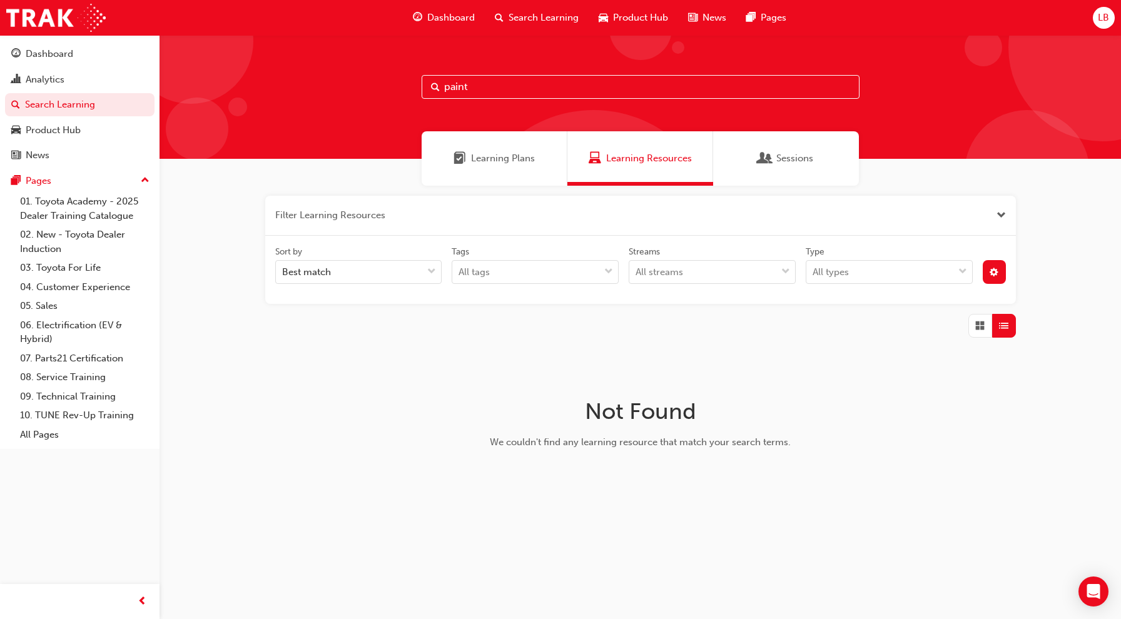
click at [529, 76] on input "paint" at bounding box center [641, 87] width 438 height 24
drag, startPoint x: 502, startPoint y: 80, endPoint x: 405, endPoint y: 73, distance: 97.2
click at [405, 73] on div "paint" at bounding box center [640, 97] width 961 height 124
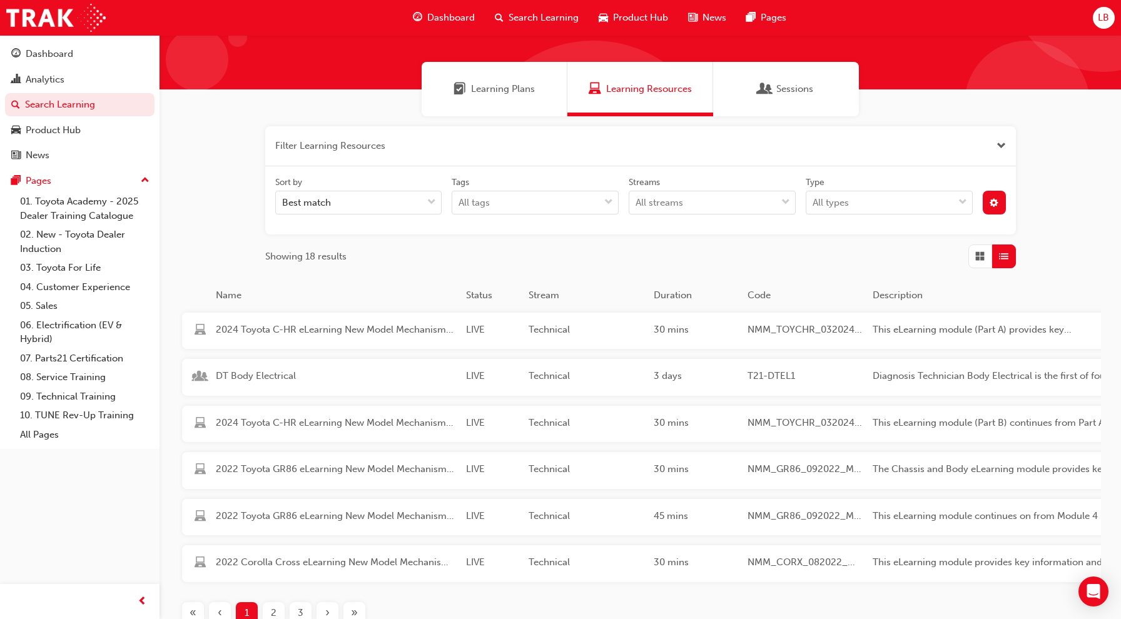
scroll to position [175, 0]
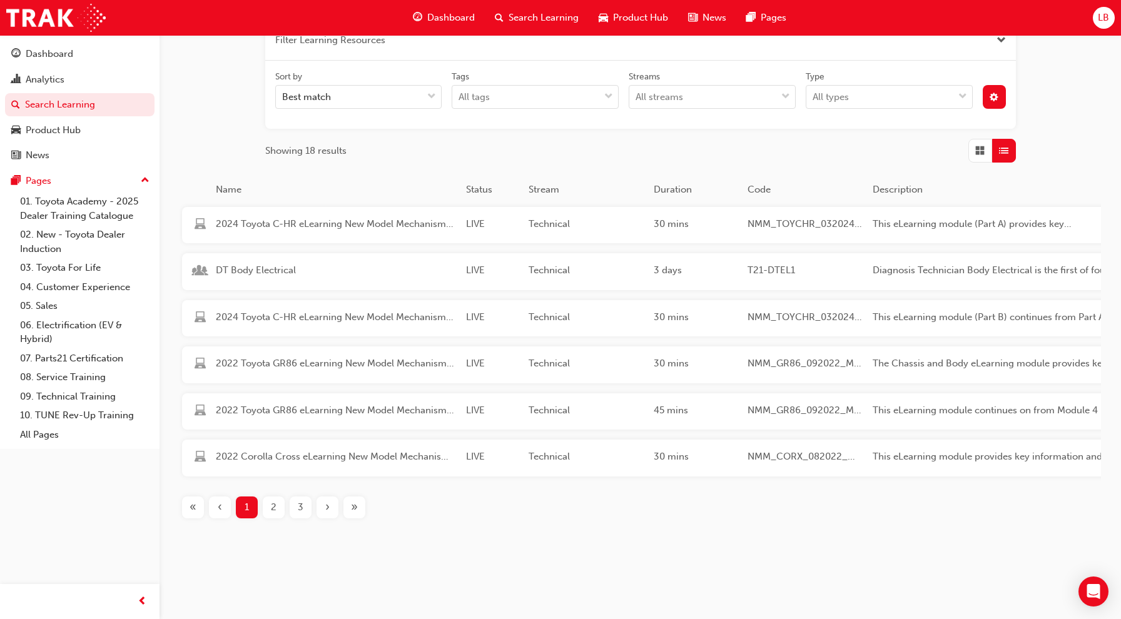
click at [271, 514] on span "2" at bounding box center [274, 507] width 6 height 14
click at [298, 508] on span "3" at bounding box center [301, 507] width 6 height 14
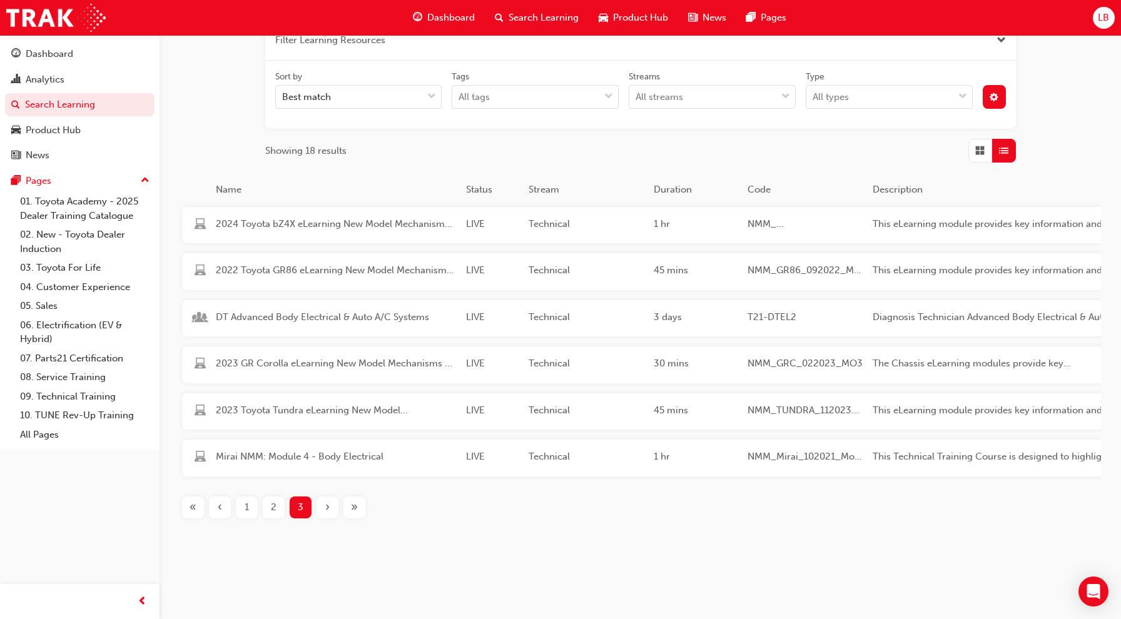
click at [283, 511] on div "2" at bounding box center [274, 508] width 22 height 22
click at [252, 509] on div "1" at bounding box center [247, 508] width 22 height 22
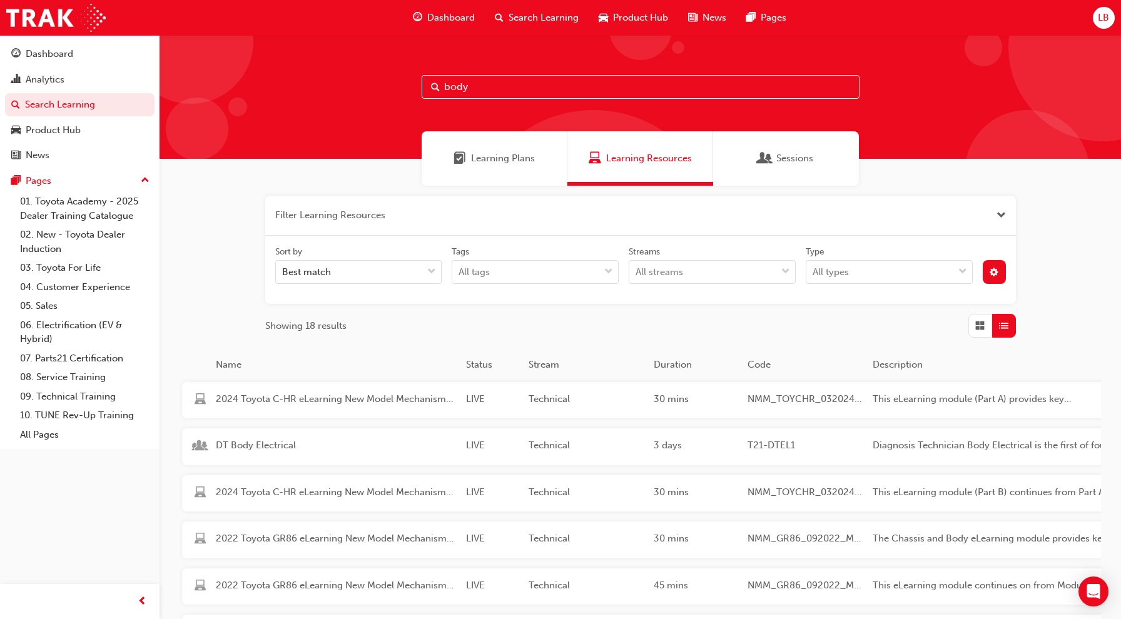
click at [480, 89] on input "body" at bounding box center [641, 87] width 438 height 24
drag, startPoint x: 480, startPoint y: 89, endPoint x: 396, endPoint y: 88, distance: 83.8
click at [396, 88] on div "body" at bounding box center [640, 97] width 961 height 124
paste input "Customer Data Integrit"
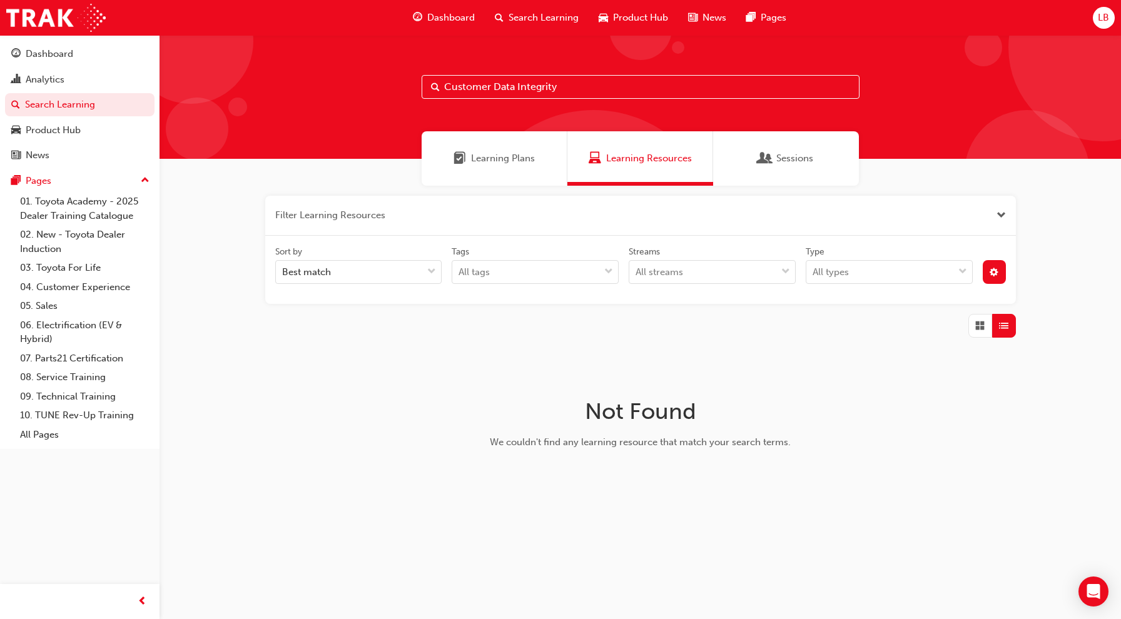
click at [497, 168] on div "Learning Plans" at bounding box center [495, 158] width 146 height 54
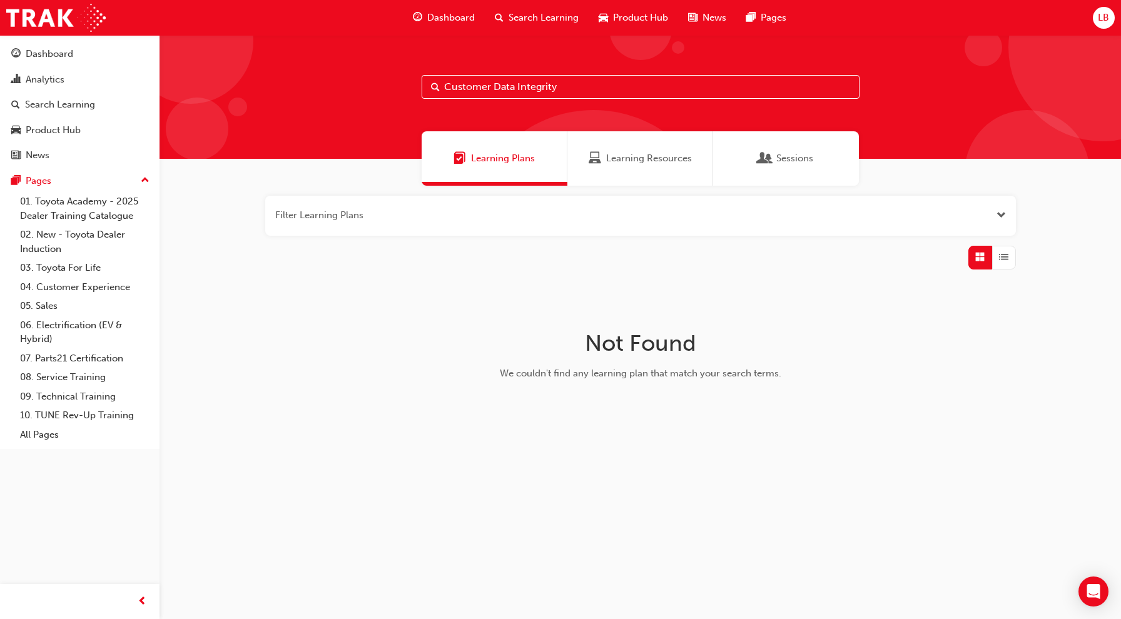
drag, startPoint x: 589, startPoint y: 83, endPoint x: 395, endPoint y: 81, distance: 193.9
click at [395, 81] on div "Customer Data Integrity" at bounding box center [640, 97] width 961 height 124
type input "b"
click at [669, 150] on div "Learning Resources" at bounding box center [640, 158] width 146 height 54
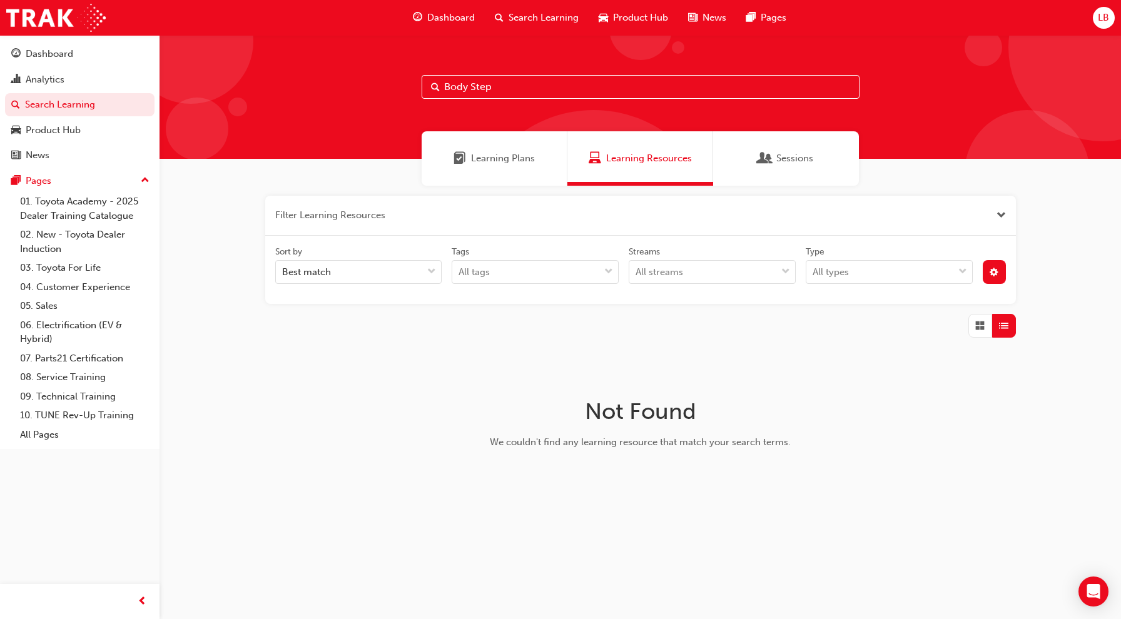
click at [804, 168] on div "Sessions" at bounding box center [786, 158] width 146 height 54
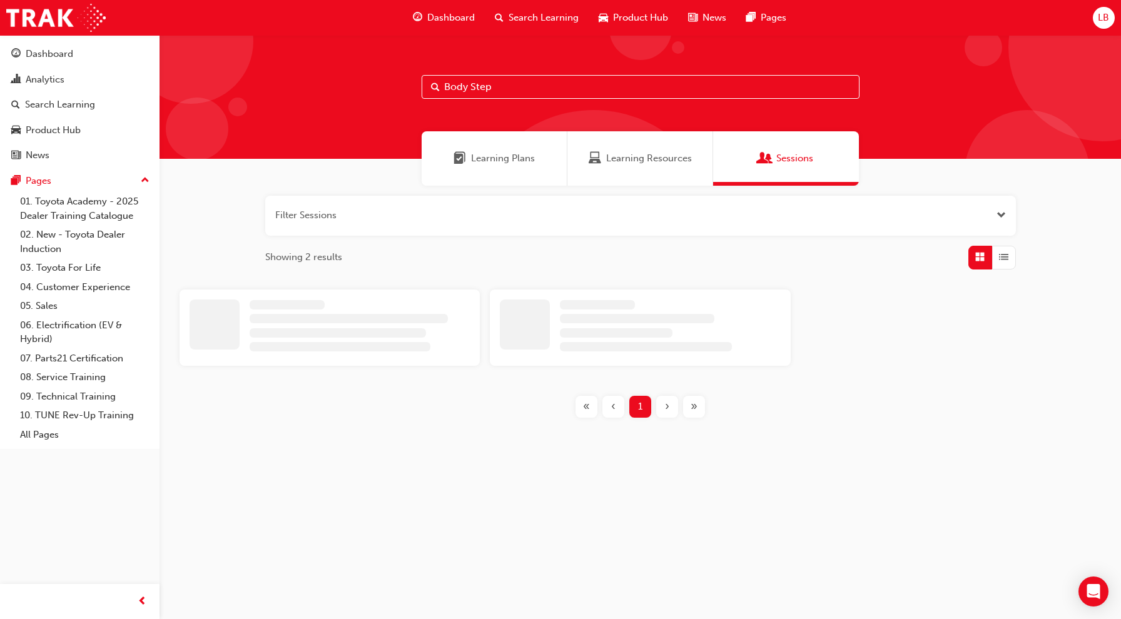
click at [652, 161] on span "Learning Resources" at bounding box center [649, 158] width 86 height 14
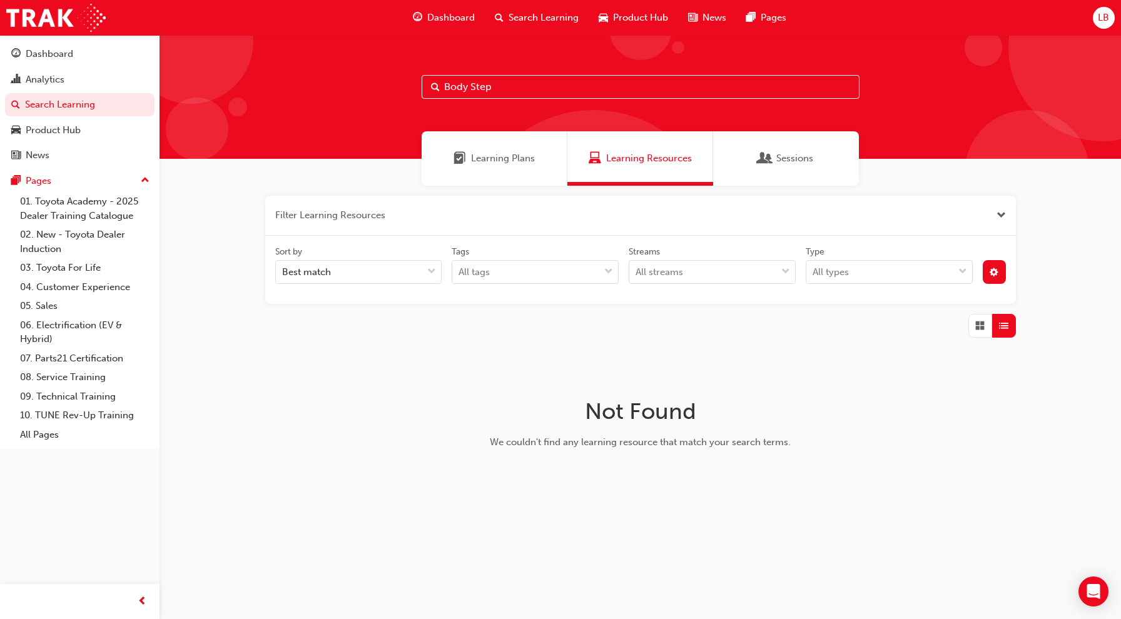
drag, startPoint x: 493, startPoint y: 89, endPoint x: 438, endPoint y: 83, distance: 54.8
click at [438, 83] on div "Body Step" at bounding box center [641, 87] width 438 height 24
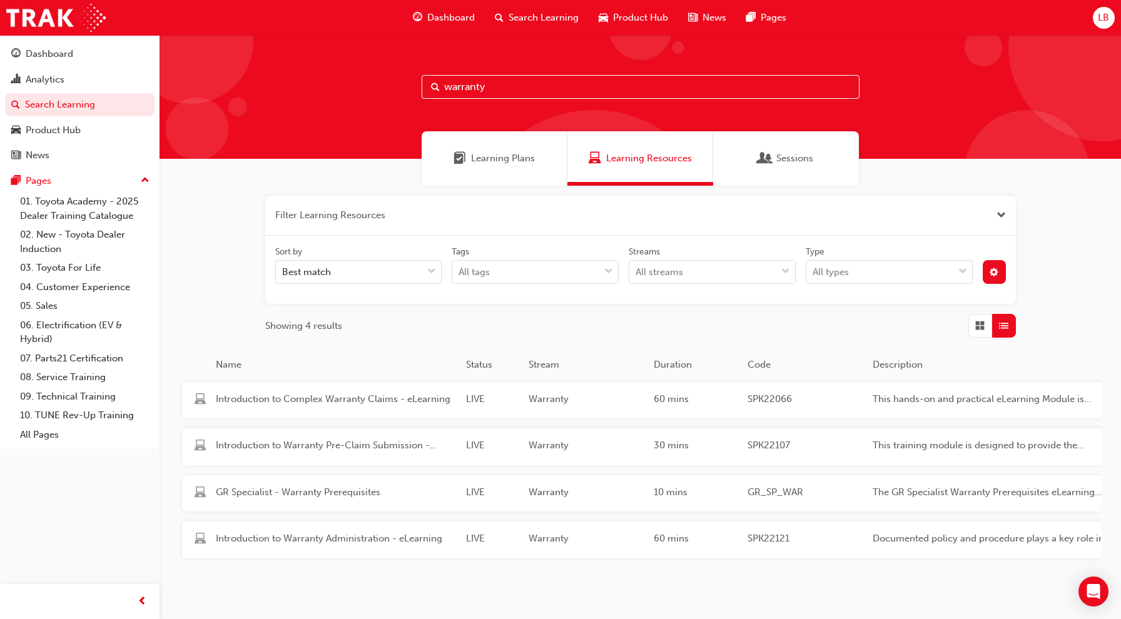
scroll to position [50, 0]
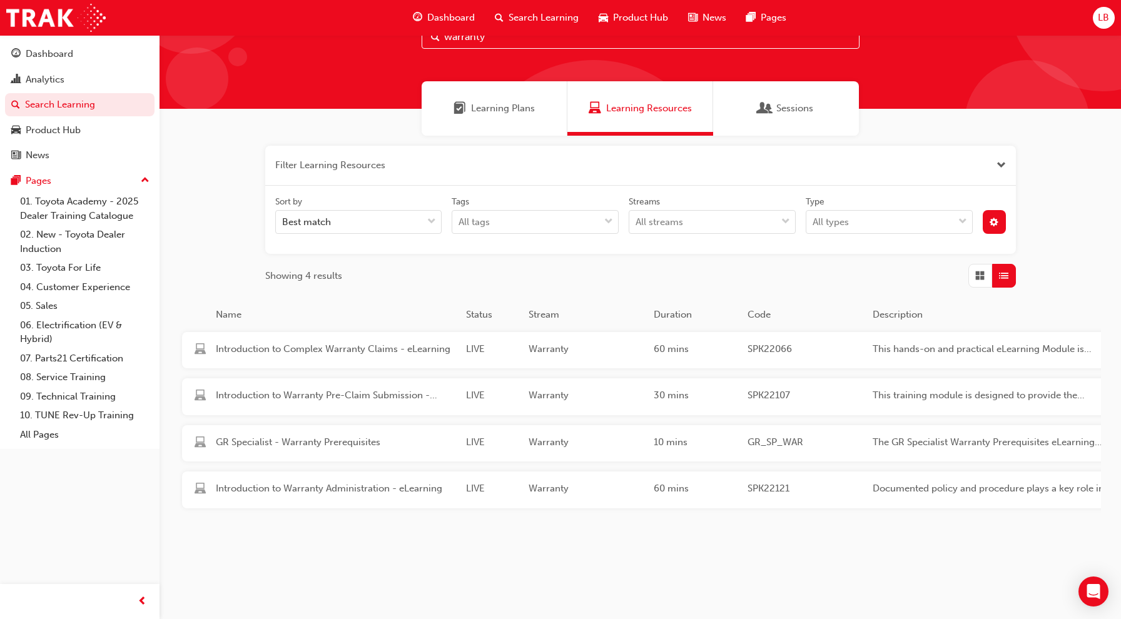
type input "warranty"
